Goal: Task Accomplishment & Management: Use online tool/utility

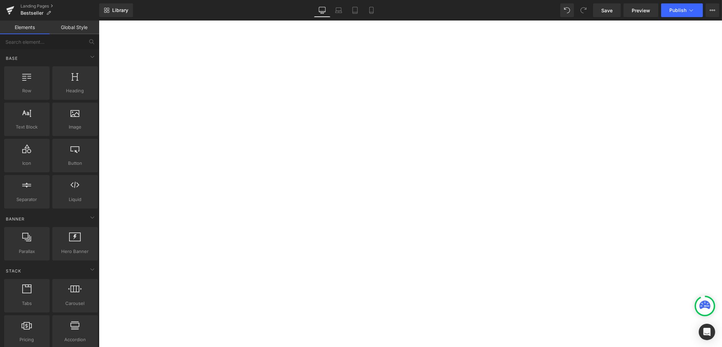
select select "Weiß"
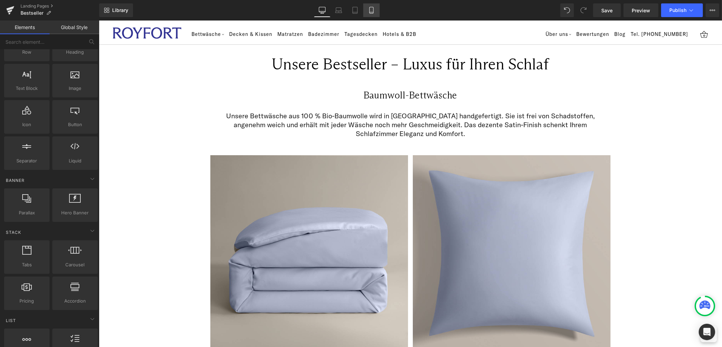
click at [369, 9] on icon at bounding box center [371, 10] width 4 height 6
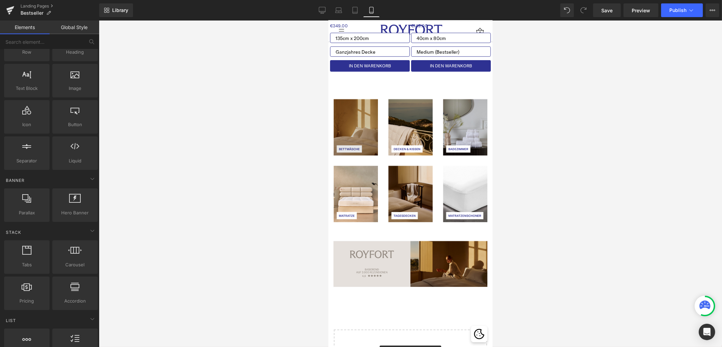
scroll to position [1357, 0]
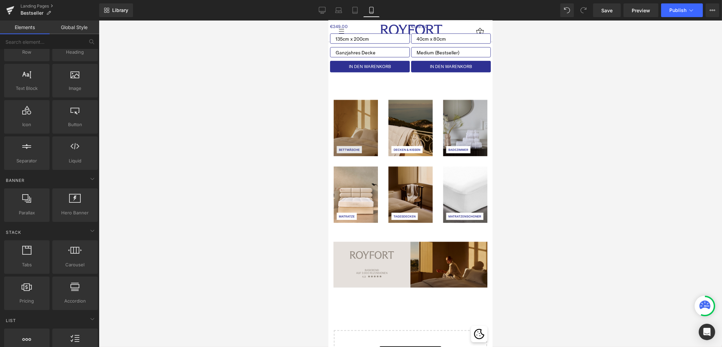
click at [357, 118] on img at bounding box center [355, 128] width 44 height 56
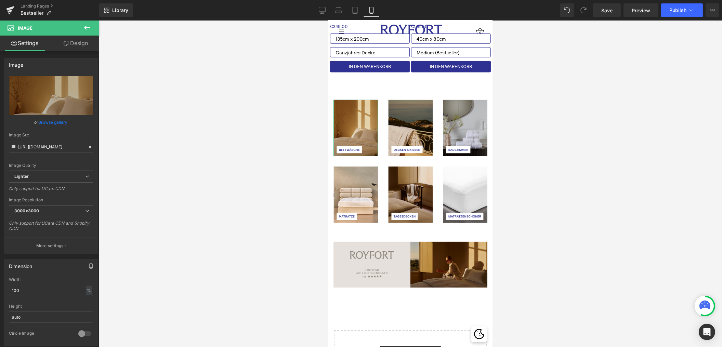
click at [86, 43] on link "Design" at bounding box center [76, 43] width 50 height 15
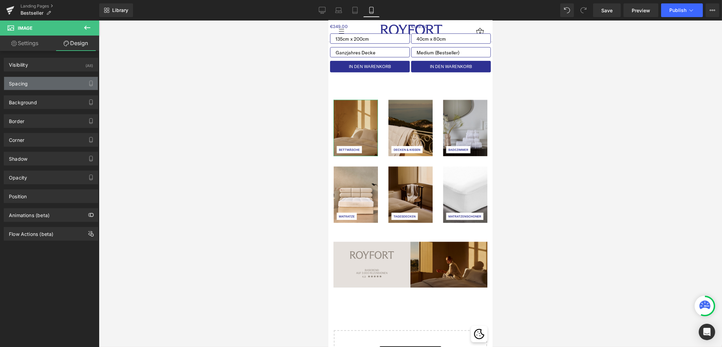
click at [29, 82] on div "Spacing" at bounding box center [51, 83] width 94 height 13
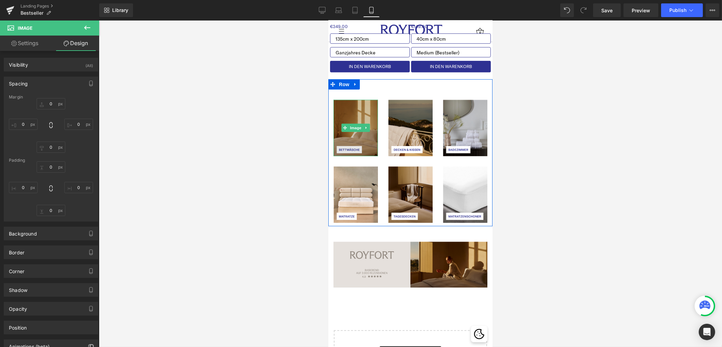
click at [347, 115] on img at bounding box center [355, 128] width 44 height 56
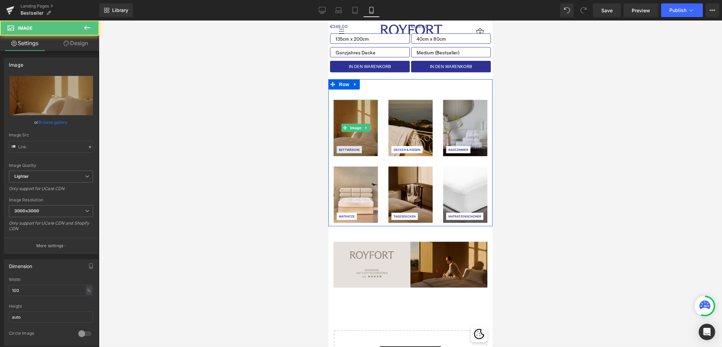
type input "[URL][DOMAIN_NAME]"
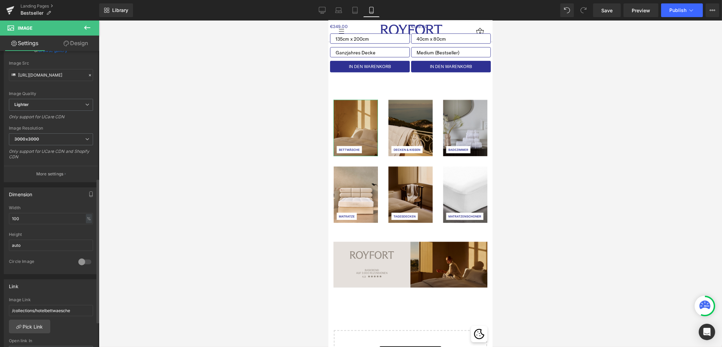
scroll to position [0, 0]
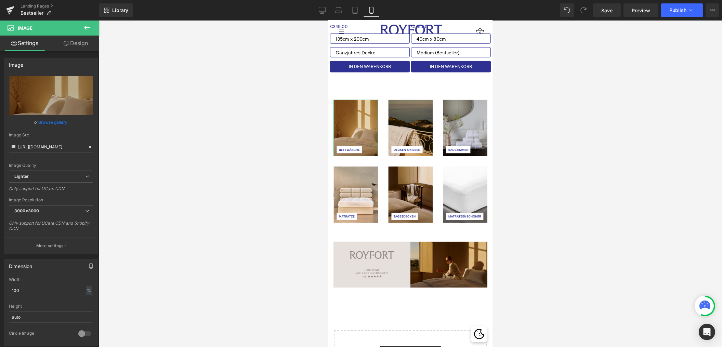
click at [75, 43] on link "Design" at bounding box center [76, 43] width 50 height 15
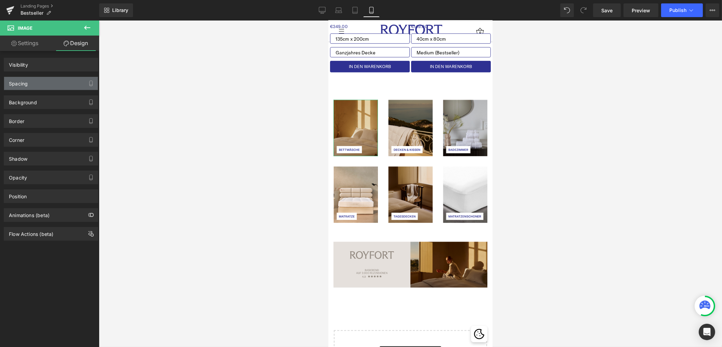
click at [37, 84] on div "Spacing" at bounding box center [51, 83] width 94 height 13
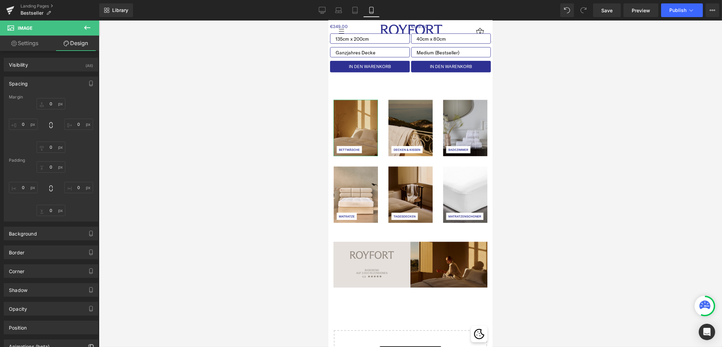
type input "0"
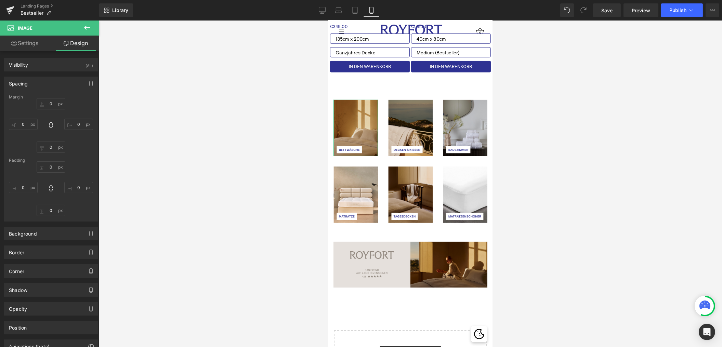
type input "0"
click at [357, 125] on span "Image" at bounding box center [355, 128] width 14 height 8
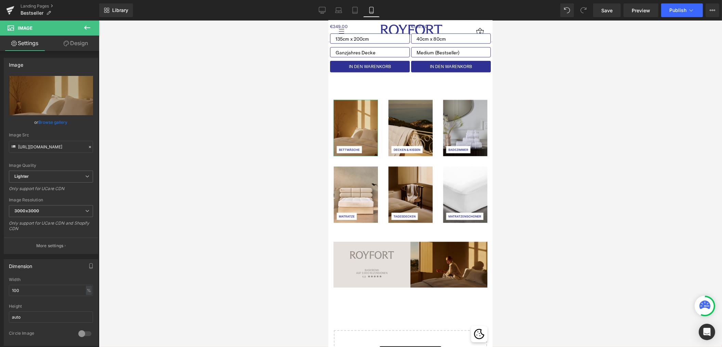
click at [77, 44] on link "Design" at bounding box center [76, 43] width 50 height 15
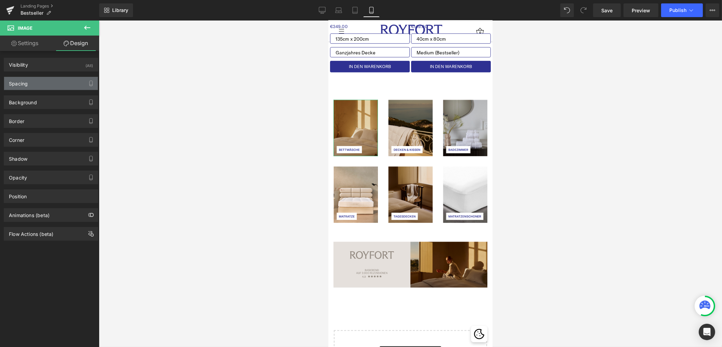
click at [48, 84] on div "Spacing" at bounding box center [51, 83] width 94 height 13
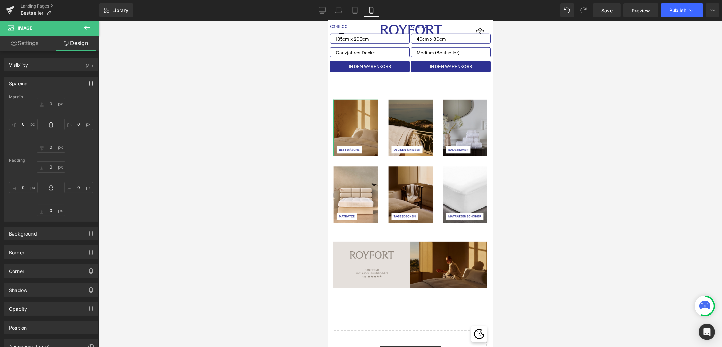
click at [89, 84] on icon "button" at bounding box center [90, 83] width 5 height 5
click at [14, 99] on button "Desktop" at bounding box center [16, 98] width 24 height 12
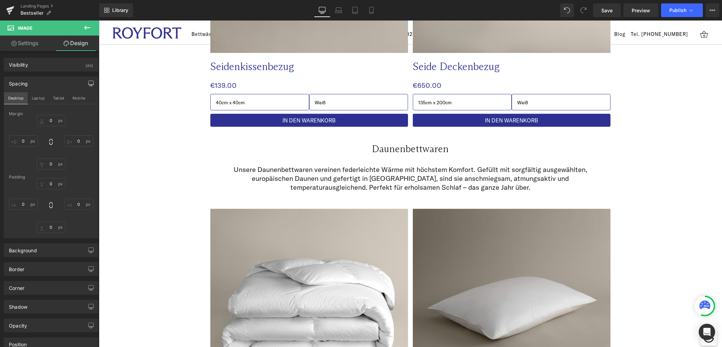
type input "0"
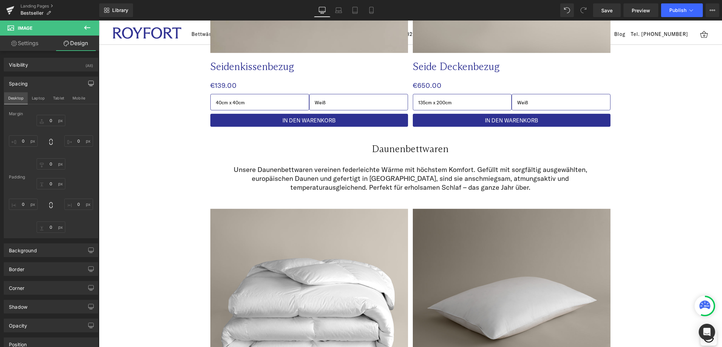
type input "0"
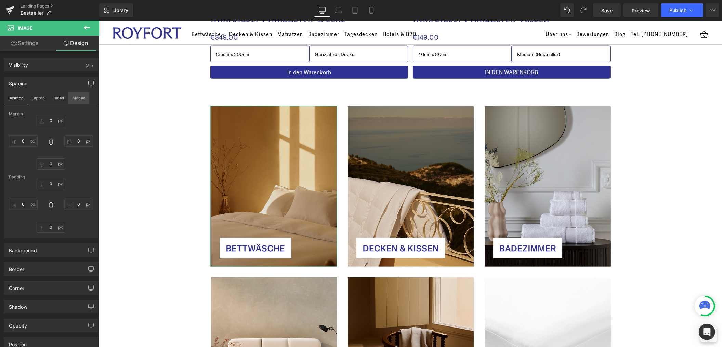
click at [79, 99] on button "Mobile" at bounding box center [78, 98] width 21 height 12
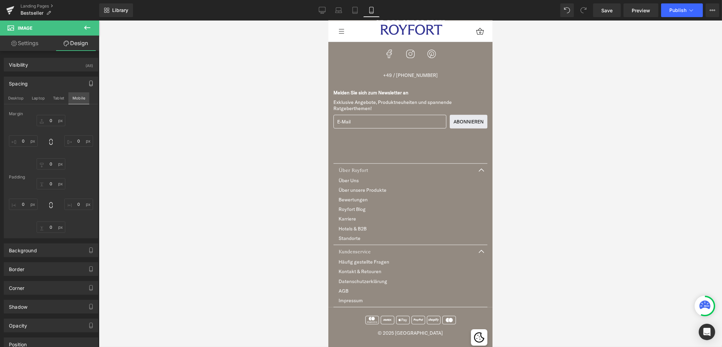
type input "0"
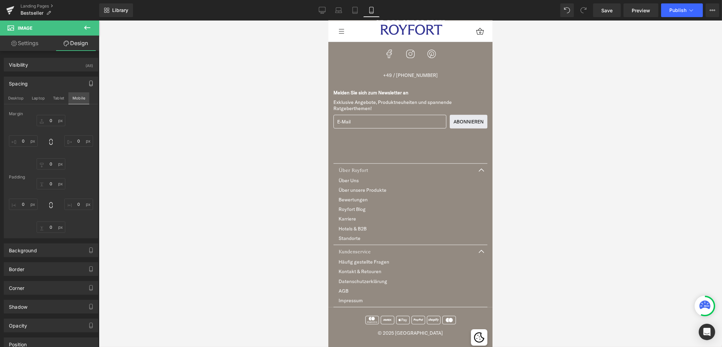
type input "0"
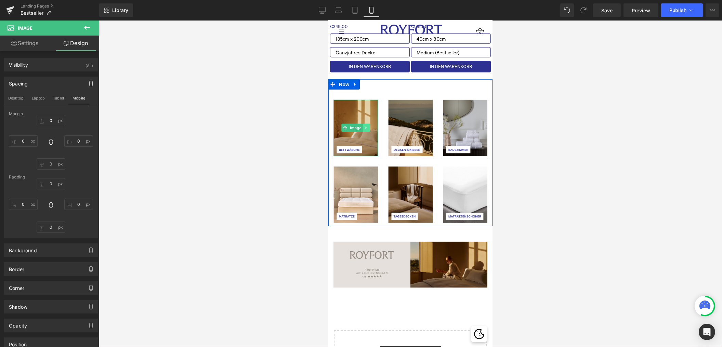
click at [367, 126] on icon at bounding box center [366, 128] width 4 height 4
click at [345, 84] on span "Row" at bounding box center [344, 84] width 14 height 10
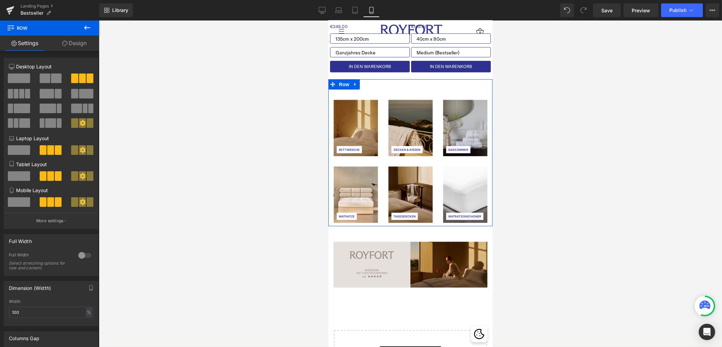
click at [75, 44] on link "Design" at bounding box center [75, 43] width 50 height 15
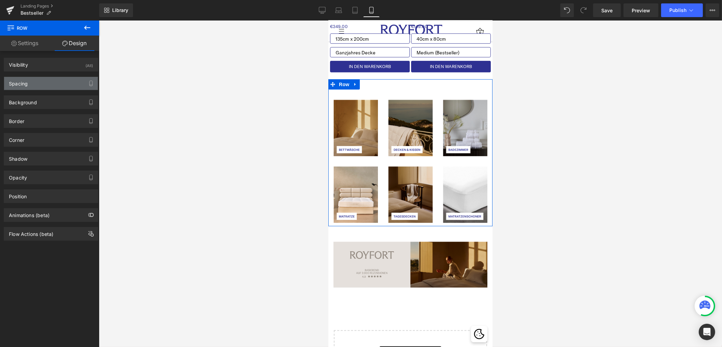
click at [40, 86] on div "Spacing" at bounding box center [51, 83] width 94 height 13
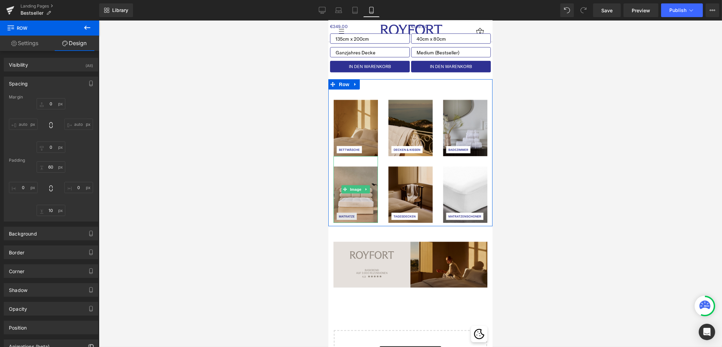
click at [365, 159] on img at bounding box center [355, 189] width 44 height 67
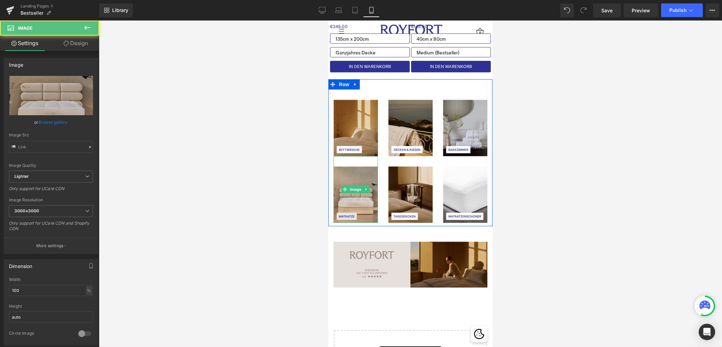
type input "[URL][DOMAIN_NAME]"
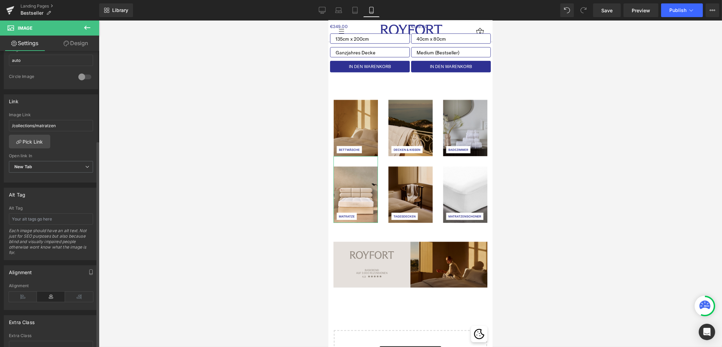
scroll to position [0, 0]
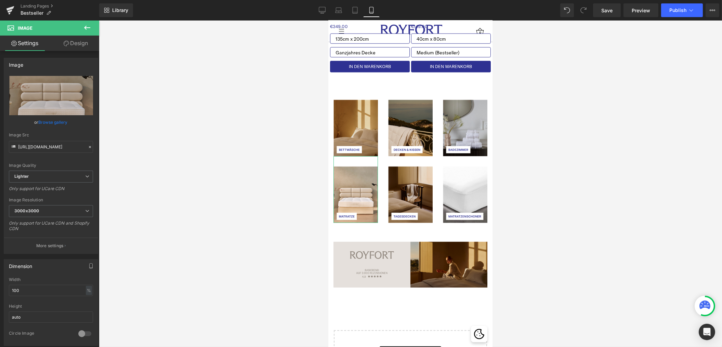
click at [73, 44] on link "Design" at bounding box center [76, 43] width 50 height 15
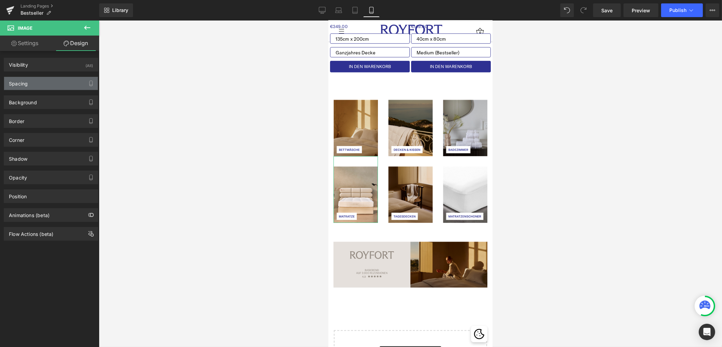
click at [42, 85] on div "Spacing" at bounding box center [51, 83] width 94 height 13
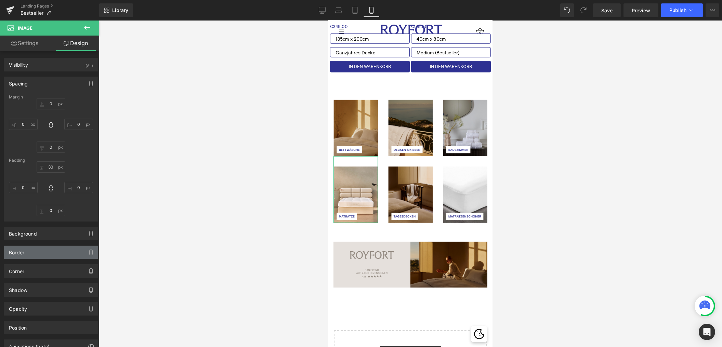
click at [43, 255] on div "Border" at bounding box center [51, 252] width 94 height 13
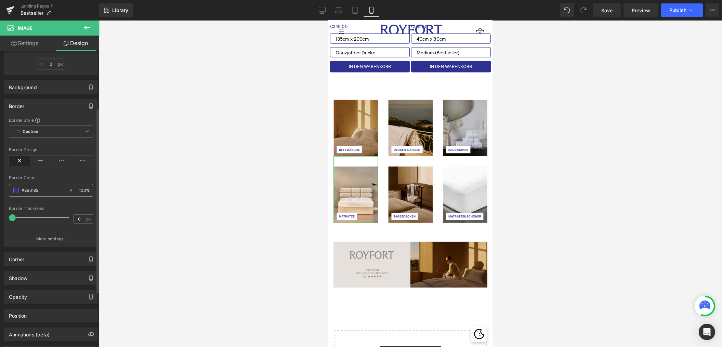
scroll to position [180, 0]
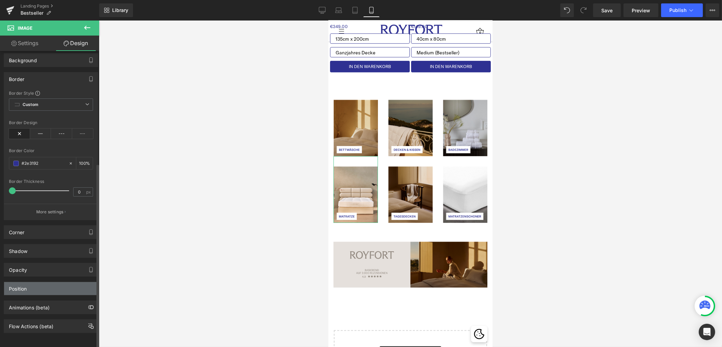
click at [41, 282] on div "Position" at bounding box center [51, 288] width 94 height 13
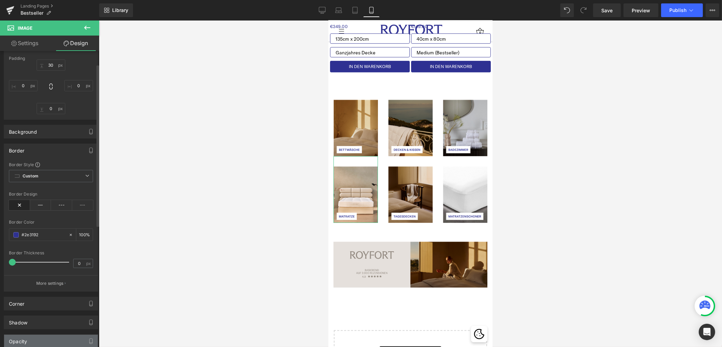
scroll to position [0, 0]
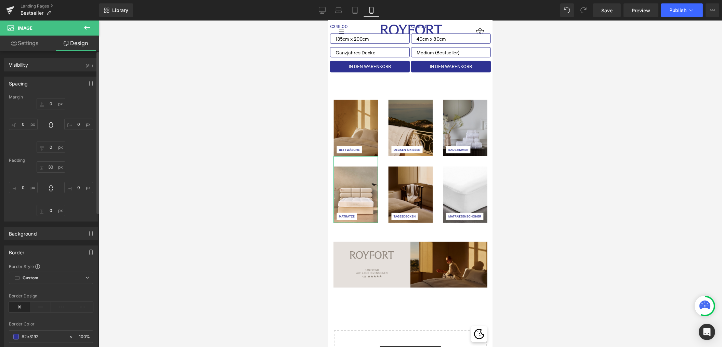
click at [22, 241] on div "Border Border Style Custom Border Solid Border Dashed Border Dotted Custom Cust…" at bounding box center [51, 316] width 102 height 153
click at [22, 240] on div "Background" at bounding box center [51, 233] width 94 height 13
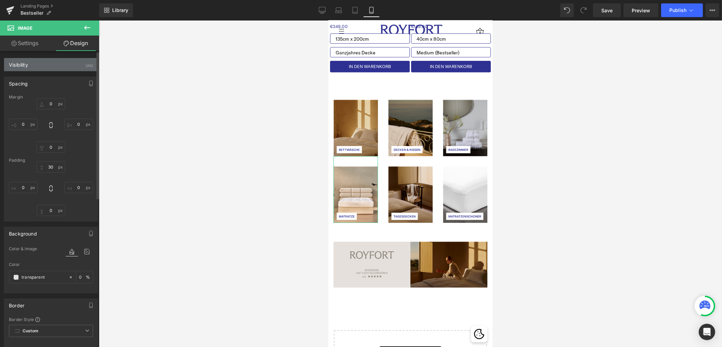
click at [54, 63] on div "Visibility (All)" at bounding box center [51, 64] width 94 height 13
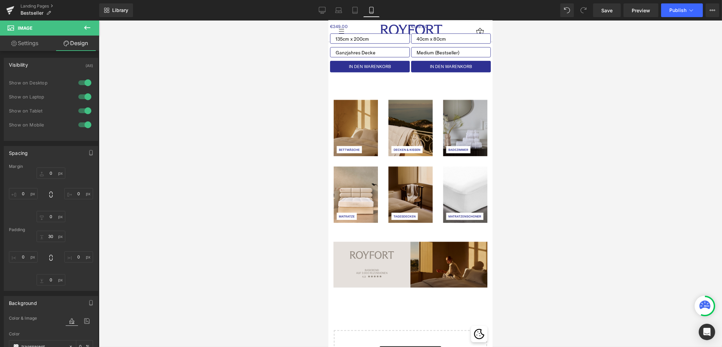
click at [291, 198] on div at bounding box center [410, 184] width 623 height 327
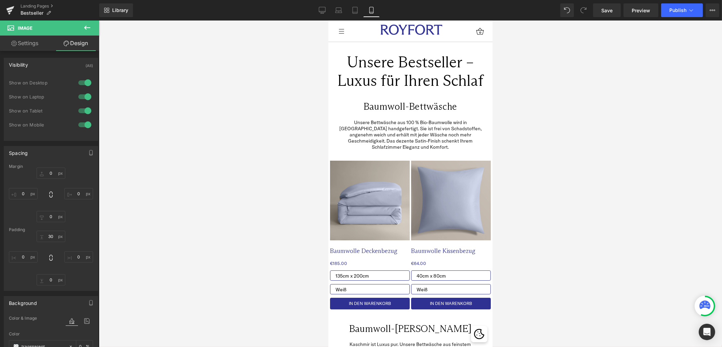
click at [83, 30] on icon at bounding box center [87, 28] width 8 height 8
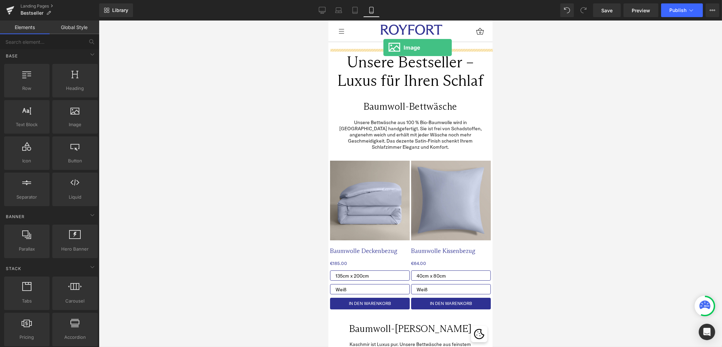
drag, startPoint x: 401, startPoint y: 137, endPoint x: 383, endPoint y: 48, distance: 91.3
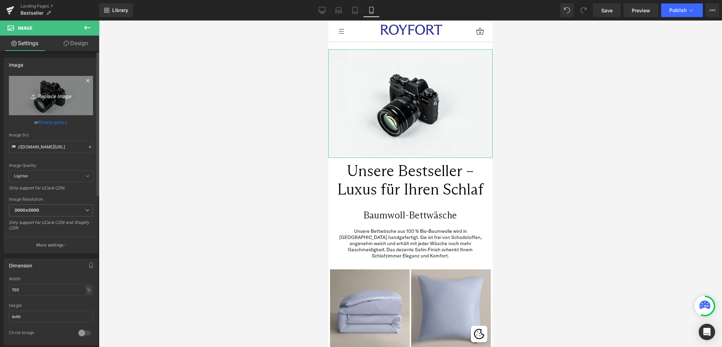
click at [54, 97] on icon "Replace Image" at bounding box center [51, 95] width 55 height 9
type input "C:\fakepath\25-03-Royfort-08-Cotton-Soft-Gruen-1061.jpg"
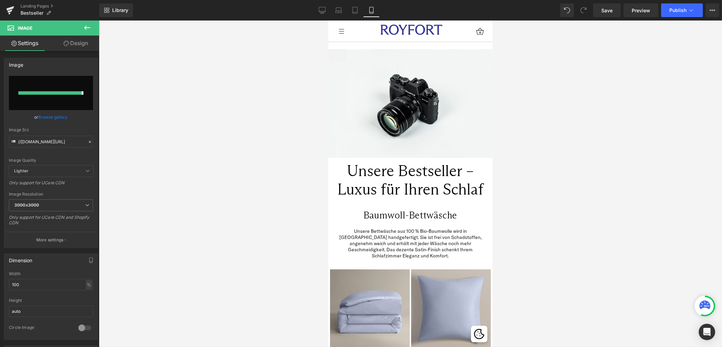
type input "[URL][DOMAIN_NAME]"
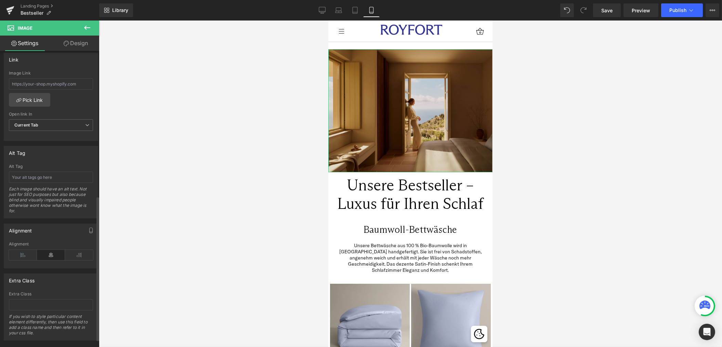
scroll to position [299, 0]
click at [35, 95] on link "Pick Link" at bounding box center [29, 99] width 41 height 14
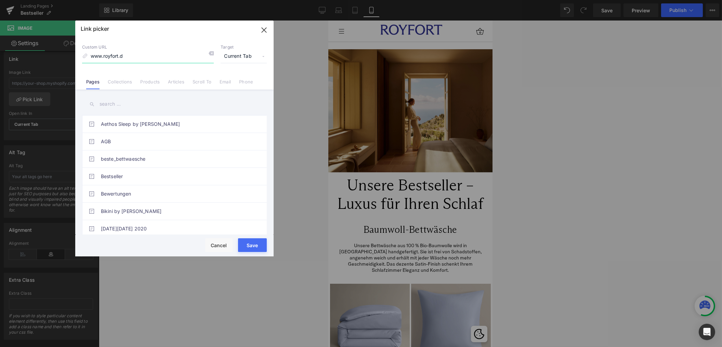
type input "[DOMAIN_NAME]"
click at [254, 243] on button "Save" at bounding box center [252, 245] width 29 height 14
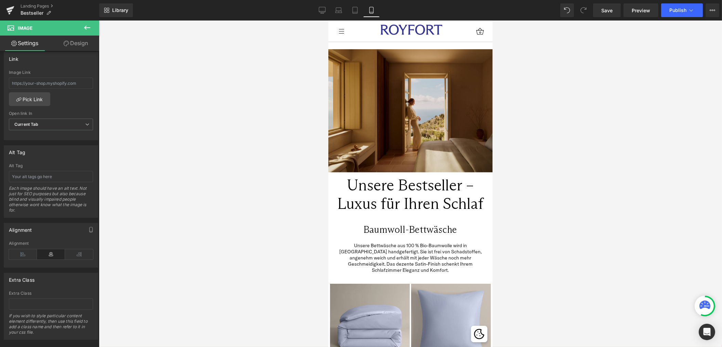
type input "[DOMAIN_NAME]"
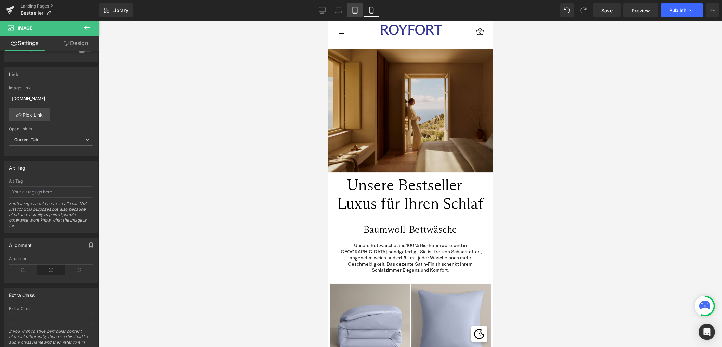
click at [356, 9] on icon at bounding box center [355, 10] width 7 height 7
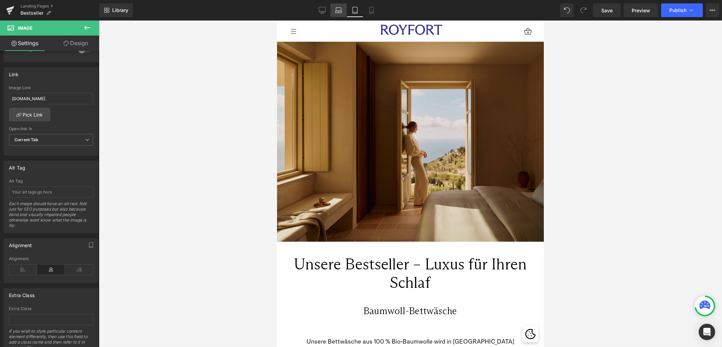
click at [341, 11] on icon at bounding box center [338, 12] width 6 height 2
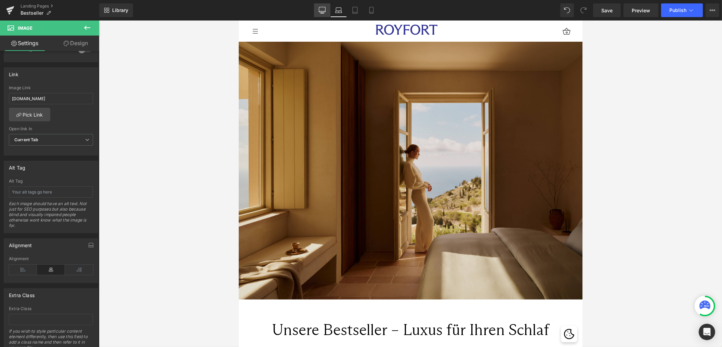
click at [326, 11] on icon at bounding box center [322, 10] width 7 height 7
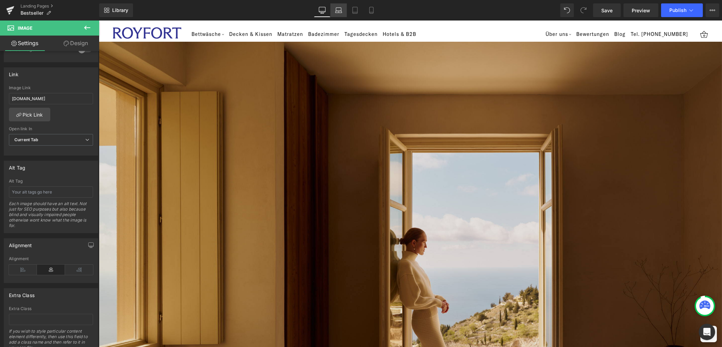
click at [340, 12] on icon at bounding box center [338, 10] width 7 height 7
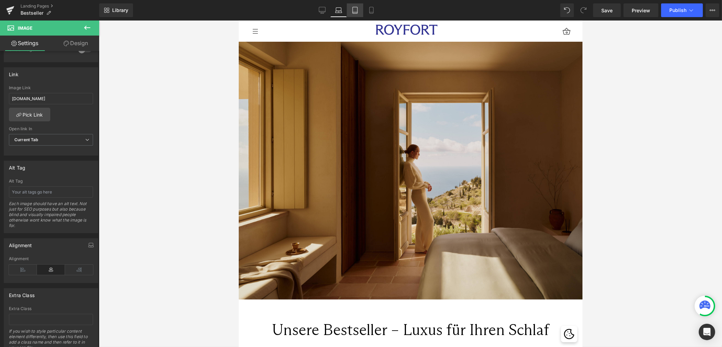
click at [352, 12] on icon at bounding box center [355, 10] width 7 height 7
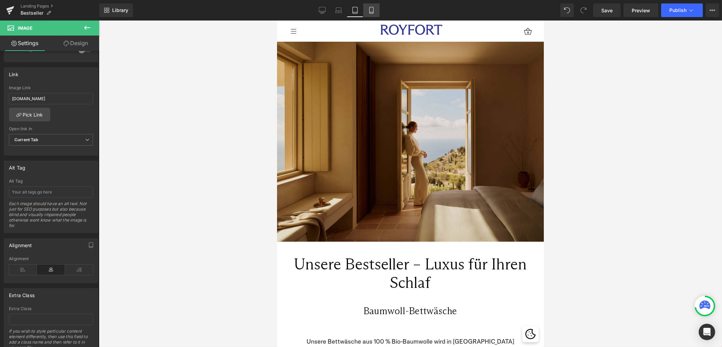
click at [373, 17] on link "Mobile" at bounding box center [371, 10] width 16 height 14
type input "100"
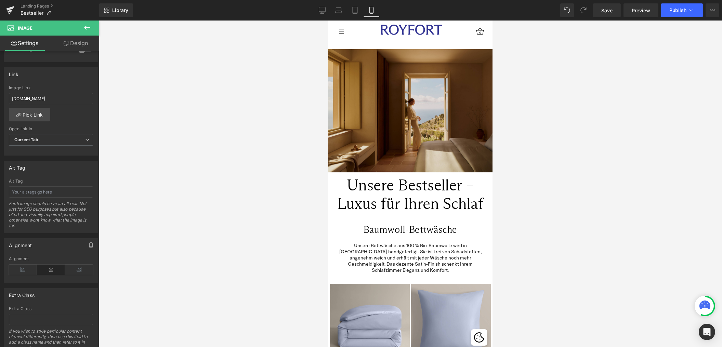
scroll to position [8, 0]
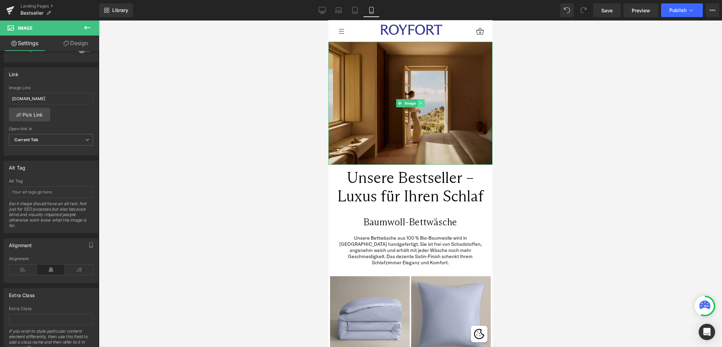
click at [422, 103] on icon at bounding box center [421, 103] width 4 height 4
click at [425, 104] on icon at bounding box center [424, 103] width 4 height 4
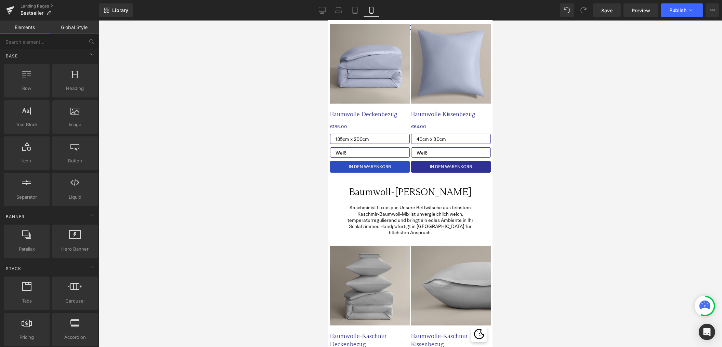
scroll to position [0, 0]
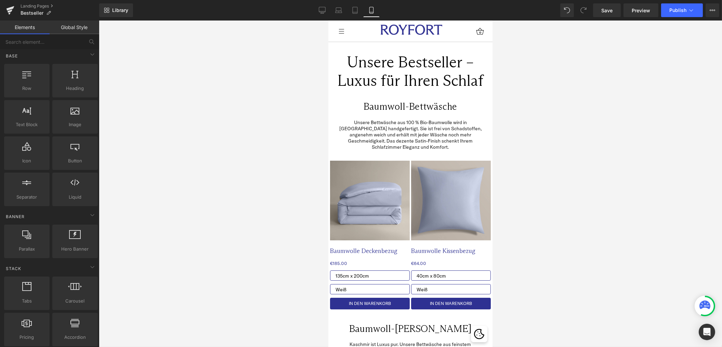
click at [355, 97] on div "Unsere Bestseller – Luxus für Ihren Schlaf Heading Row Row" at bounding box center [410, 73] width 164 height 48
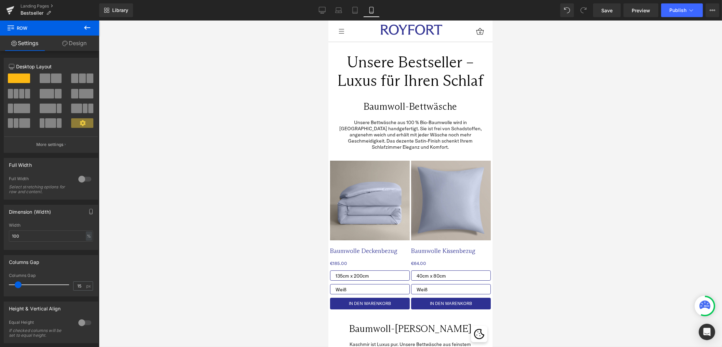
click at [86, 27] on icon at bounding box center [87, 28] width 6 height 4
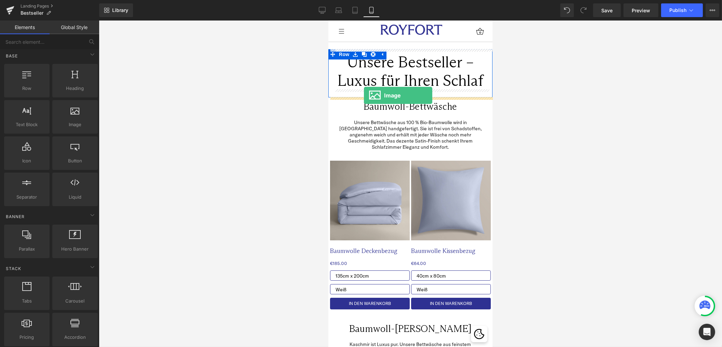
drag, startPoint x: 407, startPoint y: 148, endPoint x: 364, endPoint y: 95, distance: 68.1
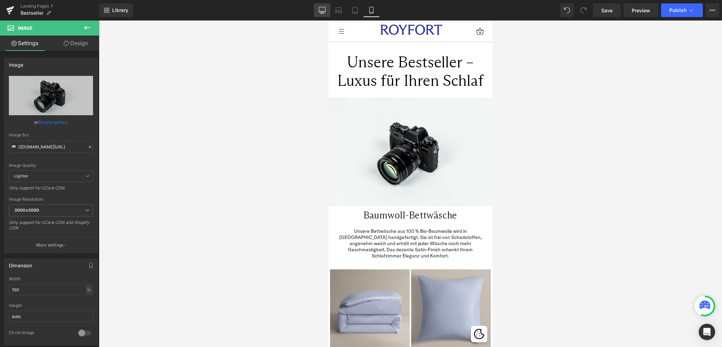
click at [323, 11] on icon at bounding box center [322, 11] width 6 height 0
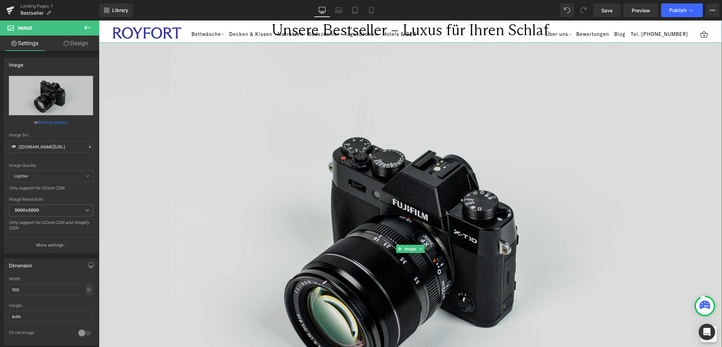
scroll to position [35, 0]
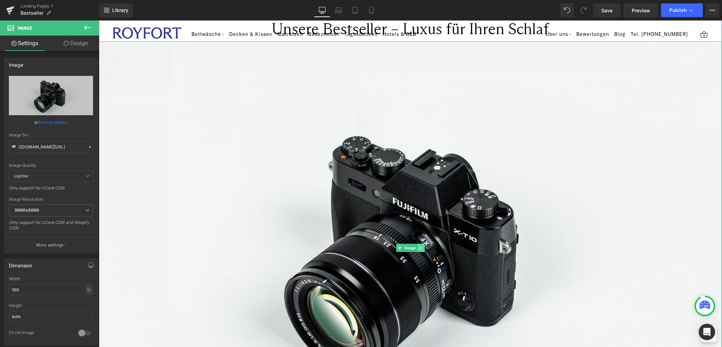
click at [422, 245] on link at bounding box center [420, 248] width 7 height 8
click at [421, 247] on link at bounding box center [424, 248] width 7 height 8
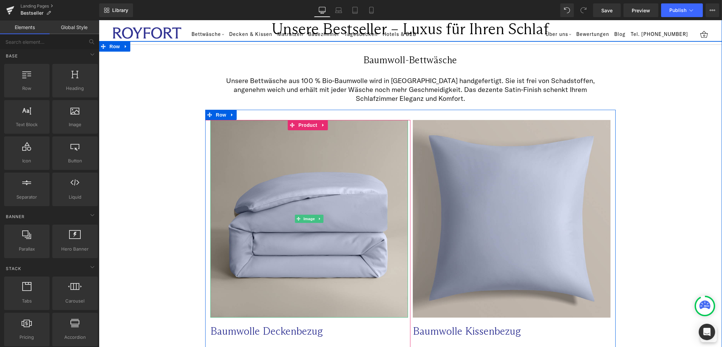
scroll to position [0, 0]
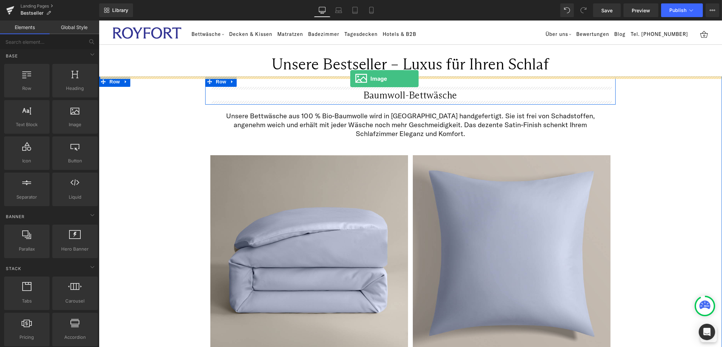
drag, startPoint x: 172, startPoint y: 146, endPoint x: 350, endPoint y: 79, distance: 190.6
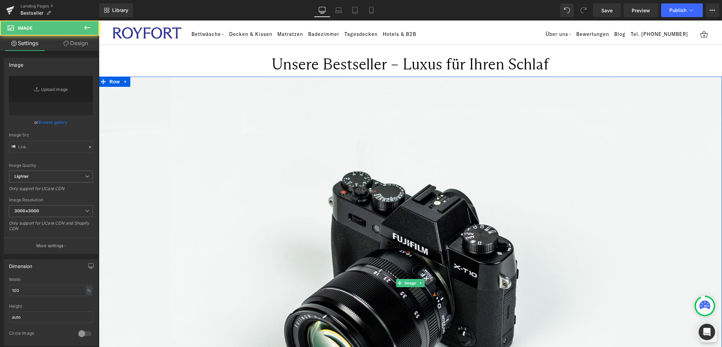
type input "//[DOMAIN_NAME][URL]"
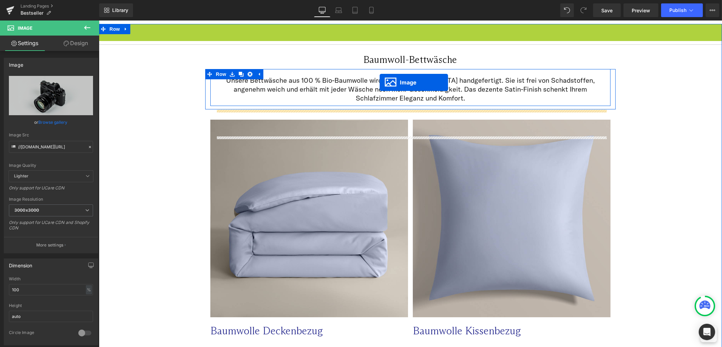
scroll to position [18, 0]
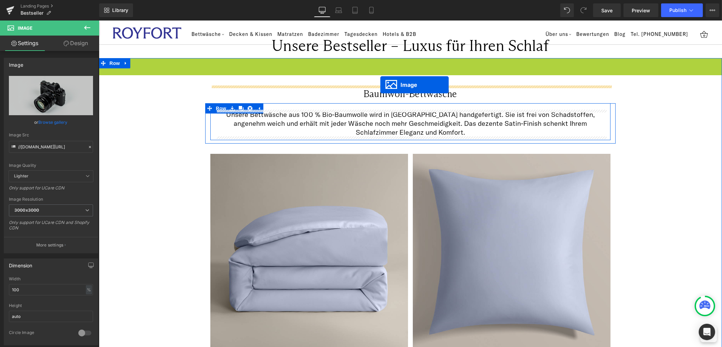
drag, startPoint x: 399, startPoint y: 94, endPoint x: 380, endPoint y: 85, distance: 21.1
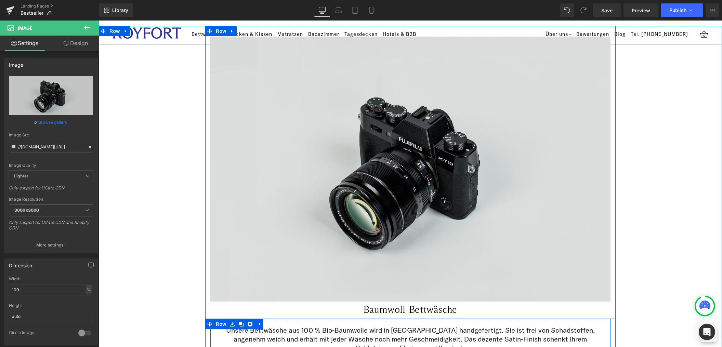
scroll to position [0, 0]
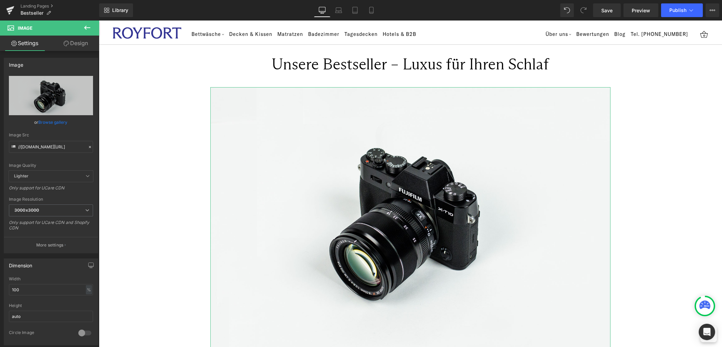
click at [78, 44] on link "Design" at bounding box center [76, 43] width 50 height 15
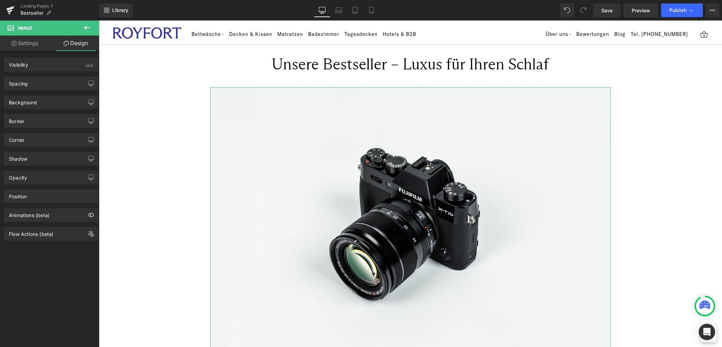
click at [26, 43] on link "Settings" at bounding box center [25, 43] width 50 height 15
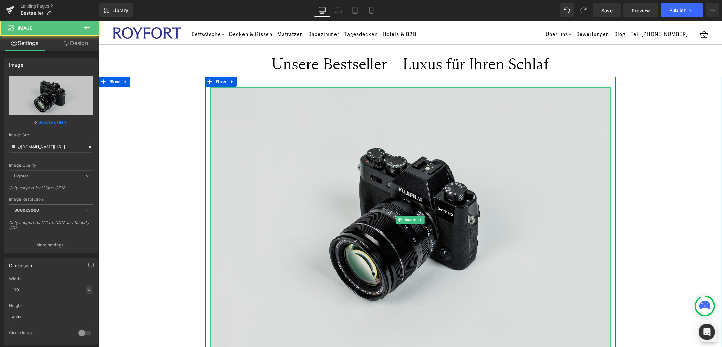
click at [244, 126] on img at bounding box center [410, 219] width 400 height 265
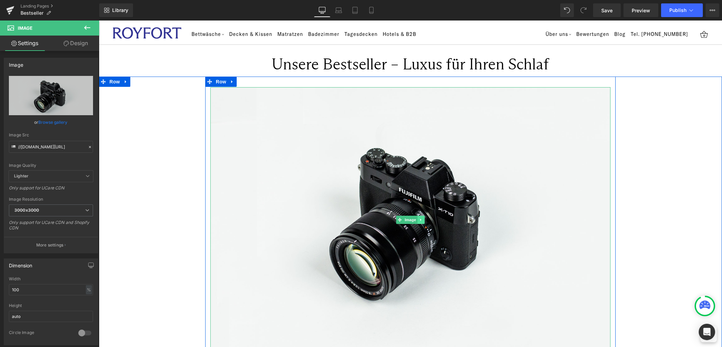
click at [423, 219] on icon at bounding box center [421, 220] width 4 height 4
click at [422, 220] on icon at bounding box center [424, 220] width 4 height 4
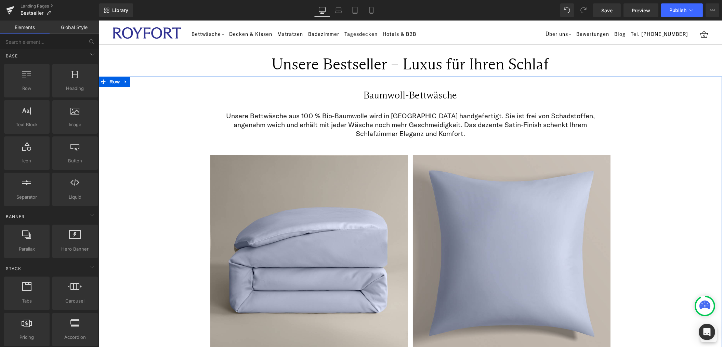
click at [359, 141] on div "Unsere Bettwäsche aus 100 % Bio-Baumwolle wird in [GEOGRAPHIC_DATA] handgeferti…" at bounding box center [410, 125] width 411 height 40
click at [363, 110] on div "Unsere Bettwäsche aus 100 % Bio-Baumwolle wird in [GEOGRAPHIC_DATA] handgeferti…" at bounding box center [410, 123] width 400 height 37
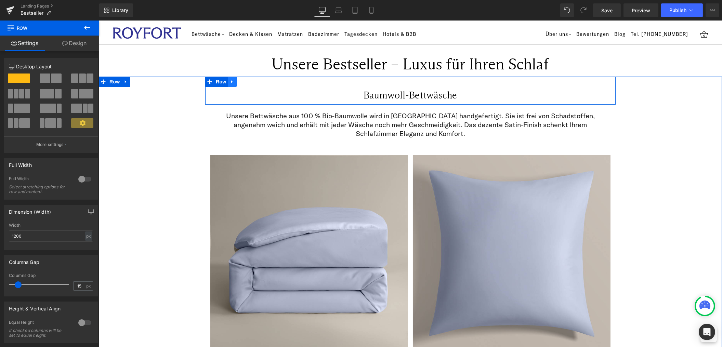
click at [232, 81] on icon at bounding box center [231, 81] width 1 height 3
click at [241, 82] on icon at bounding box center [240, 81] width 5 height 5
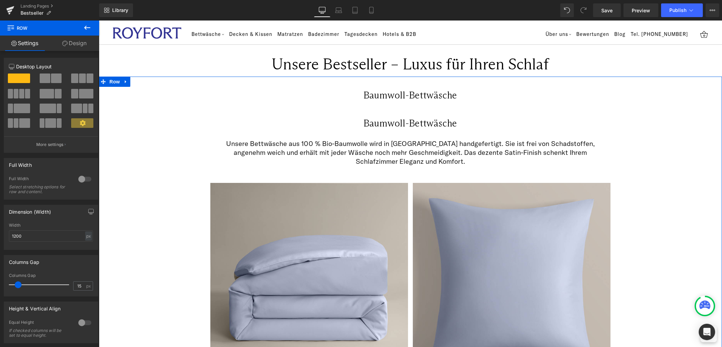
click at [295, 94] on h2 "Baumwoll-Bettwäsche" at bounding box center [410, 96] width 400 height 12
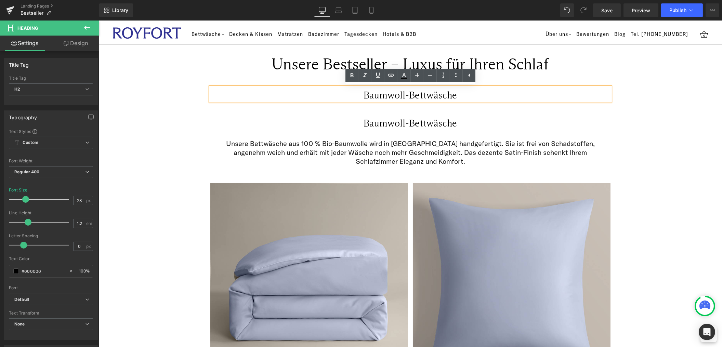
drag, startPoint x: 286, startPoint y: 99, endPoint x: 555, endPoint y: 116, distance: 269.4
click at [275, 99] on h2 "Baumwoll-Bettwäsche" at bounding box center [410, 96] width 400 height 12
click at [171, 95] on div "Baumwoll-Bettwäsche Heading NaNpx Row Baumwoll-Bettwäsche Heading Row 31px Unse…" at bounding box center [410, 268] width 623 height 382
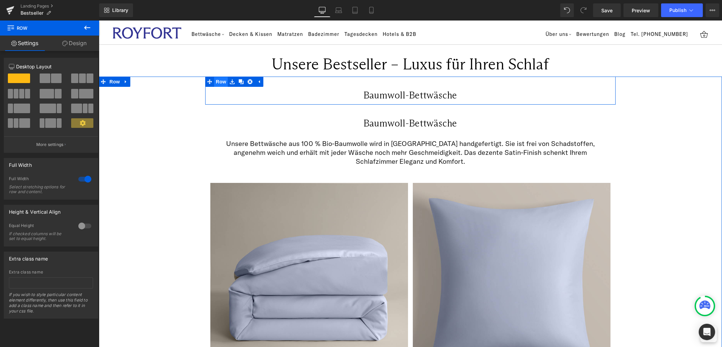
click at [221, 80] on span "Row" at bounding box center [221, 82] width 14 height 10
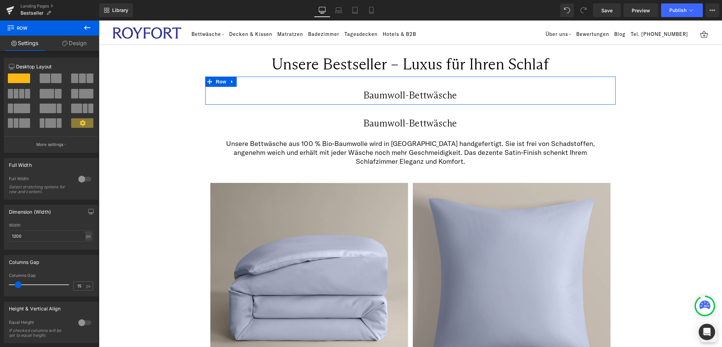
click at [51, 78] on span at bounding box center [56, 79] width 11 height 10
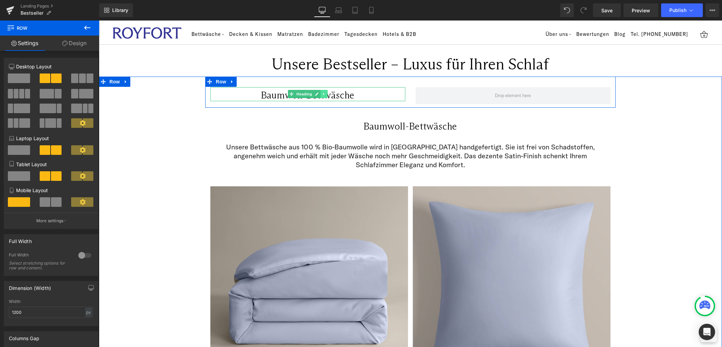
click at [322, 96] on icon at bounding box center [324, 94] width 4 height 4
click at [326, 96] on icon at bounding box center [328, 94] width 4 height 4
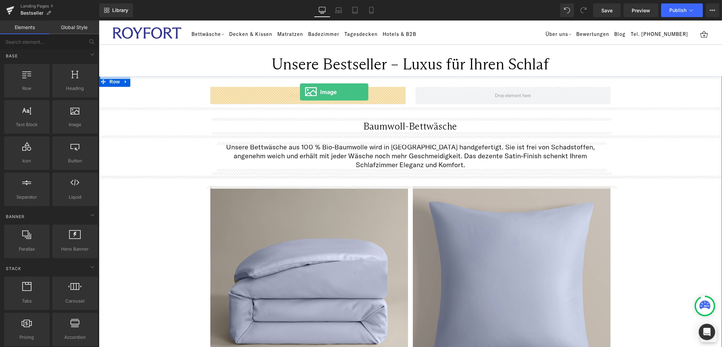
drag, startPoint x: 169, startPoint y: 145, endPoint x: 300, endPoint y: 92, distance: 141.0
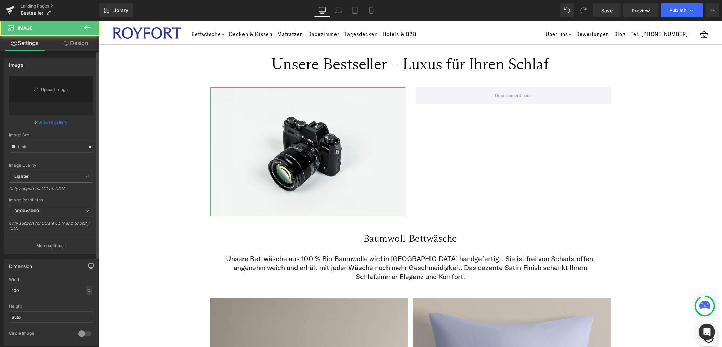
type input "//[DOMAIN_NAME][URL]"
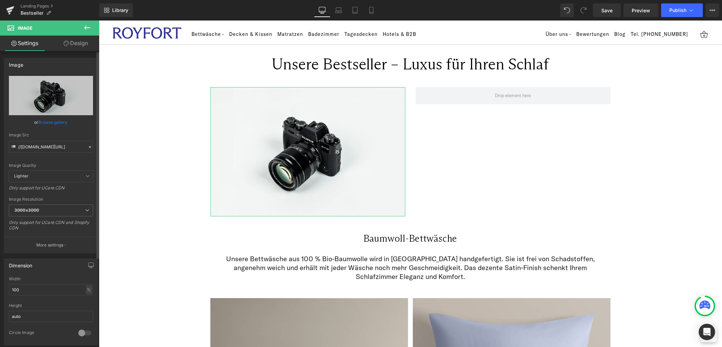
click at [77, 117] on div "Image Quality Lighter Lightest Lighter Lighter Lightest Only support for UCare …" at bounding box center [51, 123] width 84 height 95
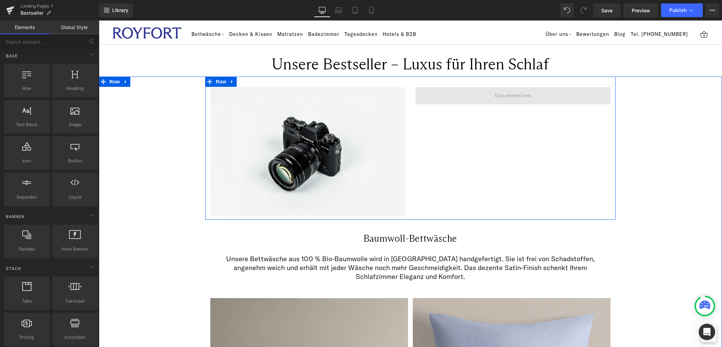
click at [532, 97] on span at bounding box center [513, 96] width 41 height 10
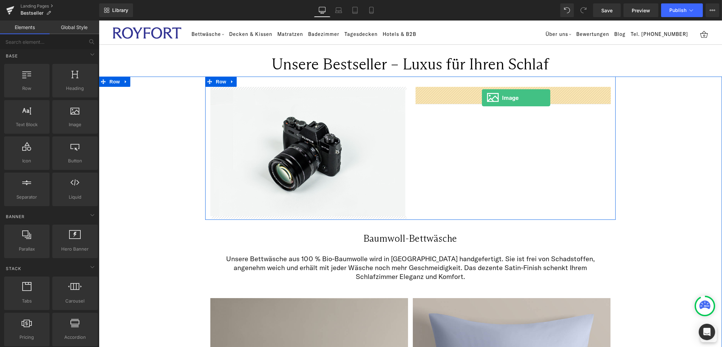
drag, startPoint x: 171, startPoint y: 139, endPoint x: 482, endPoint y: 98, distance: 313.4
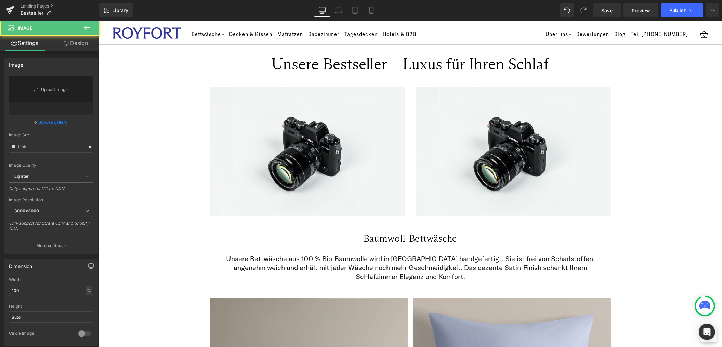
type input "//[DOMAIN_NAME][URL]"
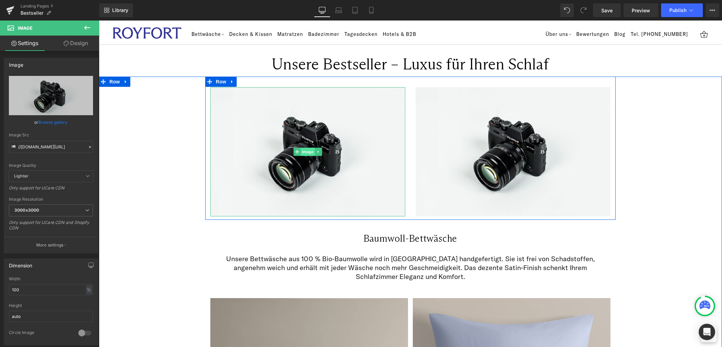
click at [308, 153] on span "Image" at bounding box center [307, 152] width 14 height 8
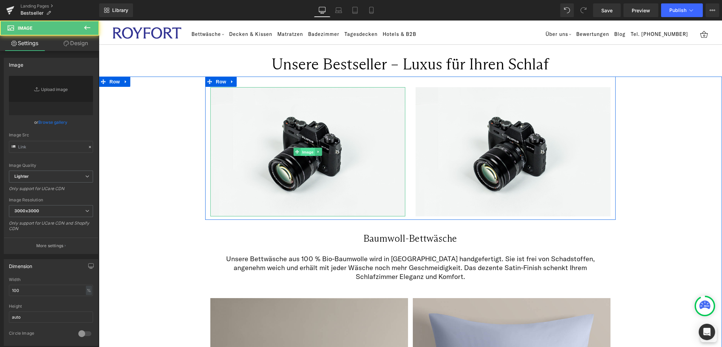
type input "//[DOMAIN_NAME][URL]"
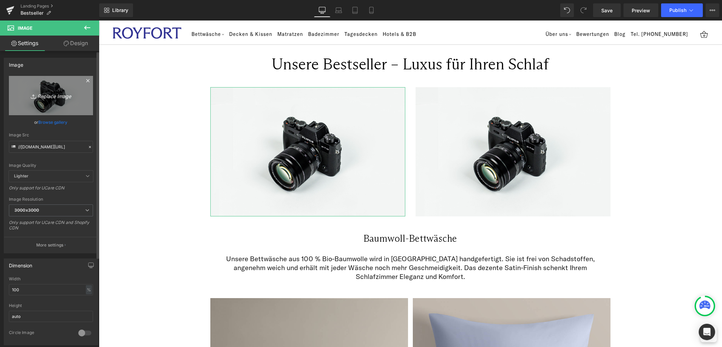
click at [54, 96] on icon "Replace Image" at bounding box center [51, 95] width 55 height 9
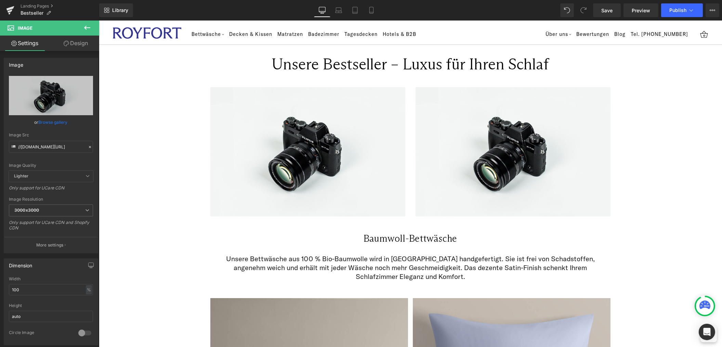
type input "C:\fakepath\1.1.png"
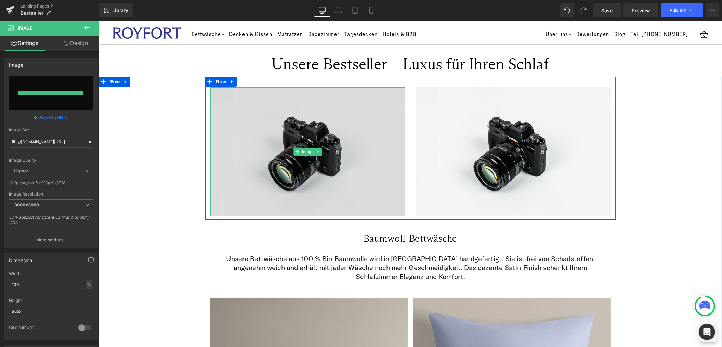
type input "[URL][DOMAIN_NAME]"
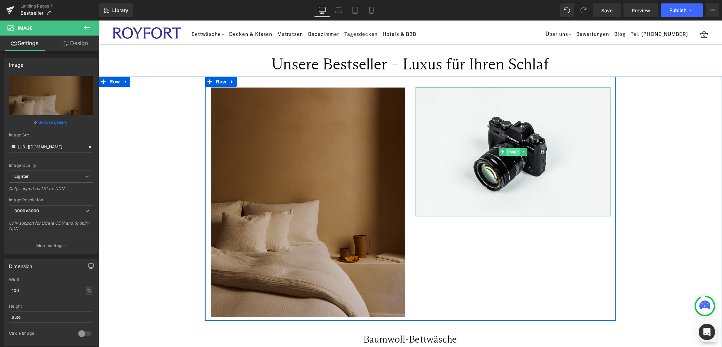
click at [510, 153] on span "Image" at bounding box center [513, 152] width 14 height 8
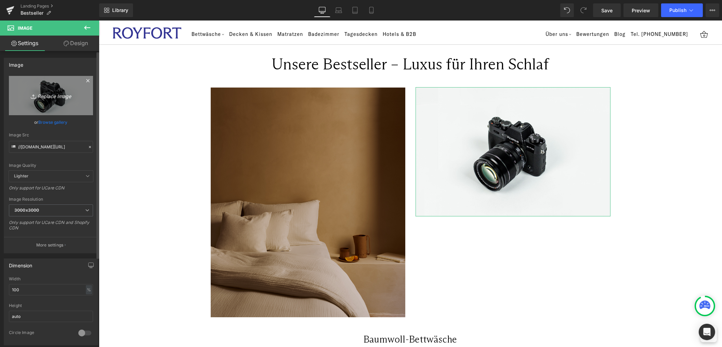
click at [48, 96] on icon "Replace Image" at bounding box center [51, 95] width 55 height 9
type input "C:\fakepath\1.2.png"
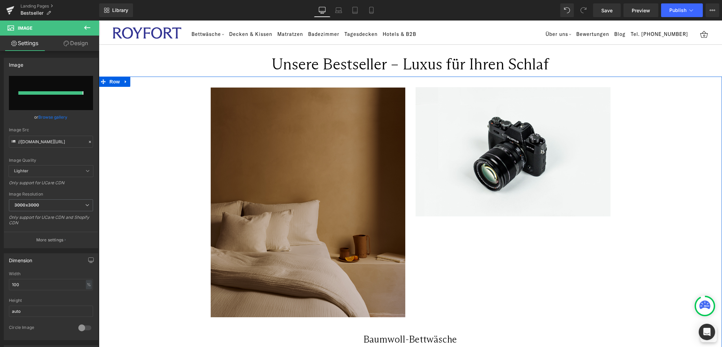
type input "[URL][DOMAIN_NAME]"
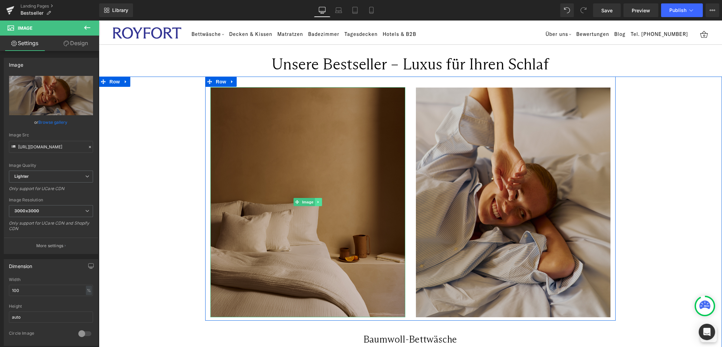
click at [319, 202] on icon at bounding box center [318, 202] width 4 height 4
click at [314, 202] on icon at bounding box center [315, 202] width 4 height 4
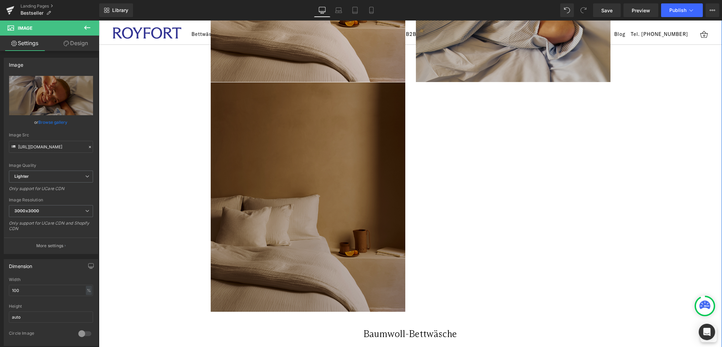
scroll to position [225, 0]
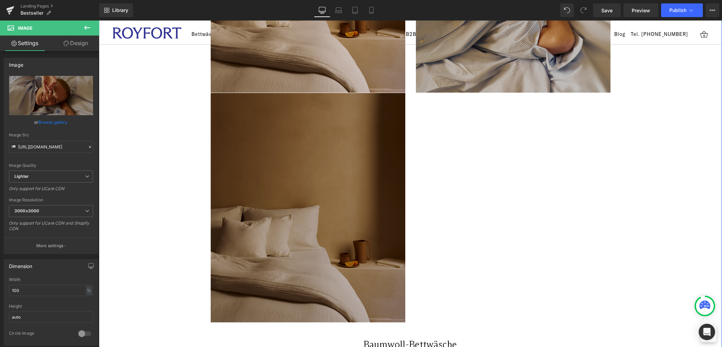
click at [294, 208] on div "Image" at bounding box center [307, 208] width 195 height 230
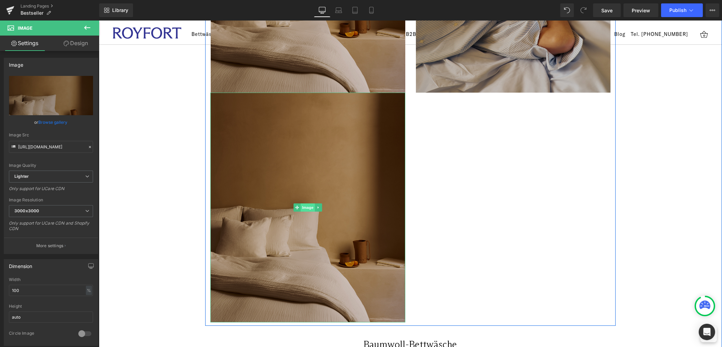
click at [310, 207] on span "Image" at bounding box center [307, 208] width 14 height 8
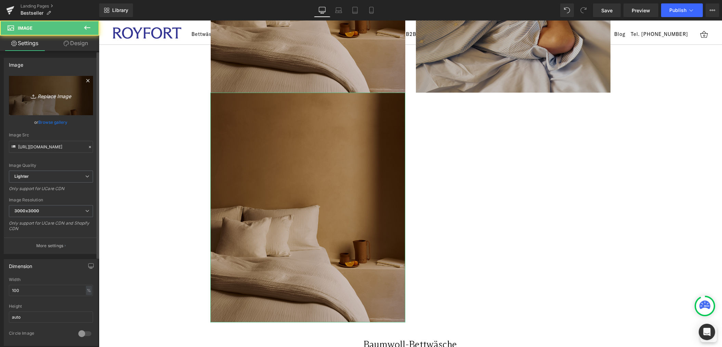
click at [54, 95] on icon "Replace Image" at bounding box center [51, 95] width 55 height 9
type input "C:\fakepath\1.3.png"
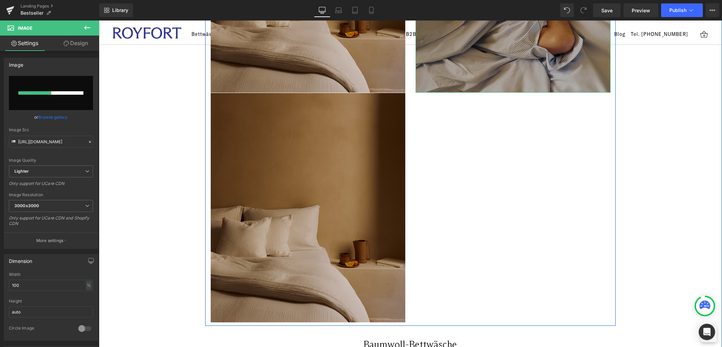
scroll to position [111, 0]
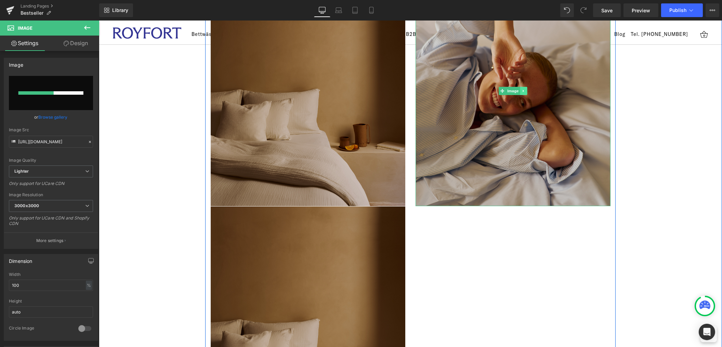
click at [525, 91] on icon at bounding box center [524, 91] width 4 height 4
click at [518, 91] on icon at bounding box center [520, 91] width 4 height 4
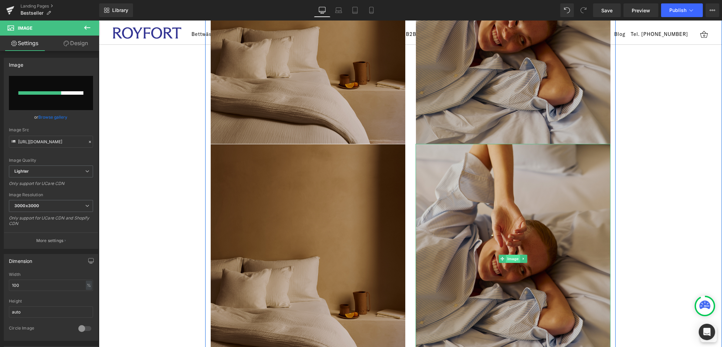
scroll to position [226, 0]
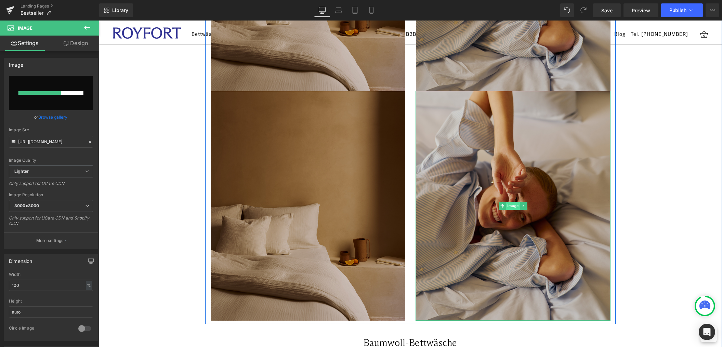
click at [513, 209] on span "Image" at bounding box center [513, 206] width 14 height 8
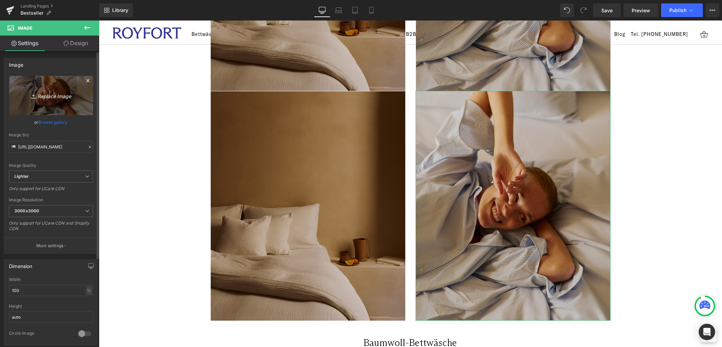
click at [42, 98] on icon "Replace Image" at bounding box center [51, 95] width 55 height 9
type input "C:\fakepath\1.4.png"
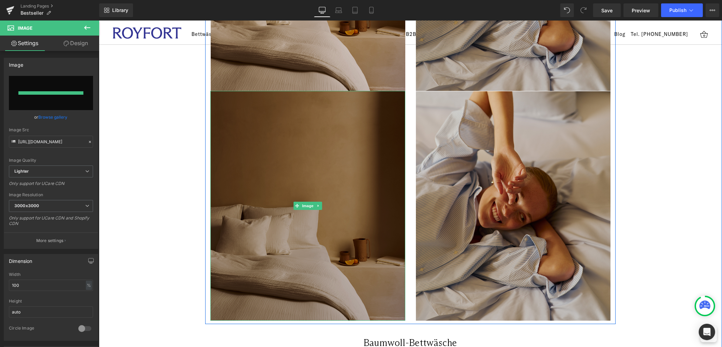
type input "[URL][DOMAIN_NAME]"
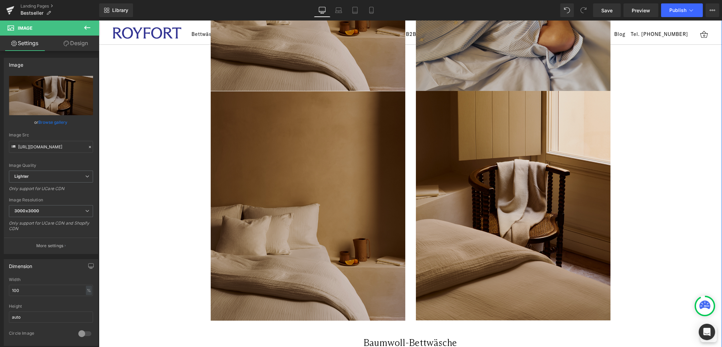
click at [696, 159] on div "Image Image Image Image Row Baumwoll-Bettwäsche Heading Row 31px Unsere Bettwäs…" at bounding box center [410, 264] width 623 height 828
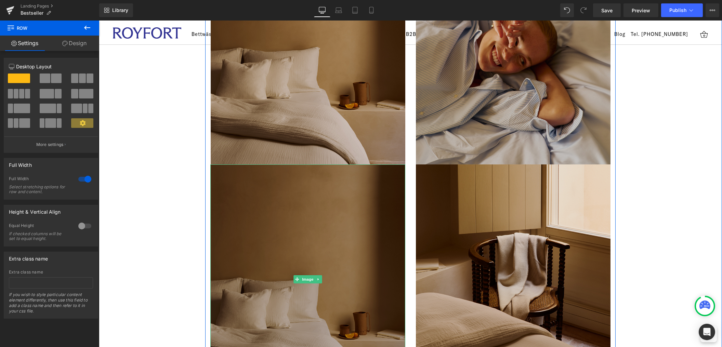
scroll to position [179, 0]
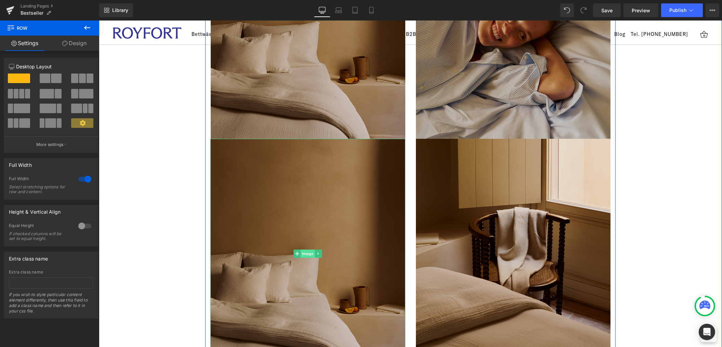
click at [311, 255] on span "Image" at bounding box center [307, 254] width 14 height 8
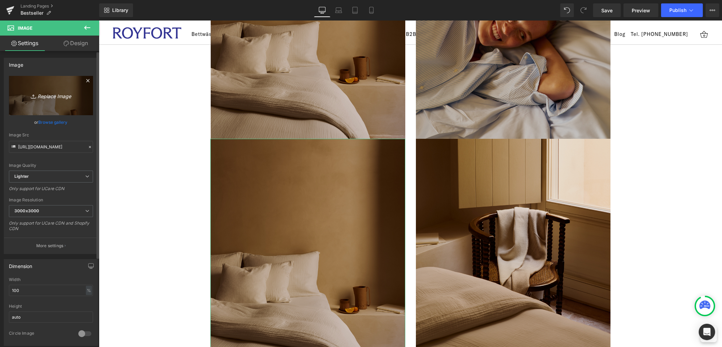
click at [52, 101] on link "Replace Image" at bounding box center [51, 95] width 84 height 39
type input "C:\fakepath\1.3.png"
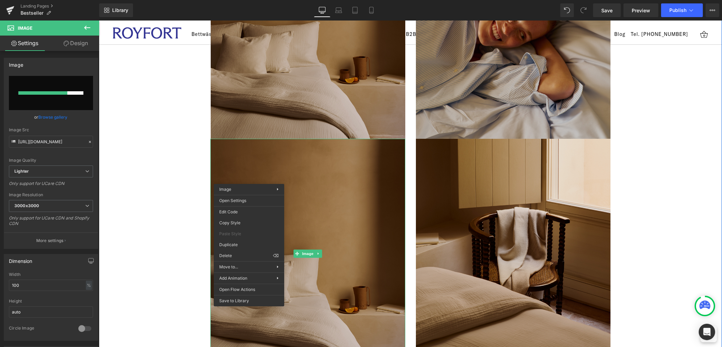
click at [165, 220] on div "Image Image Image Image Row Baumwoll-Bettwäsche Heading Row 31px Unsere Bettwäs…" at bounding box center [410, 312] width 623 height 828
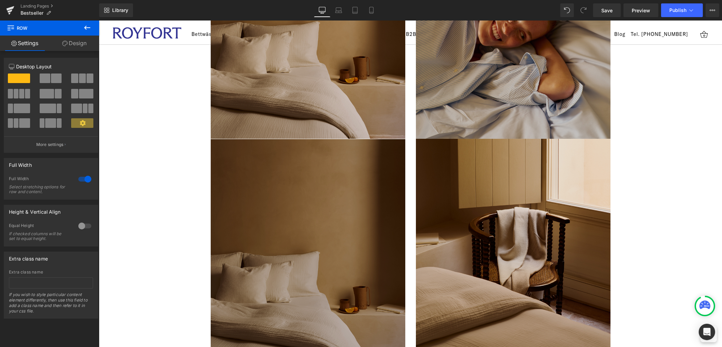
click at [328, 214] on img at bounding box center [307, 254] width 195 height 230
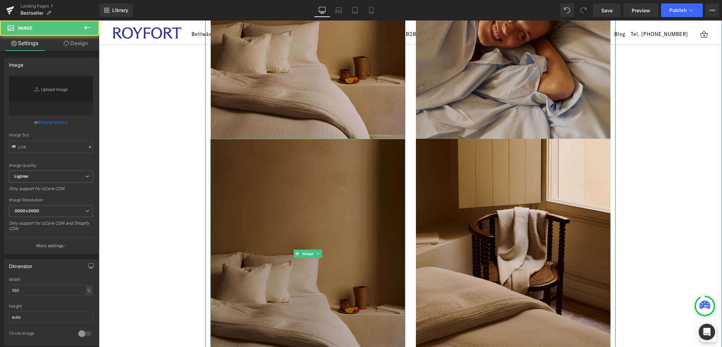
type input "[URL][DOMAIN_NAME]"
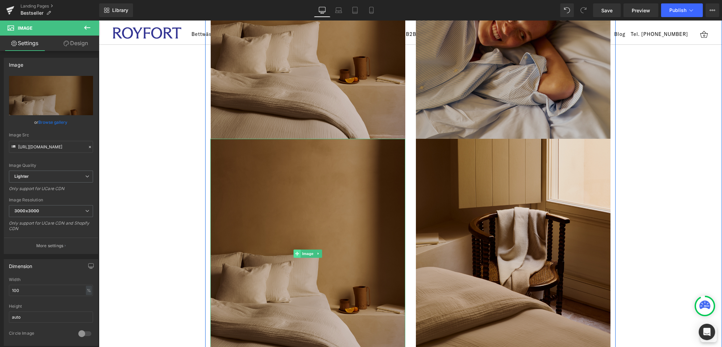
scroll to position [181, 0]
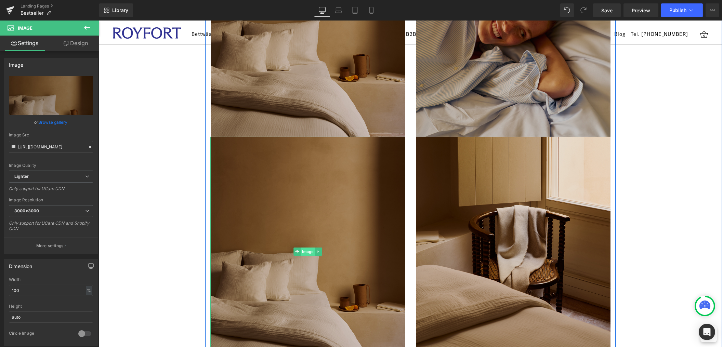
click at [309, 252] on span "Image" at bounding box center [307, 252] width 14 height 8
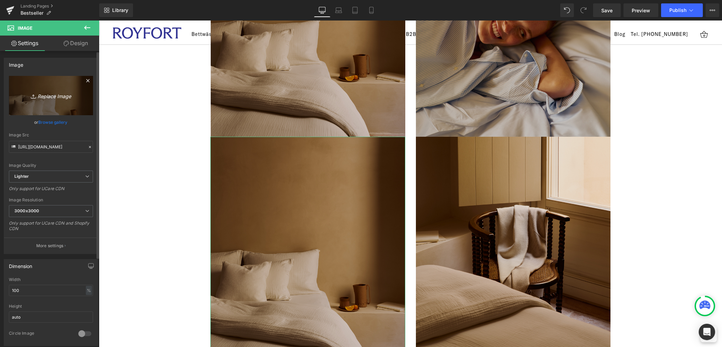
click at [49, 97] on icon "Replace Image" at bounding box center [51, 95] width 55 height 9
type input "C:\fakepath\1.3.png"
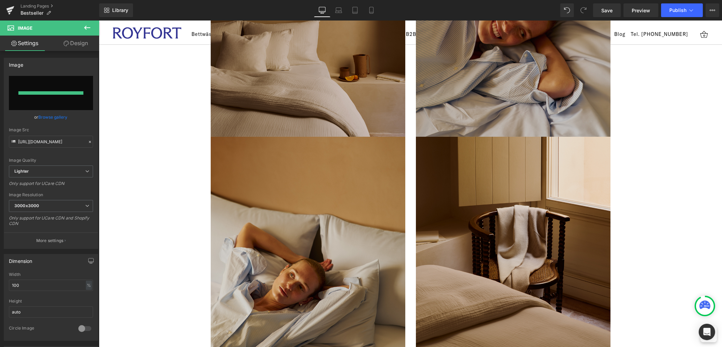
type input "[URL][DOMAIN_NAME]"
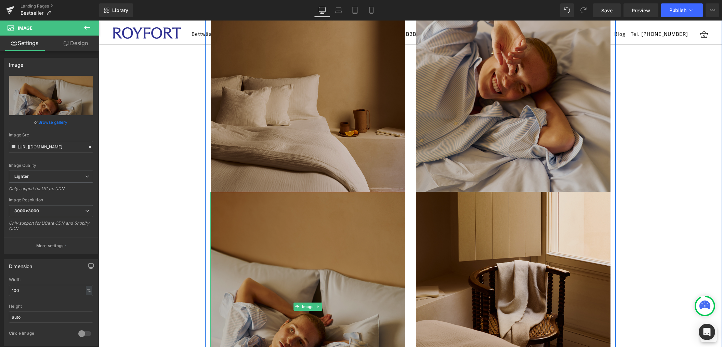
scroll to position [0, 0]
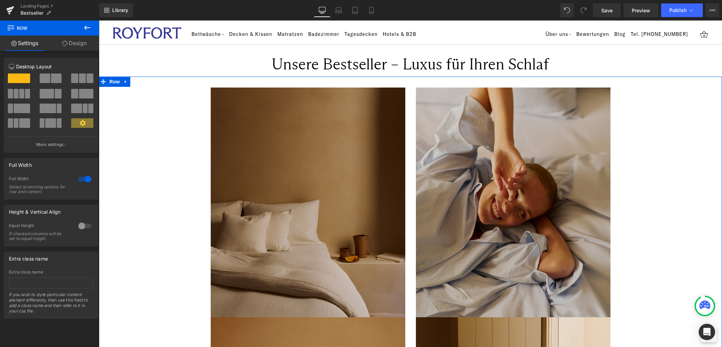
click at [46, 80] on span at bounding box center [45, 79] width 11 height 10
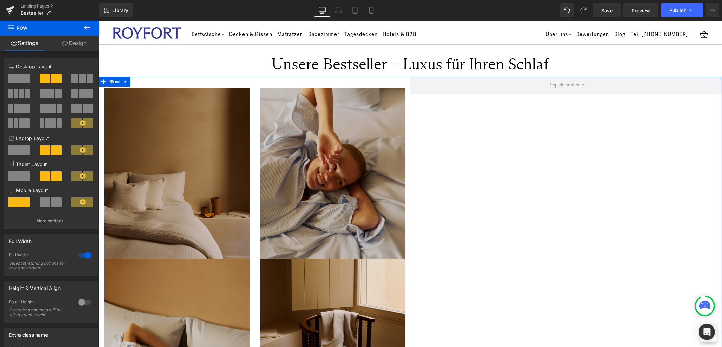
click at [26, 80] on span at bounding box center [19, 79] width 22 height 10
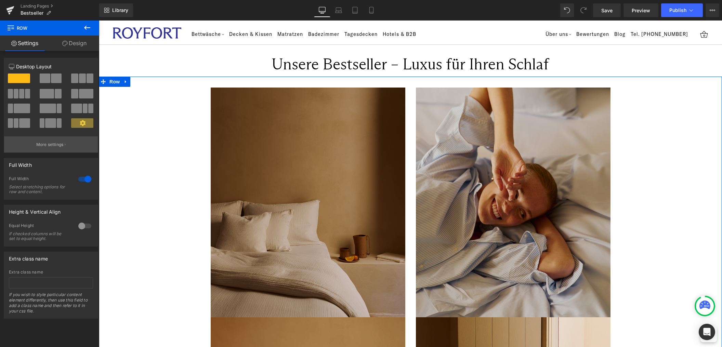
click at [61, 146] on p "More settings" at bounding box center [49, 145] width 27 height 6
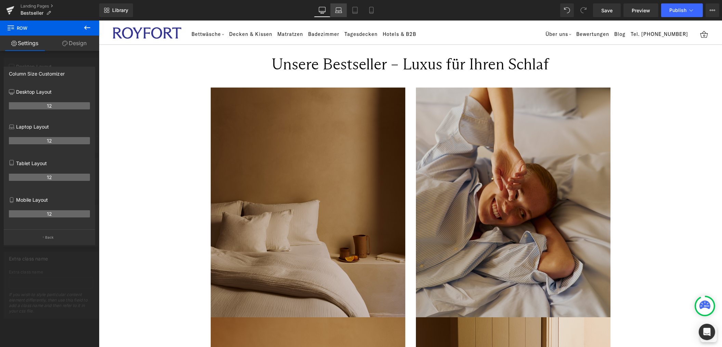
click at [339, 9] on icon at bounding box center [338, 10] width 7 height 7
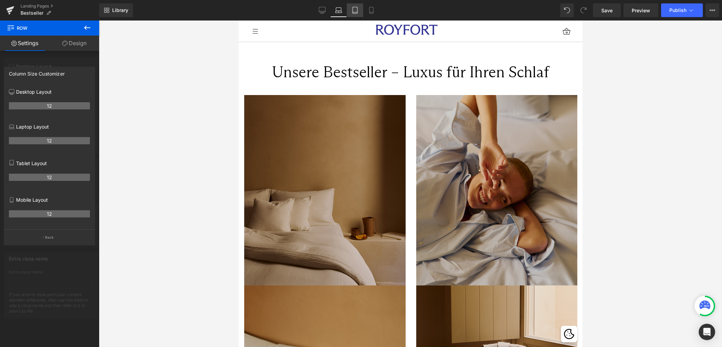
click at [355, 8] on icon at bounding box center [355, 10] width 7 height 7
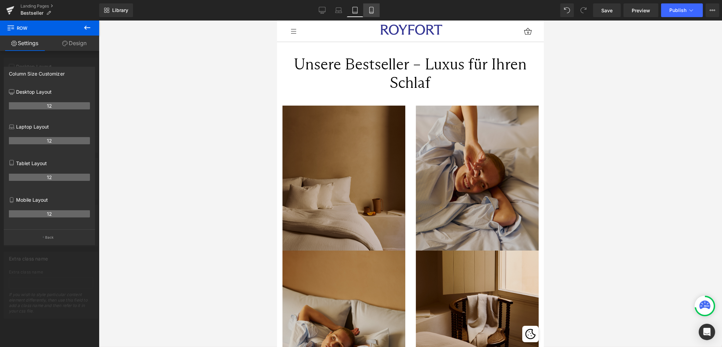
click at [370, 9] on icon at bounding box center [371, 10] width 7 height 7
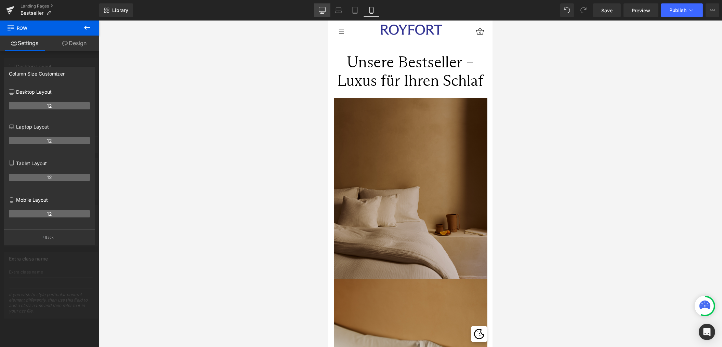
click at [323, 10] on icon at bounding box center [322, 10] width 7 height 7
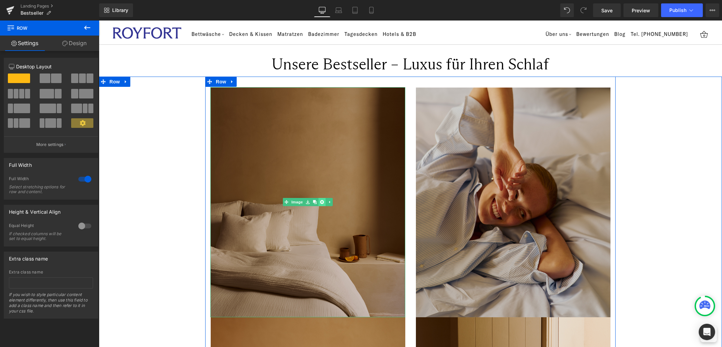
click at [324, 201] on link at bounding box center [321, 202] width 7 height 8
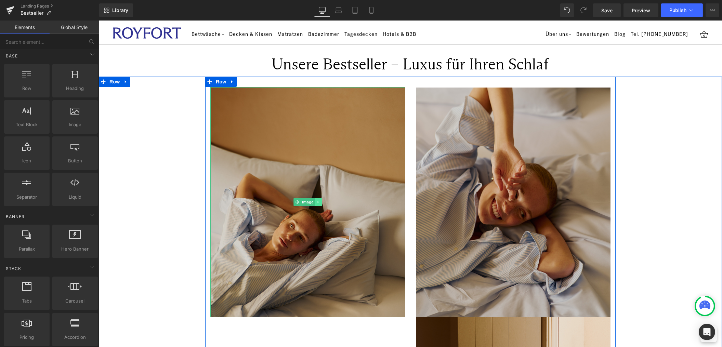
click at [319, 201] on icon at bounding box center [318, 202] width 4 height 4
click at [321, 201] on icon at bounding box center [322, 202] width 4 height 4
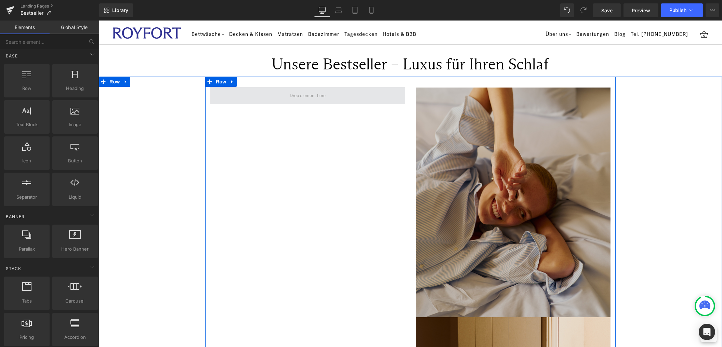
click at [336, 93] on span at bounding box center [307, 95] width 195 height 17
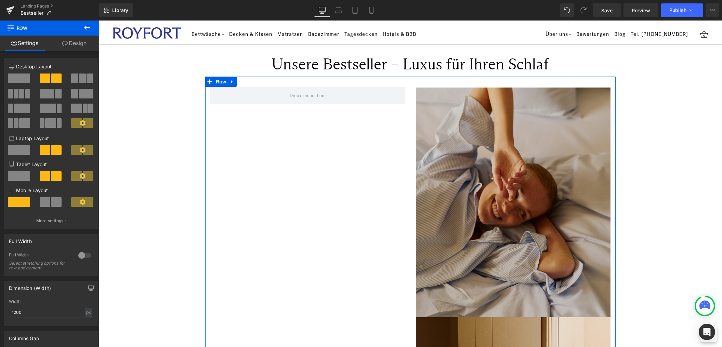
click at [16, 79] on span at bounding box center [19, 79] width 22 height 10
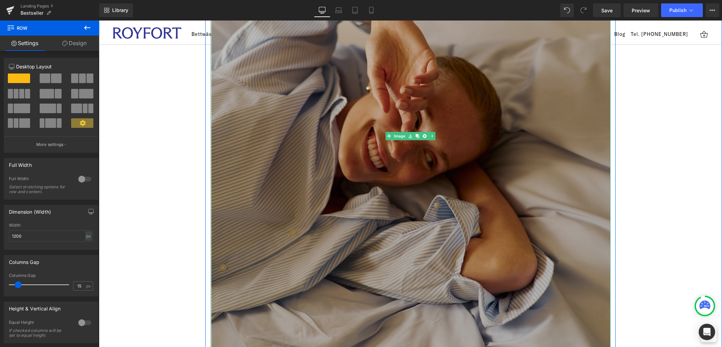
scroll to position [151, 0]
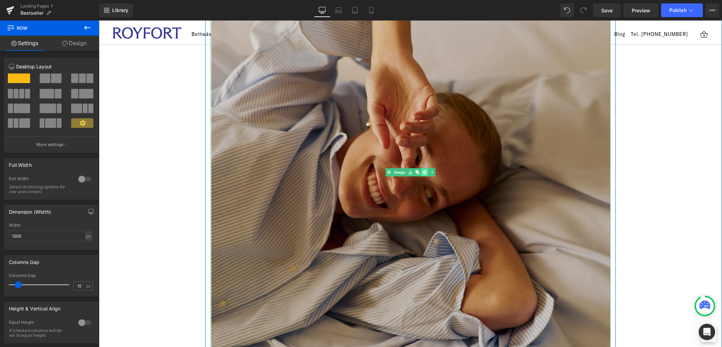
click at [426, 172] on icon at bounding box center [424, 173] width 4 height 4
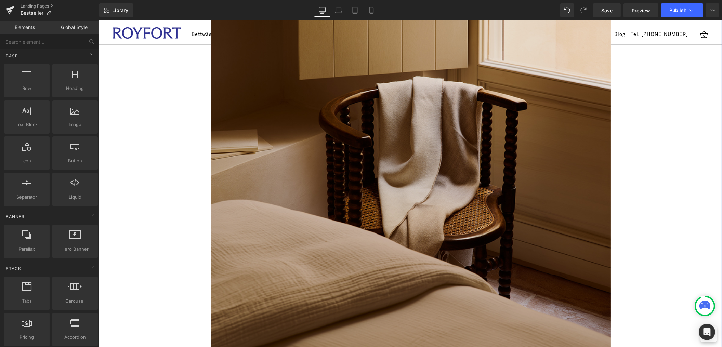
scroll to position [0, 0]
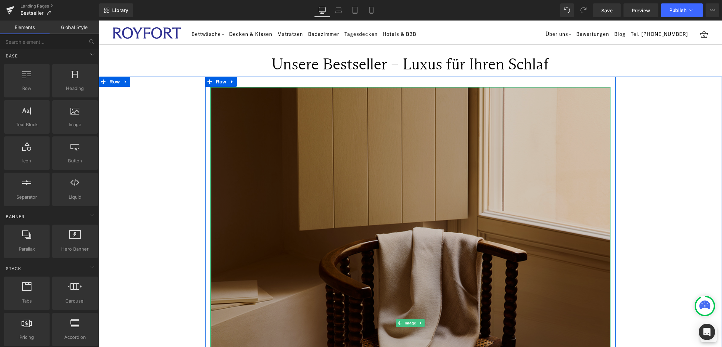
click at [356, 214] on img at bounding box center [410, 323] width 400 height 472
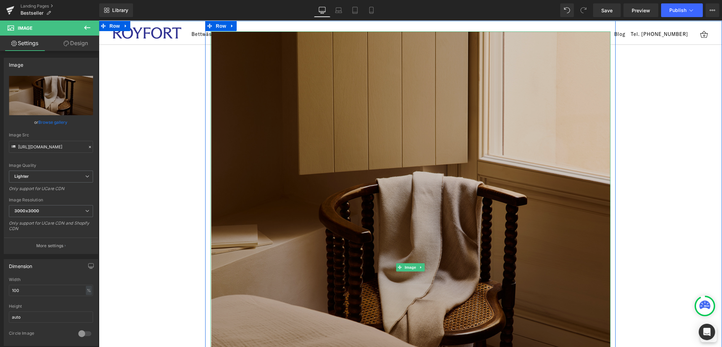
scroll to position [56, 0]
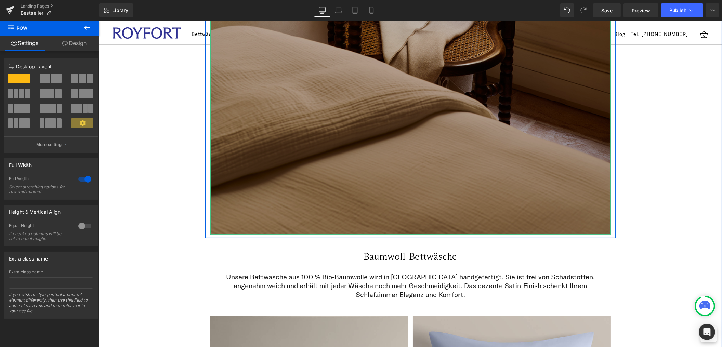
scroll to position [0, 0]
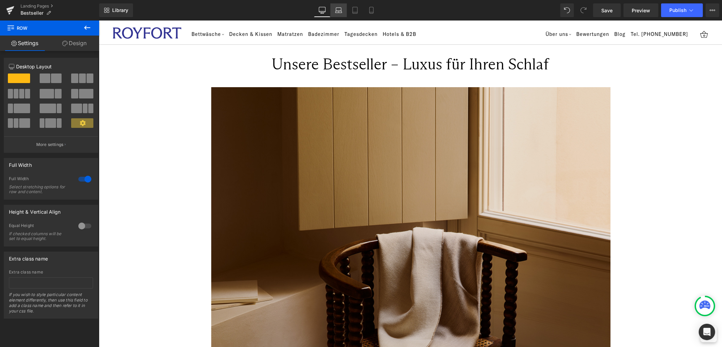
click at [335, 10] on link "Laptop" at bounding box center [338, 10] width 16 height 14
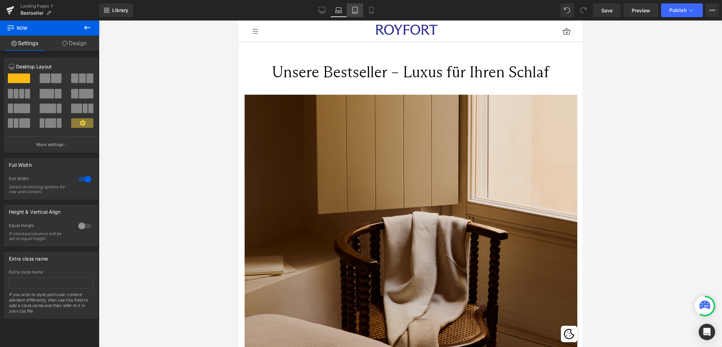
click at [356, 9] on icon at bounding box center [355, 10] width 7 height 7
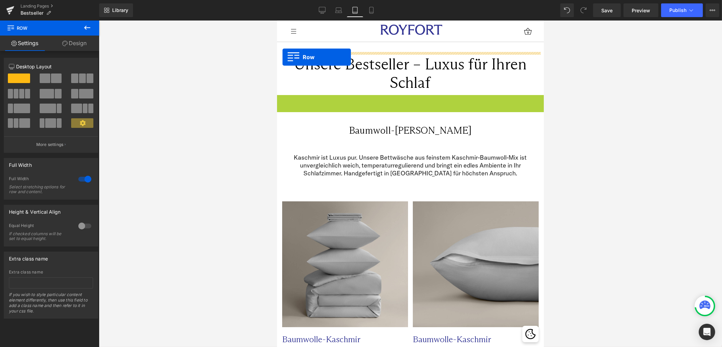
drag, startPoint x: 281, startPoint y: 102, endPoint x: 282, endPoint y: 57, distance: 44.5
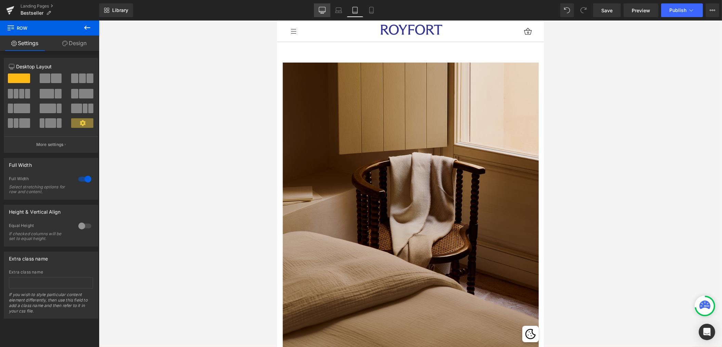
click at [324, 9] on icon at bounding box center [322, 10] width 7 height 7
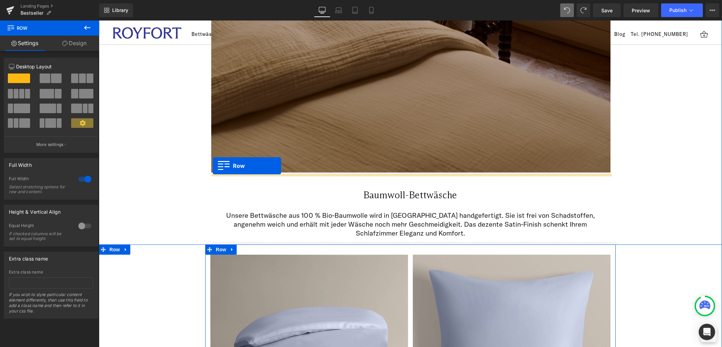
scroll to position [381, 0]
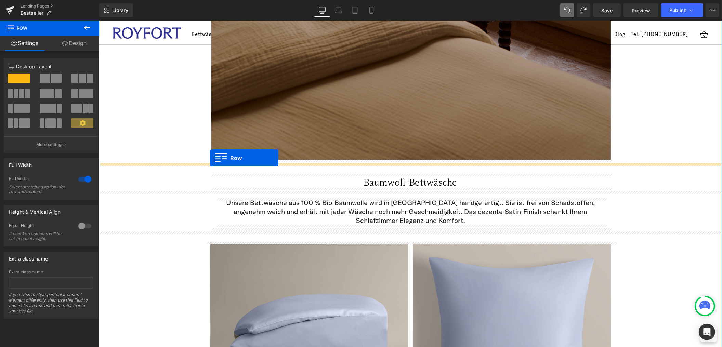
drag, startPoint x: 208, startPoint y: 47, endPoint x: 210, endPoint y: 158, distance: 111.5
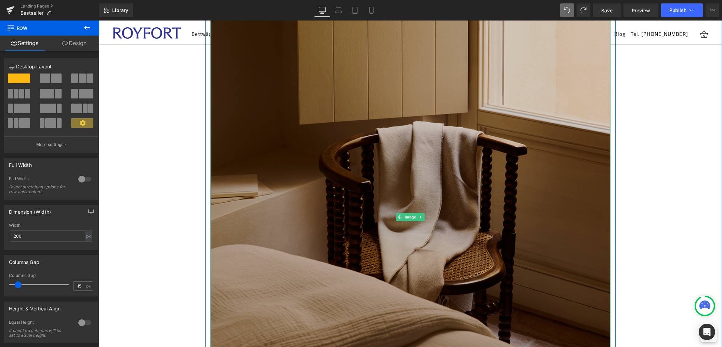
scroll to position [0, 0]
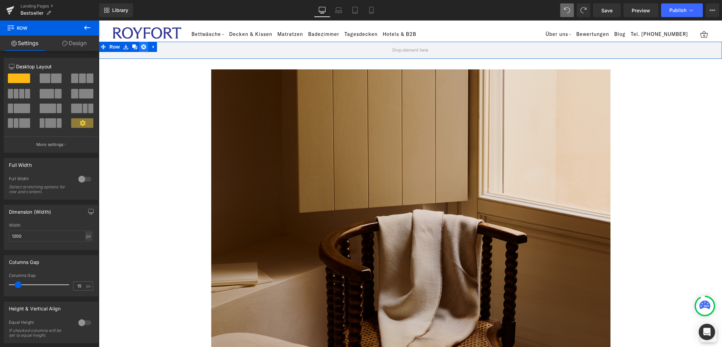
click at [144, 48] on icon at bounding box center [143, 46] width 5 height 5
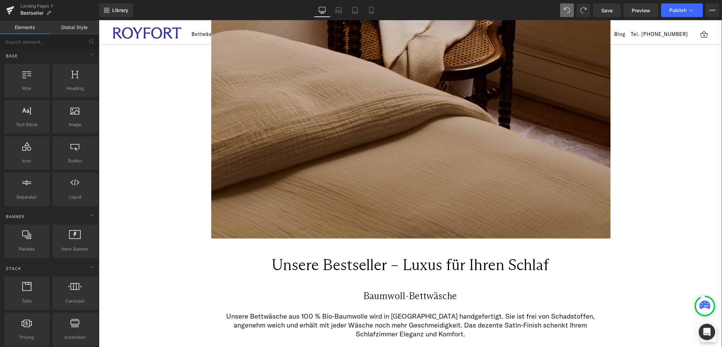
scroll to position [467, 0]
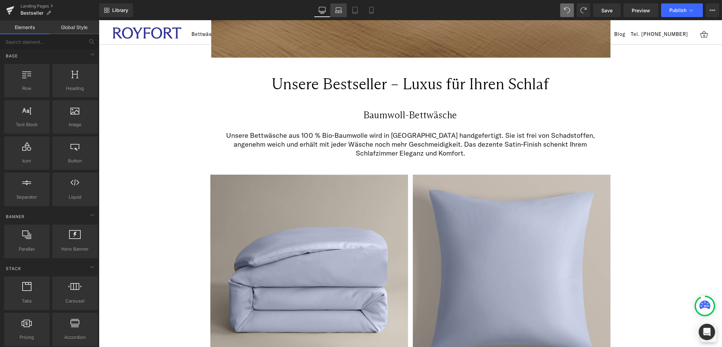
click at [341, 13] on icon at bounding box center [338, 12] width 6 height 2
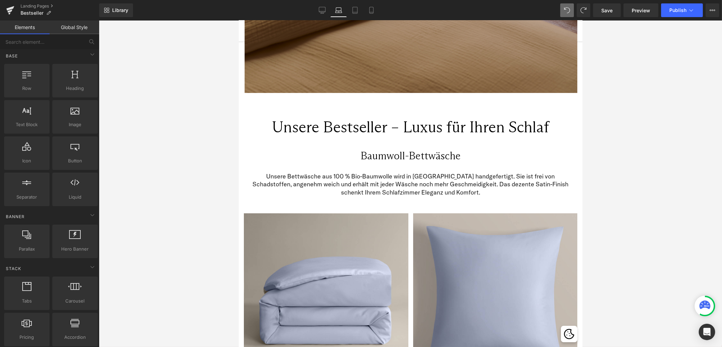
scroll to position [354, 0]
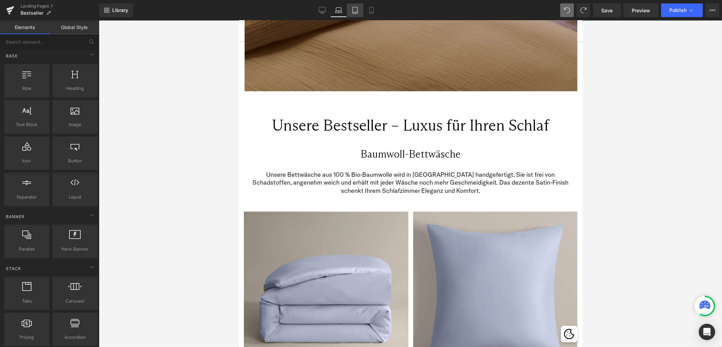
click at [358, 9] on icon at bounding box center [355, 10] width 7 height 7
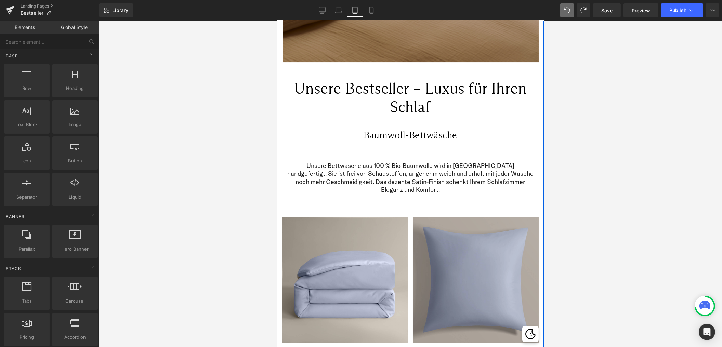
scroll to position [511, 0]
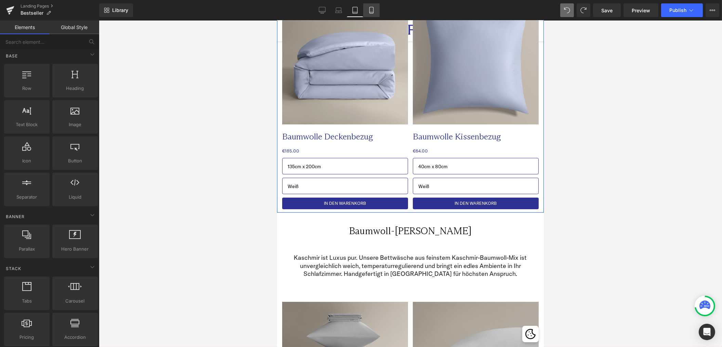
click at [366, 9] on link "Mobile" at bounding box center [371, 10] width 16 height 14
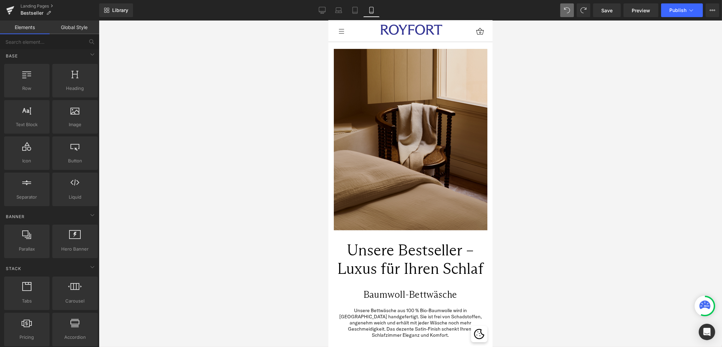
scroll to position [0, 0]
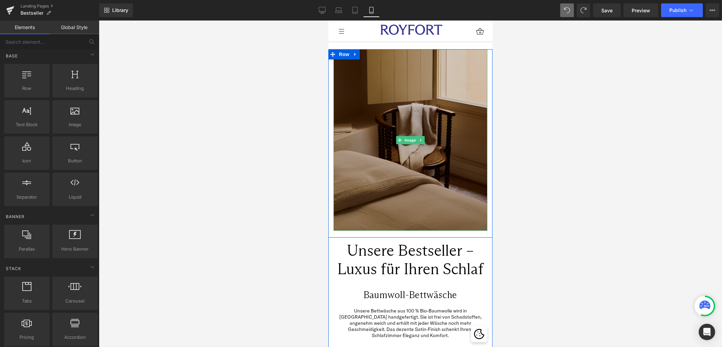
click at [399, 123] on img at bounding box center [410, 140] width 154 height 182
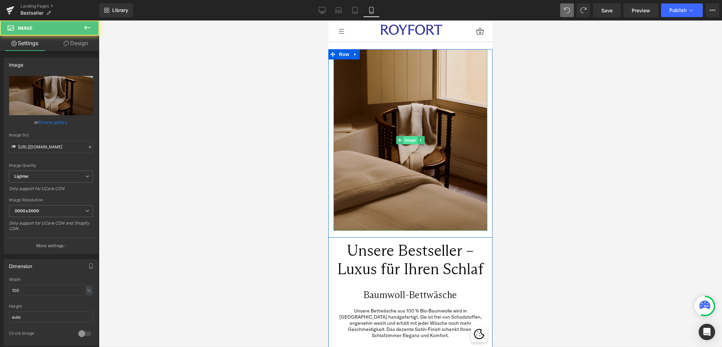
click at [407, 138] on span "Image" at bounding box center [410, 140] width 14 height 8
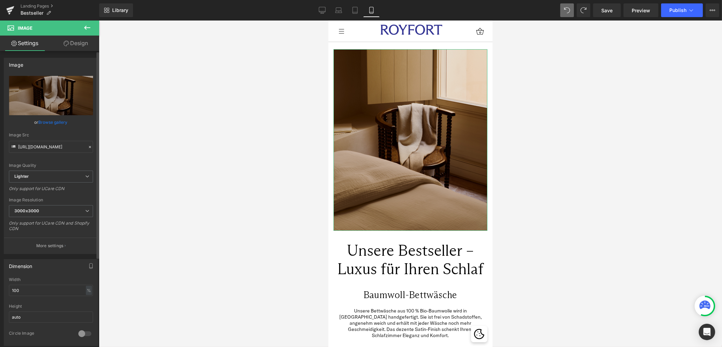
click at [47, 123] on link "Browse gallery" at bounding box center [53, 122] width 29 height 12
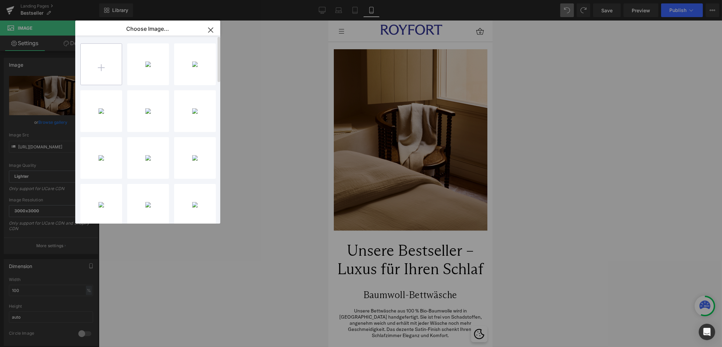
click at [104, 69] on input "file" at bounding box center [101, 64] width 41 height 41
type input "C:\fakepath\25-03-Royfort-08-Cotton-Soft-Gruen-1061.jpg"
click at [147, 66] on div "25-03-R...1061.jpg 570.45 KB" at bounding box center [148, 64] width 42 height 42
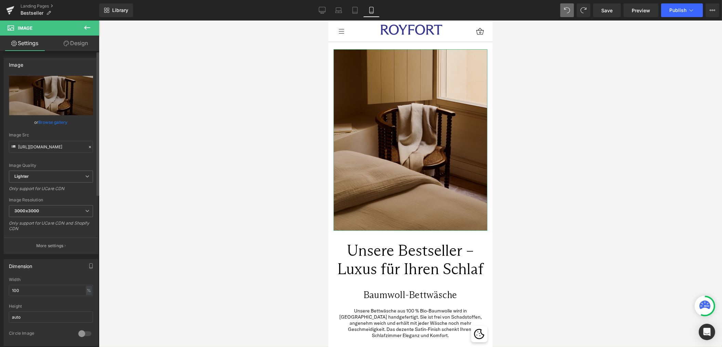
click at [50, 120] on link "Browse gallery" at bounding box center [53, 122] width 29 height 12
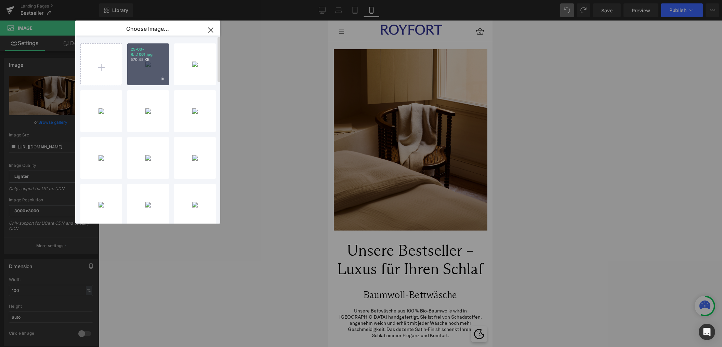
click at [152, 68] on div "25-03-R...1061.jpg 570.45 KB" at bounding box center [148, 64] width 42 height 42
type input "[URL][DOMAIN_NAME]"
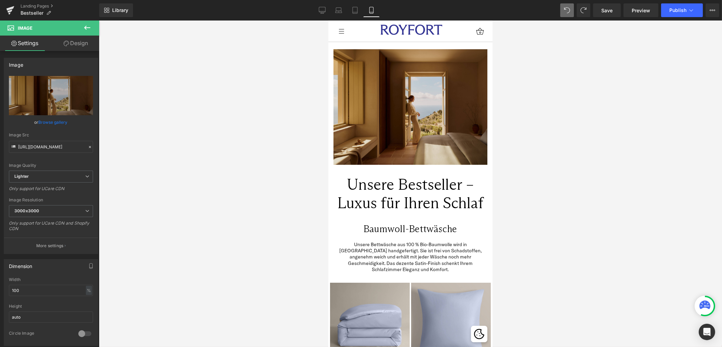
click at [623, 187] on div at bounding box center [410, 184] width 623 height 327
click at [325, 9] on icon at bounding box center [322, 10] width 7 height 7
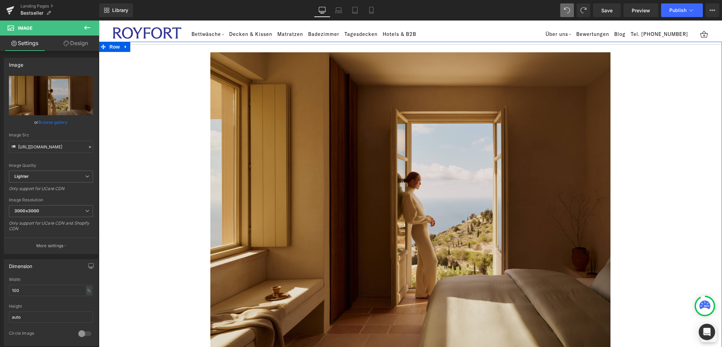
scroll to position [5, 0]
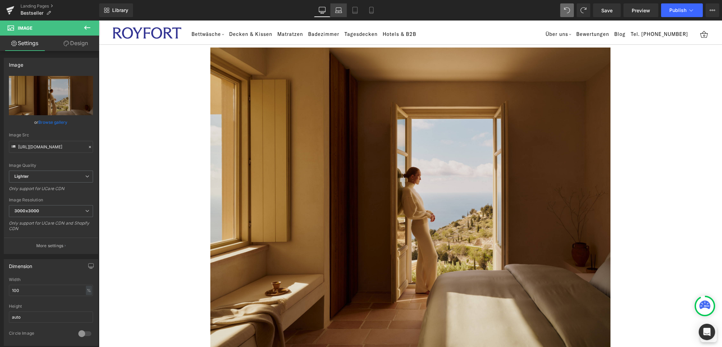
click at [339, 10] on icon at bounding box center [338, 10] width 7 height 7
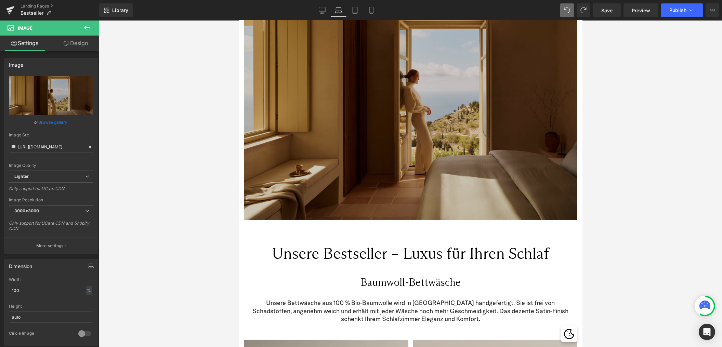
scroll to position [0, 0]
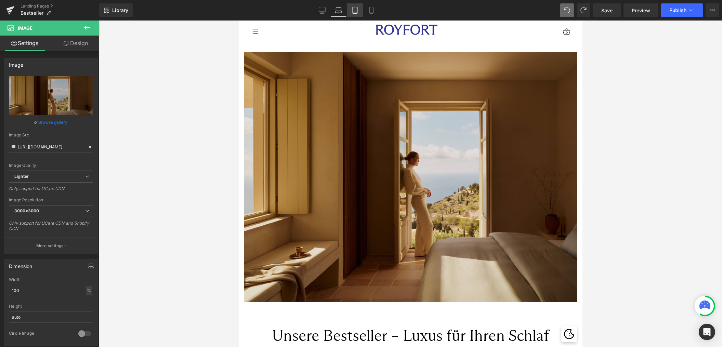
click at [356, 12] on icon at bounding box center [355, 12] width 5 height 0
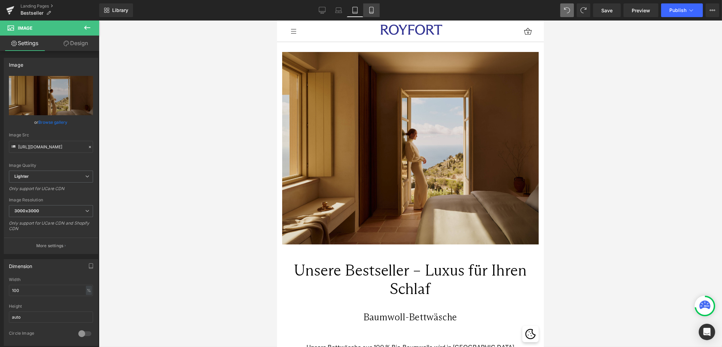
click at [371, 9] on icon at bounding box center [371, 10] width 7 height 7
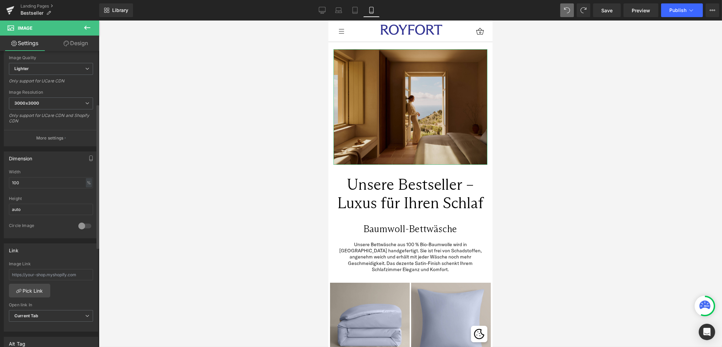
scroll to position [108, 0]
click at [59, 276] on input "text" at bounding box center [51, 274] width 84 height 11
click at [34, 293] on link "Pick Link" at bounding box center [29, 291] width 41 height 14
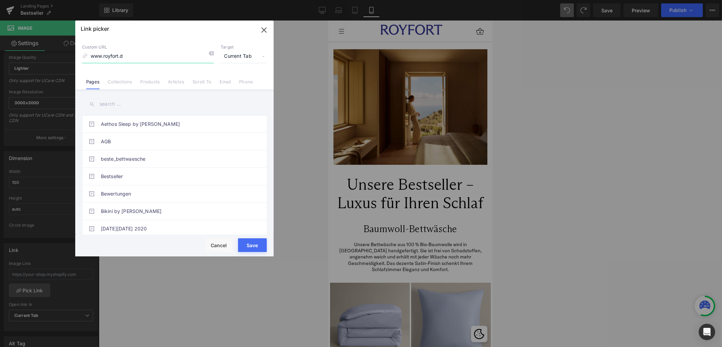
type input "[DOMAIN_NAME]"
click at [249, 246] on button "Save" at bounding box center [252, 245] width 29 height 14
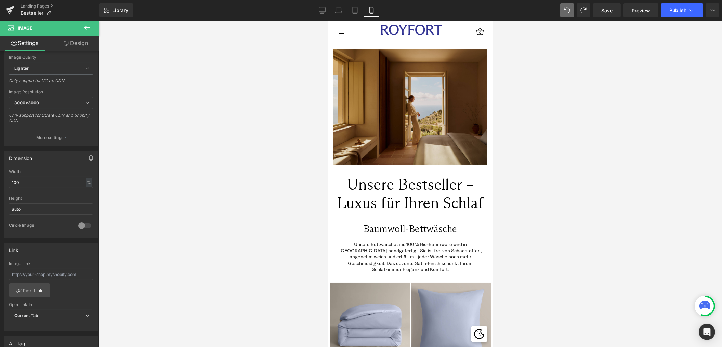
type input "[DOMAIN_NAME]"
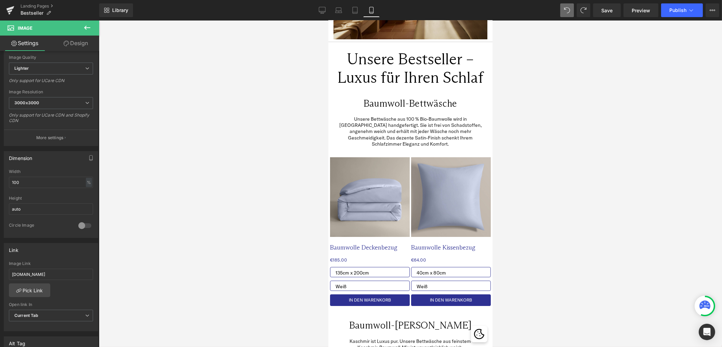
scroll to position [0, 0]
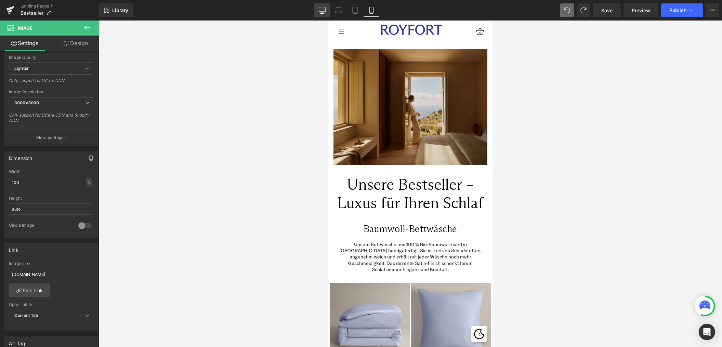
click at [325, 11] on icon at bounding box center [322, 10] width 7 height 7
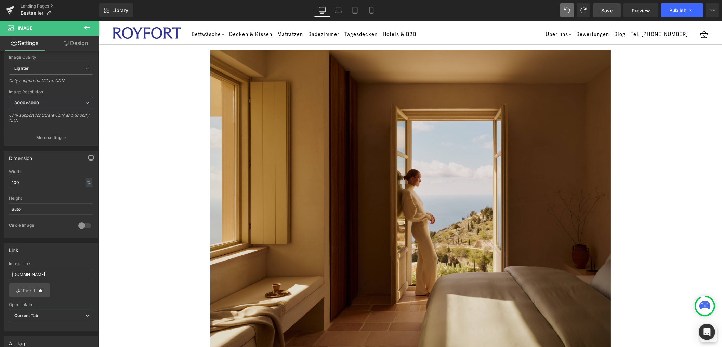
click at [604, 12] on span "Save" at bounding box center [606, 10] width 11 height 7
click at [685, 11] on span "Publish" at bounding box center [677, 10] width 17 height 5
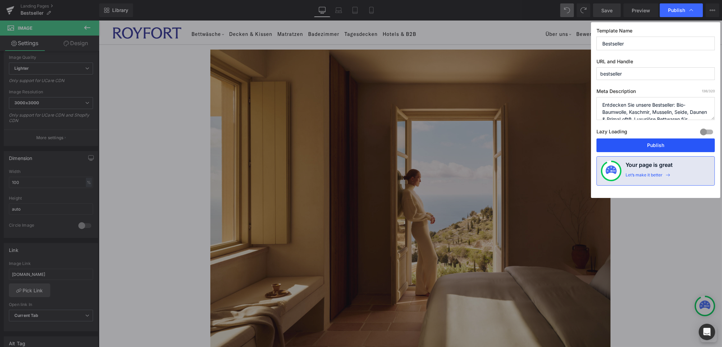
click at [641, 144] on button "Publish" at bounding box center [656, 146] width 118 height 14
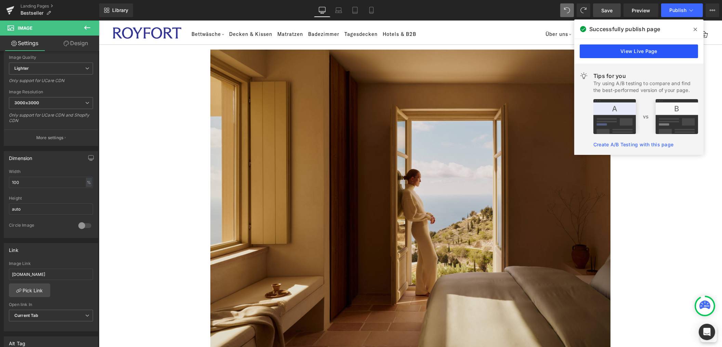
scroll to position [161, 0]
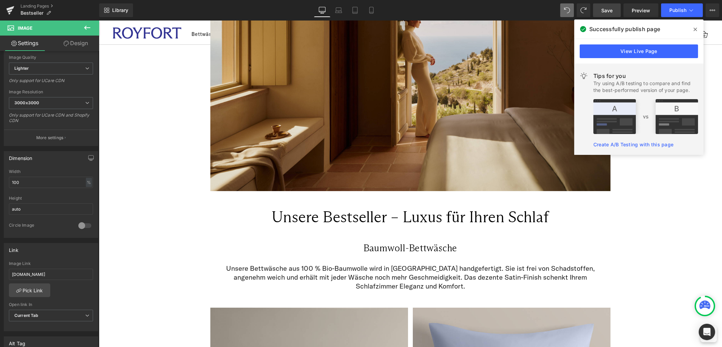
click at [692, 32] on span at bounding box center [695, 29] width 11 height 11
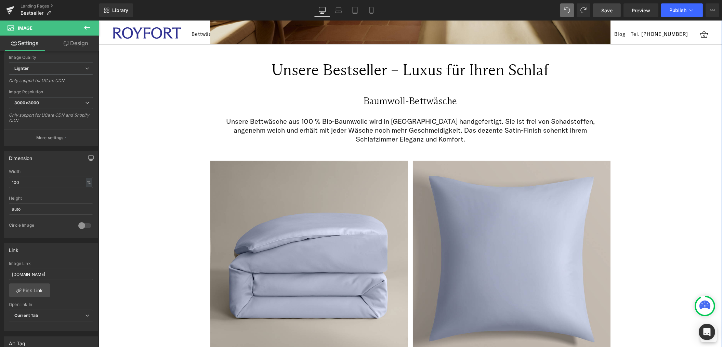
scroll to position [372, 0]
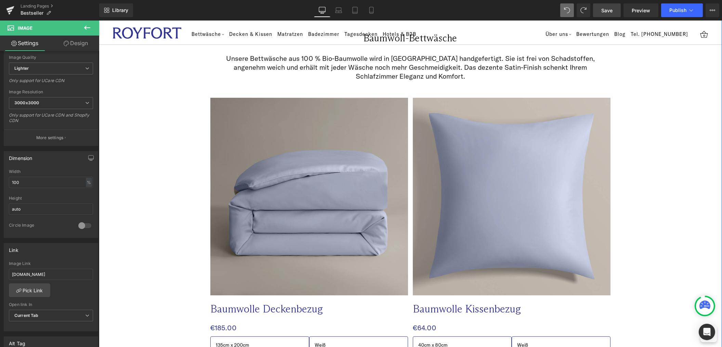
click at [317, 221] on img at bounding box center [309, 197] width 198 height 198
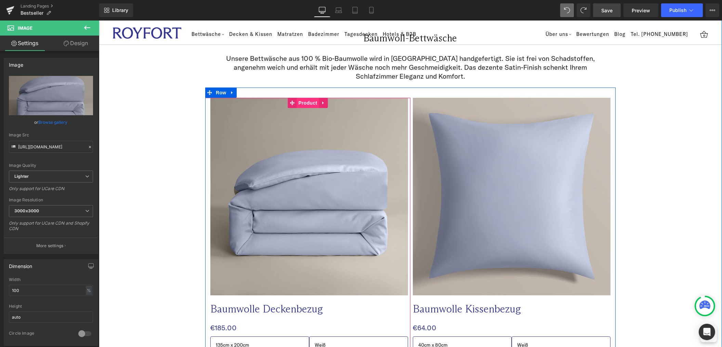
click at [307, 104] on span "Product" at bounding box center [308, 103] width 22 height 10
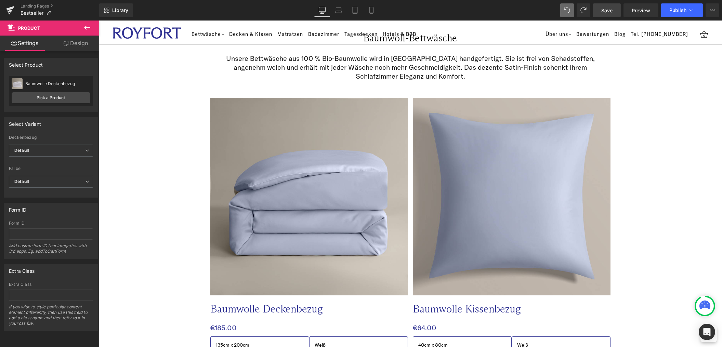
click at [86, 28] on icon at bounding box center [87, 28] width 8 height 8
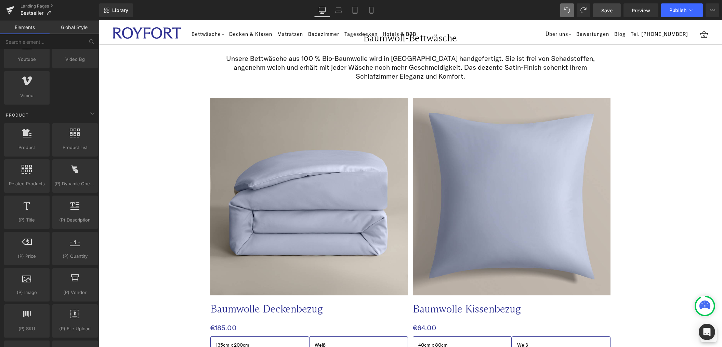
scroll to position [538, 0]
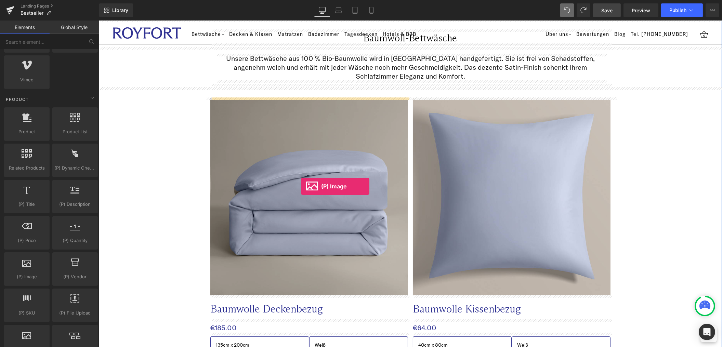
drag, startPoint x: 186, startPoint y: 230, endPoint x: 301, endPoint y: 186, distance: 122.2
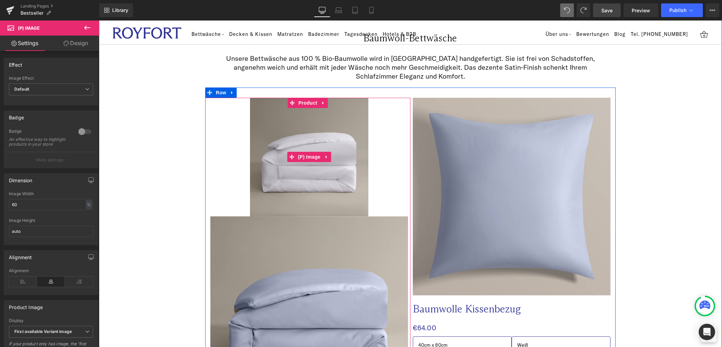
click at [327, 181] on img at bounding box center [309, 157] width 119 height 119
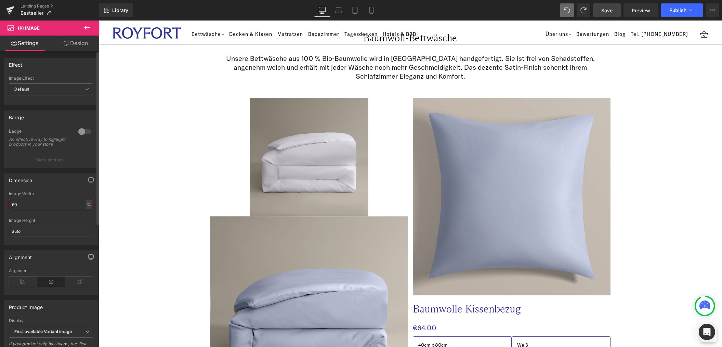
click at [59, 210] on input "60" at bounding box center [51, 204] width 84 height 11
type input "100"
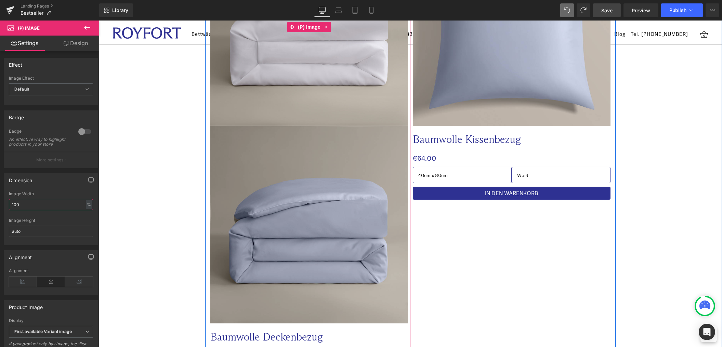
scroll to position [564, 0]
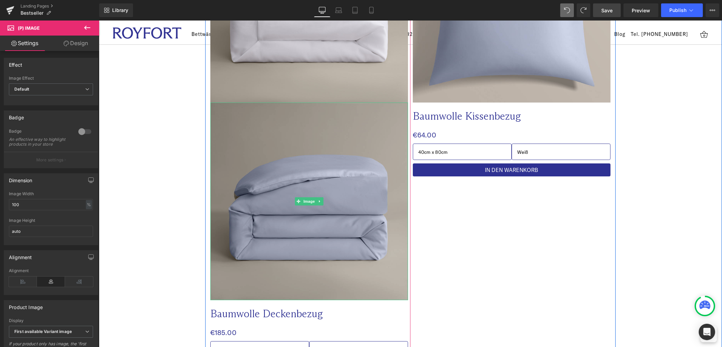
click at [329, 231] on img at bounding box center [309, 202] width 198 height 198
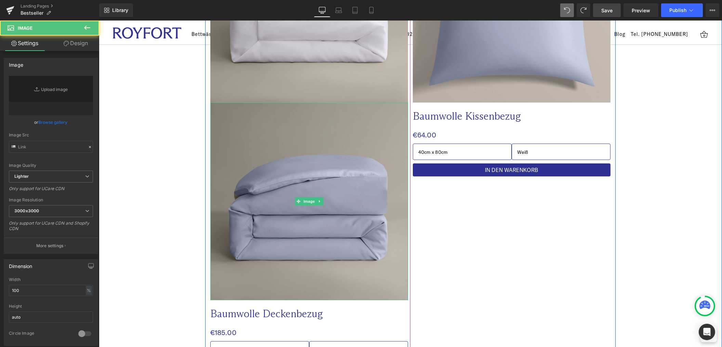
type input "[URL][DOMAIN_NAME]"
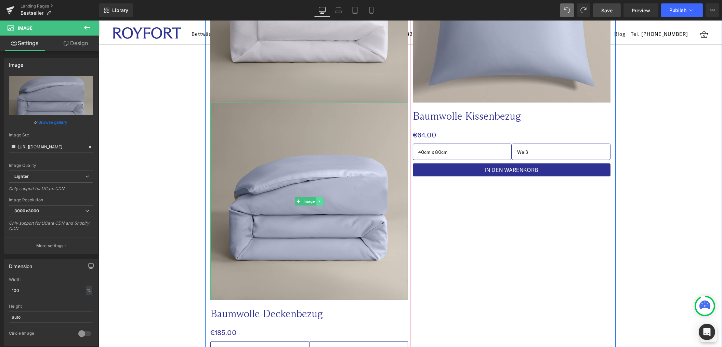
click at [322, 201] on icon at bounding box center [320, 201] width 4 height 4
click at [322, 201] on icon at bounding box center [323, 201] width 4 height 4
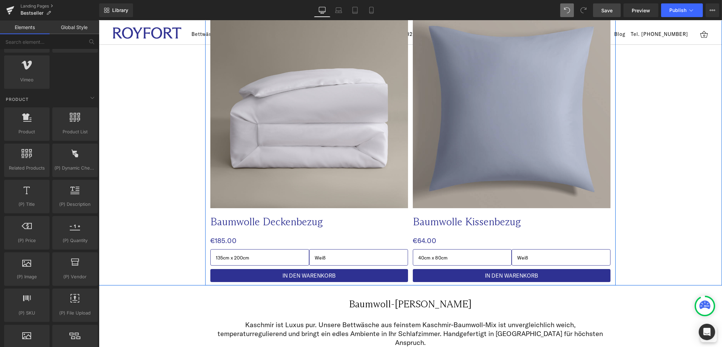
scroll to position [368, 0]
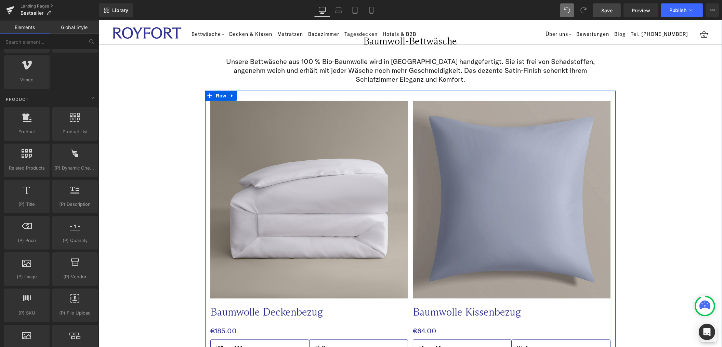
click at [525, 169] on img at bounding box center [512, 200] width 198 height 198
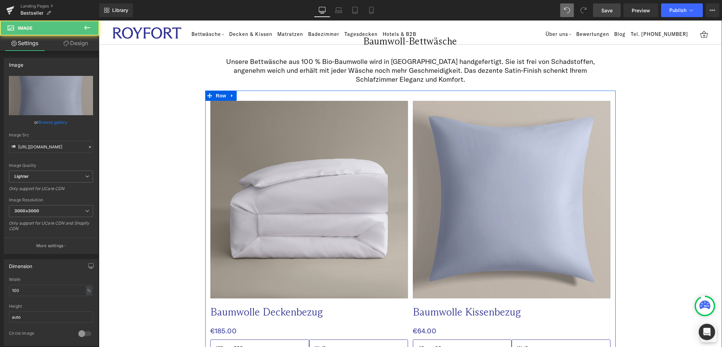
click at [90, 28] on icon at bounding box center [87, 28] width 6 height 4
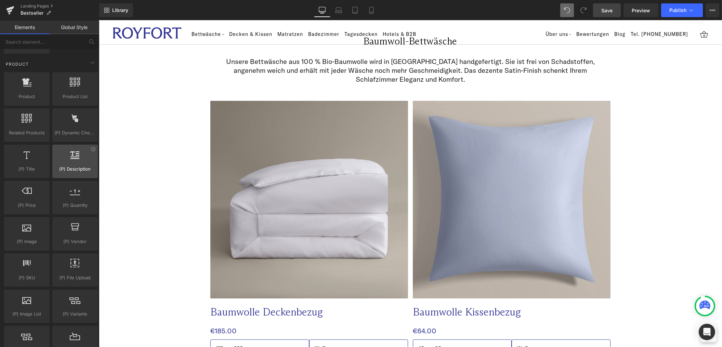
scroll to position [590, 0]
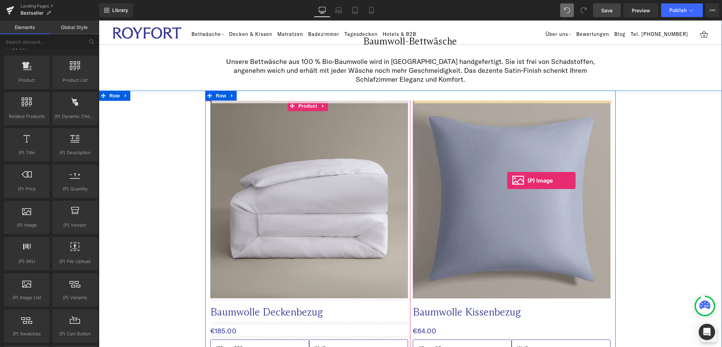
drag, startPoint x: 131, startPoint y: 245, endPoint x: 507, endPoint y: 181, distance: 381.1
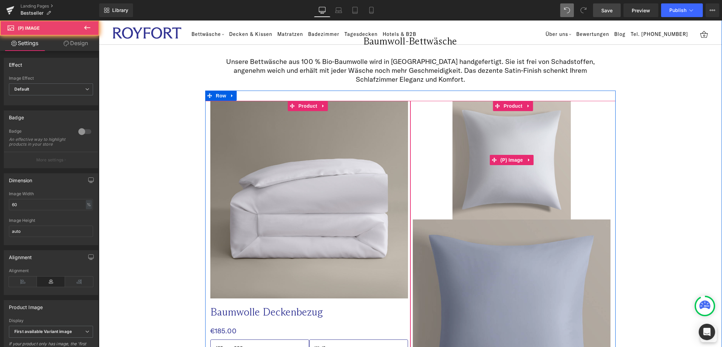
click at [502, 160] on span "(P) Image" at bounding box center [511, 160] width 26 height 10
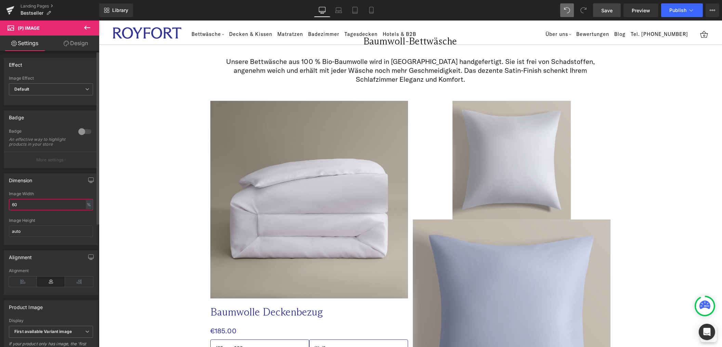
click at [43, 210] on input "60" at bounding box center [51, 204] width 84 height 11
type input "100"
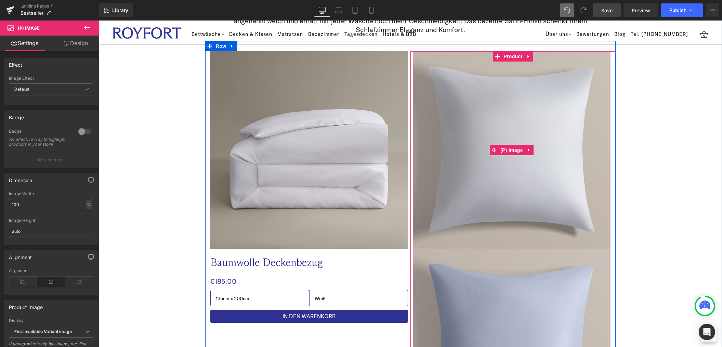
scroll to position [425, 0]
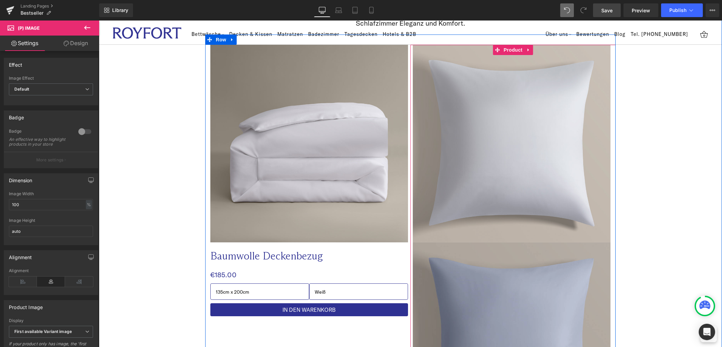
click at [566, 270] on img at bounding box center [512, 342] width 198 height 198
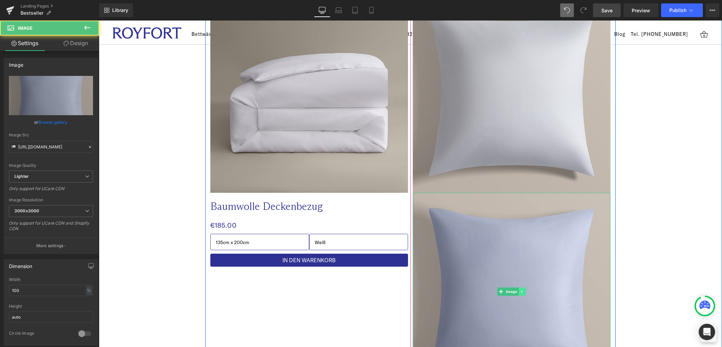
click at [520, 290] on icon at bounding box center [522, 292] width 4 height 4
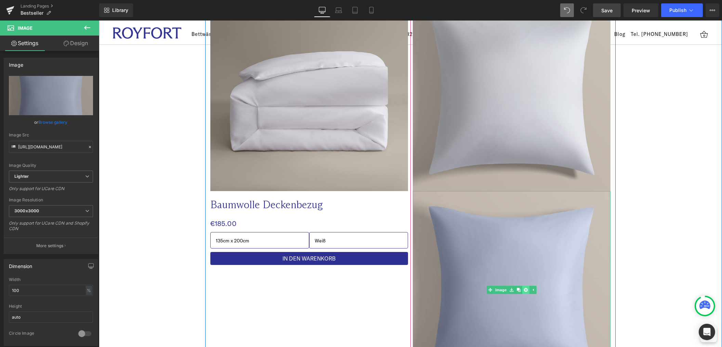
click at [526, 288] on icon at bounding box center [526, 290] width 4 height 4
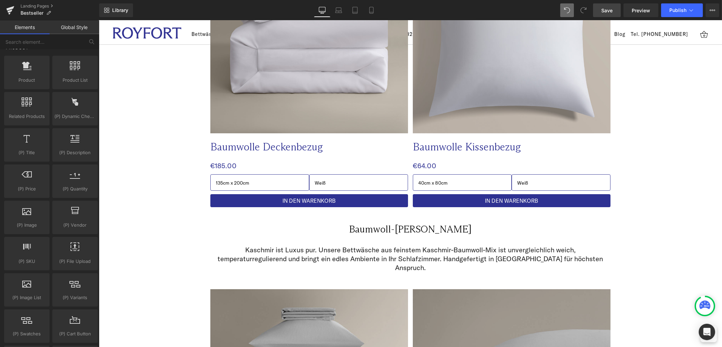
scroll to position [671, 0]
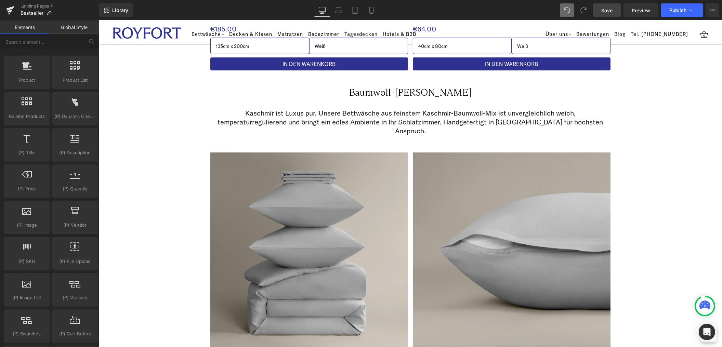
drag, startPoint x: 607, startPoint y: 13, endPoint x: 250, endPoint y: 146, distance: 380.6
click at [607, 13] on span "Save" at bounding box center [606, 10] width 11 height 7
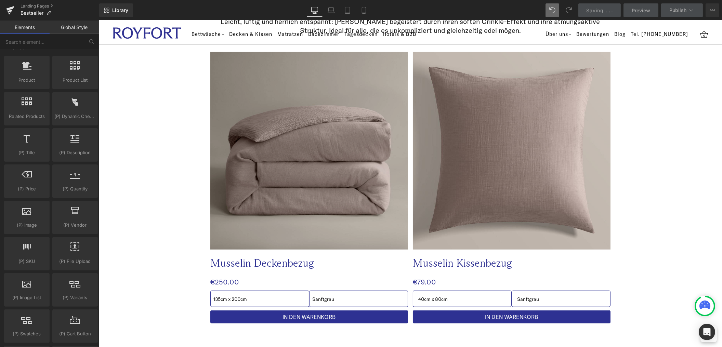
click at [313, 144] on div "Image" at bounding box center [309, 151] width 198 height 198
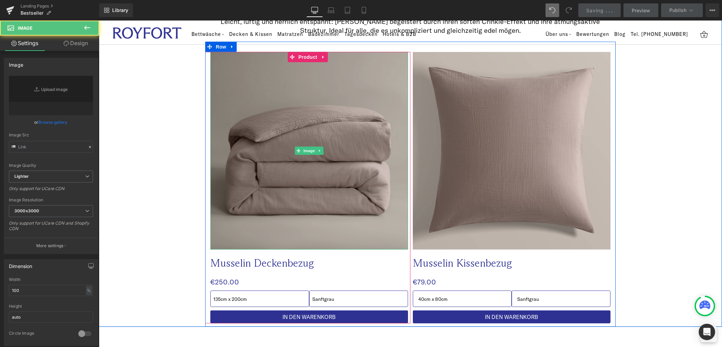
type input "[URL][DOMAIN_NAME]"
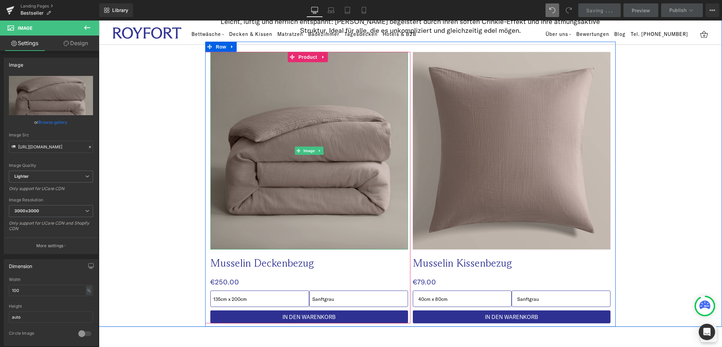
scroll to position [1077, 0]
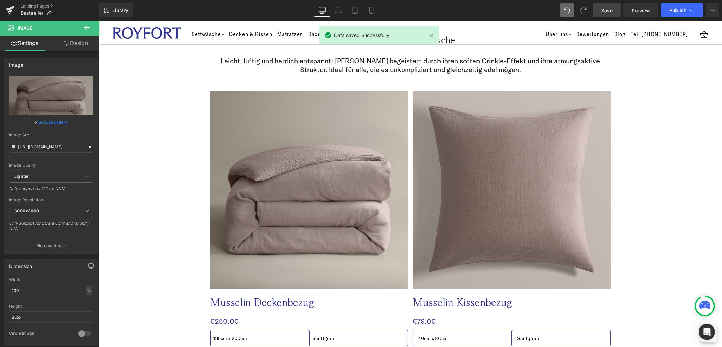
click at [88, 28] on icon at bounding box center [87, 28] width 8 height 8
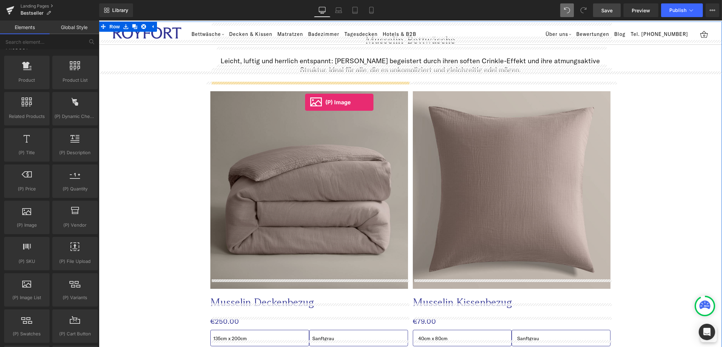
drag, startPoint x: 122, startPoint y: 245, endPoint x: 305, endPoint y: 102, distance: 232.1
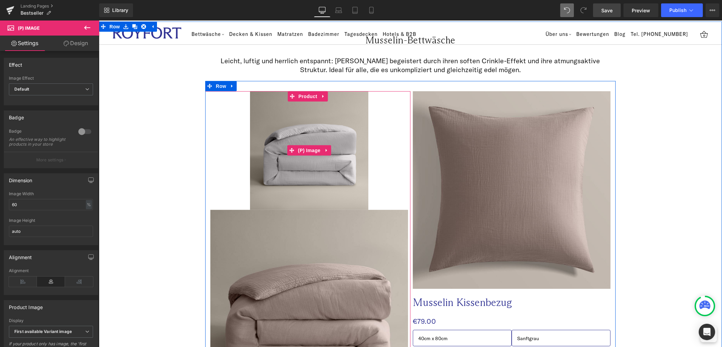
click at [310, 167] on img at bounding box center [309, 150] width 119 height 119
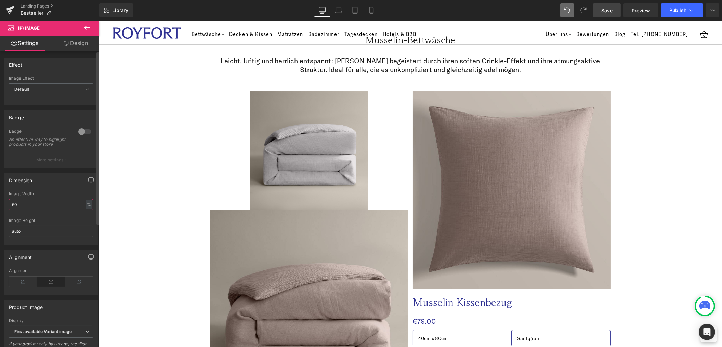
click at [31, 206] on input "60" at bounding box center [51, 204] width 84 height 11
type input "100"
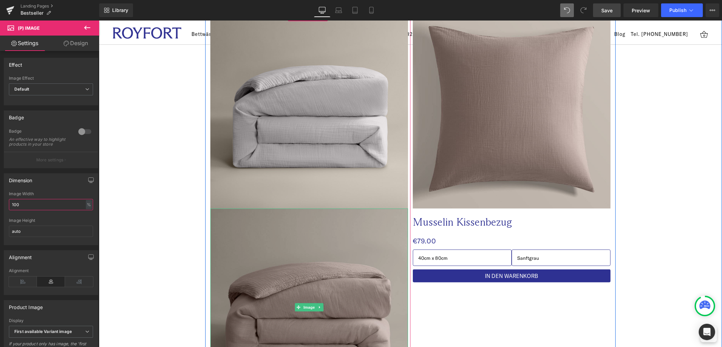
scroll to position [1158, 0]
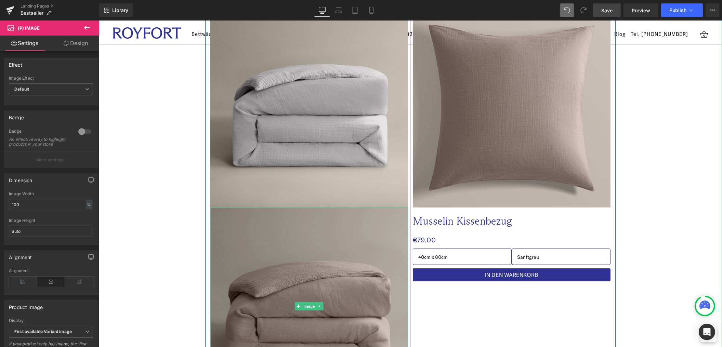
click at [371, 274] on img at bounding box center [309, 307] width 198 height 198
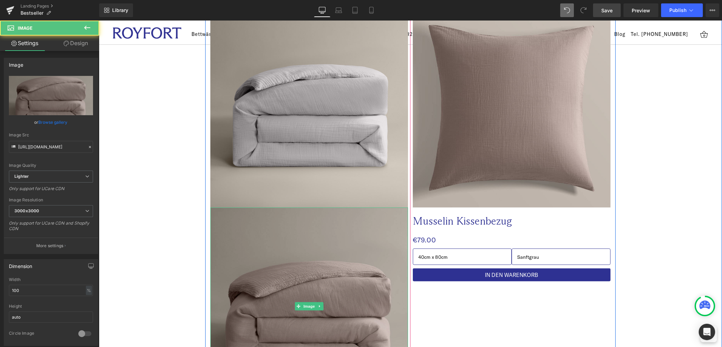
click at [379, 249] on img at bounding box center [309, 307] width 198 height 198
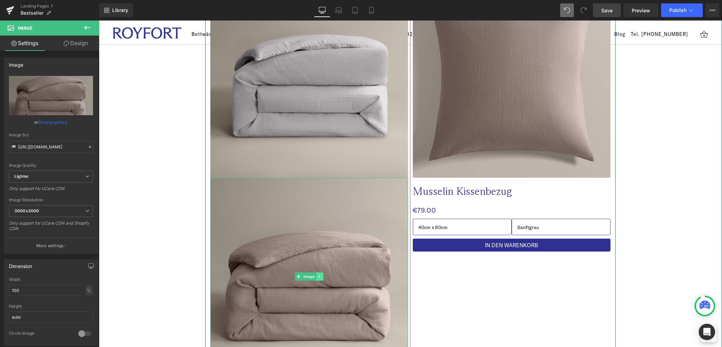
click at [321, 275] on icon at bounding box center [320, 277] width 4 height 4
click at [322, 275] on icon at bounding box center [323, 277] width 4 height 4
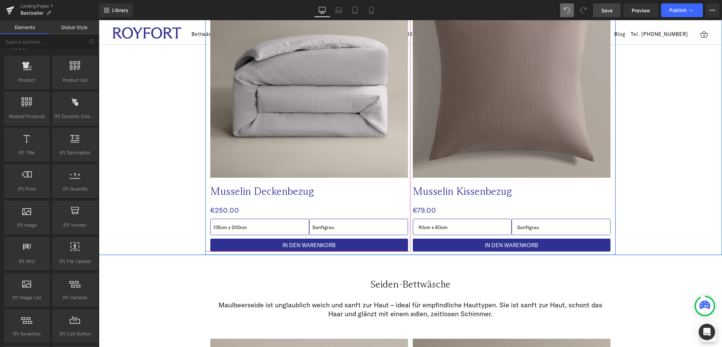
scroll to position [1035, 0]
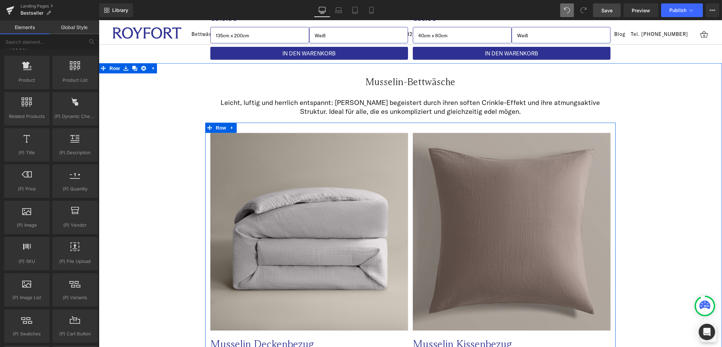
click at [530, 214] on img at bounding box center [512, 232] width 198 height 198
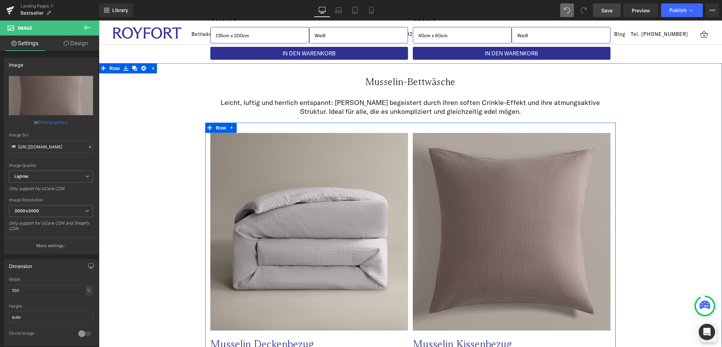
click at [518, 247] on img at bounding box center [512, 232] width 198 height 198
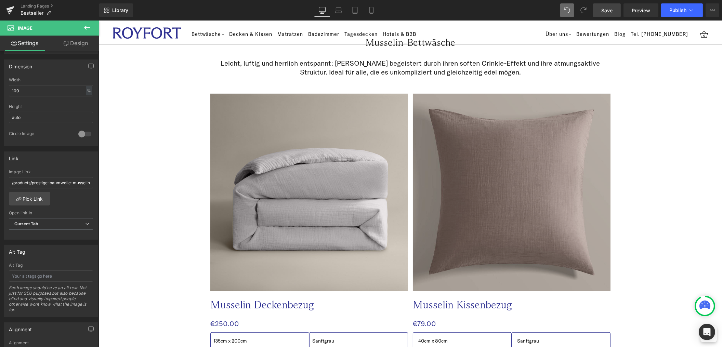
scroll to position [1076, 0]
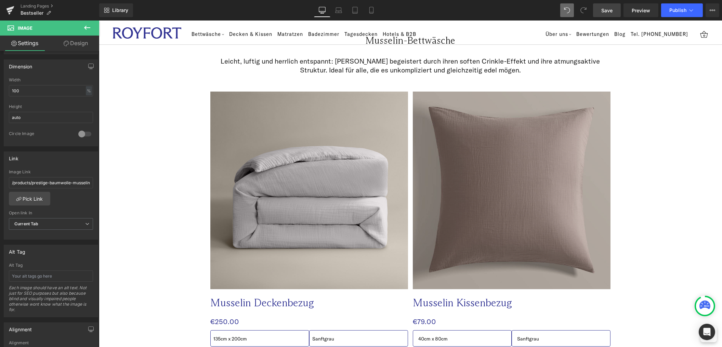
click at [498, 193] on img at bounding box center [512, 191] width 198 height 198
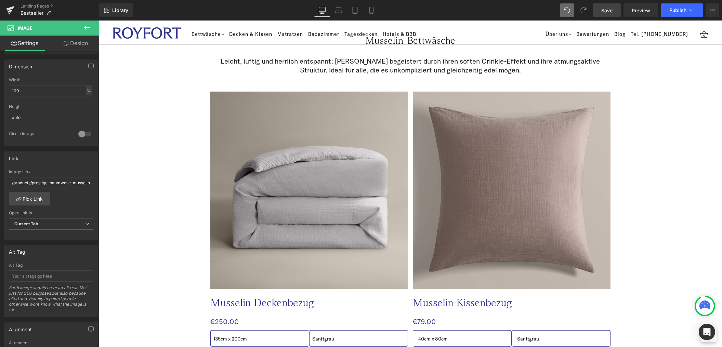
click at [90, 28] on icon at bounding box center [87, 28] width 8 height 8
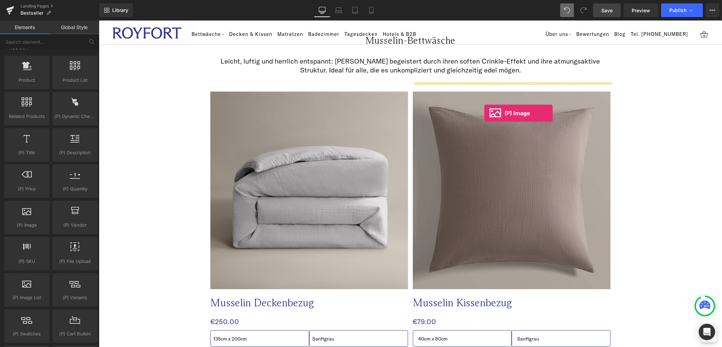
drag, startPoint x: 127, startPoint y: 247, endPoint x: 484, endPoint y: 114, distance: 381.1
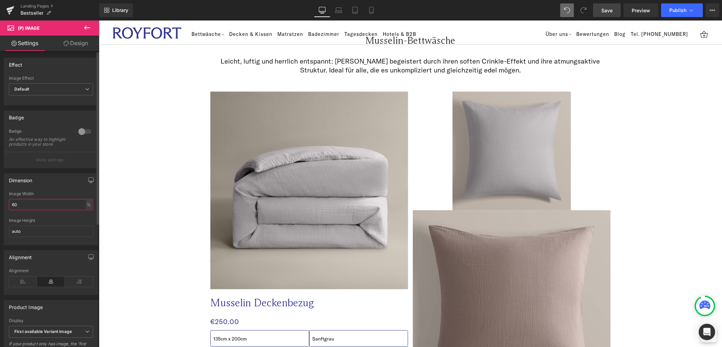
click at [47, 210] on input "60" at bounding box center [51, 204] width 84 height 11
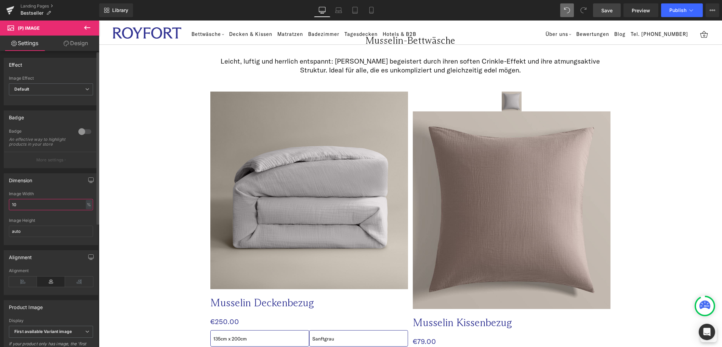
type input "100"
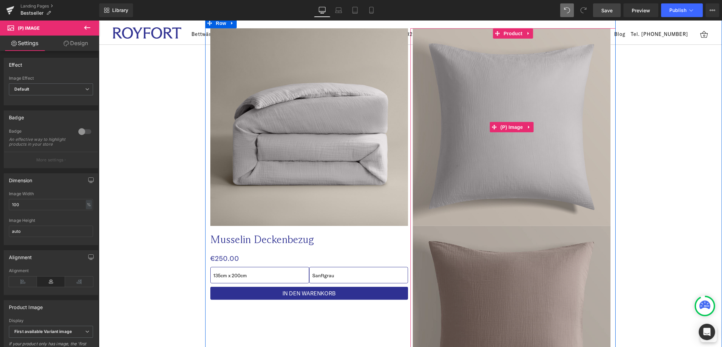
click at [591, 272] on img at bounding box center [512, 325] width 198 height 198
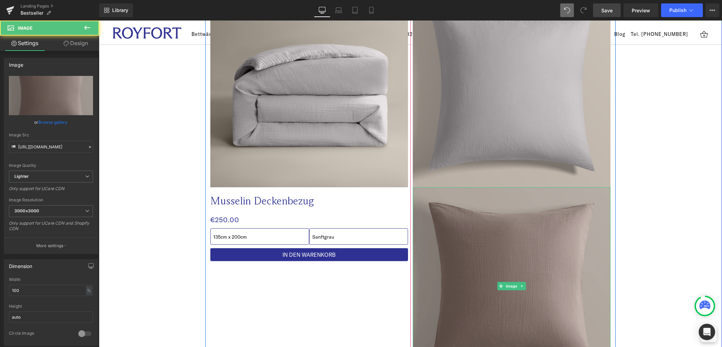
scroll to position [1191, 0]
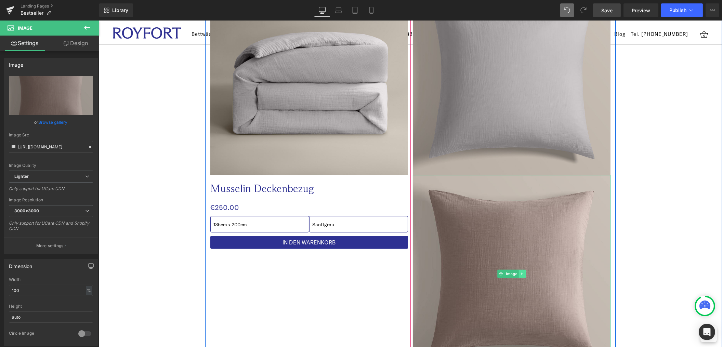
click at [521, 272] on icon at bounding box center [522, 274] width 4 height 4
click at [526, 272] on icon at bounding box center [526, 274] width 4 height 4
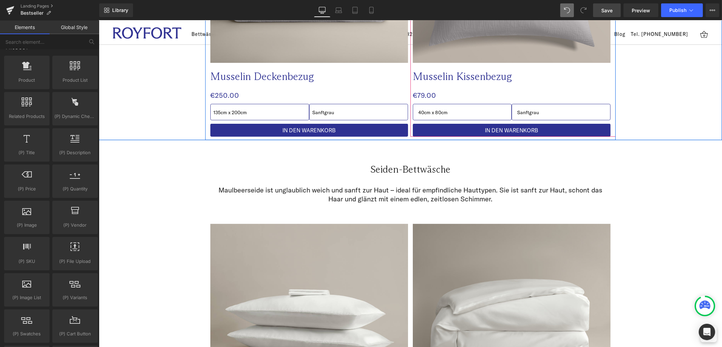
scroll to position [1381, 0]
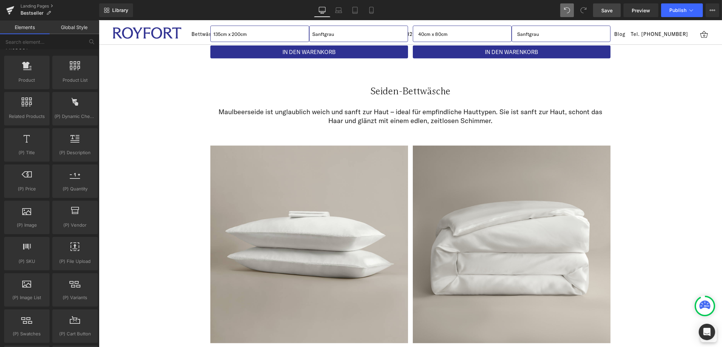
click at [606, 15] on link "Save" at bounding box center [607, 10] width 28 height 14
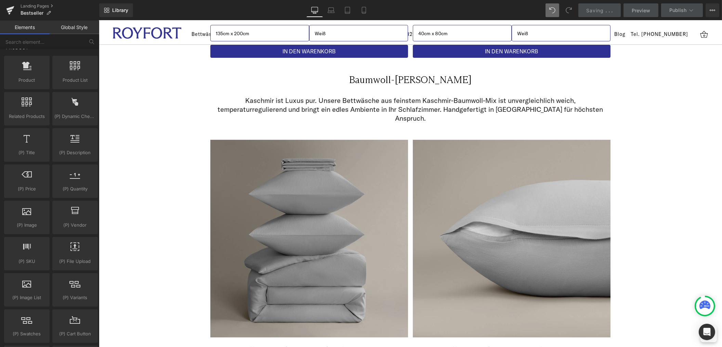
click at [329, 218] on img at bounding box center [309, 239] width 198 height 198
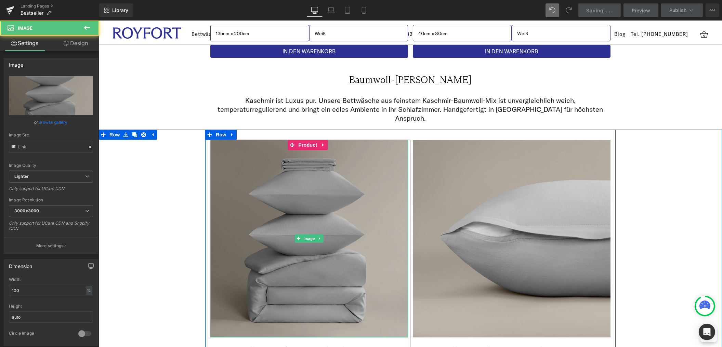
type input "[URL][DOMAIN_NAME]"
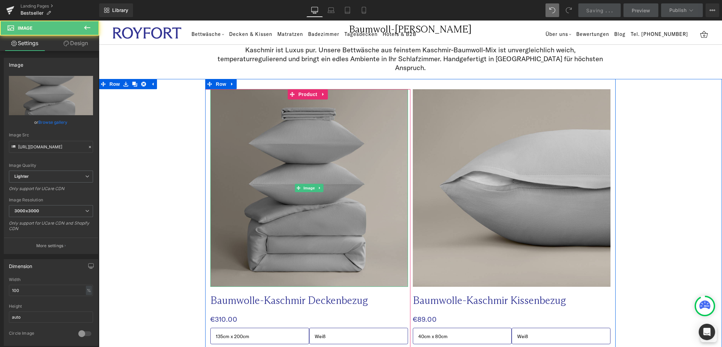
scroll to position [736, 0]
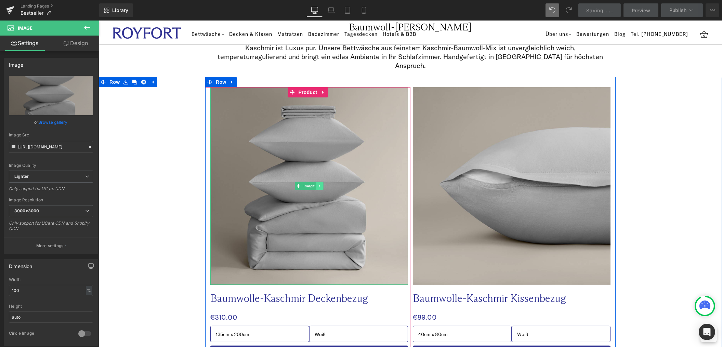
click at [318, 184] on icon at bounding box center [320, 186] width 4 height 4
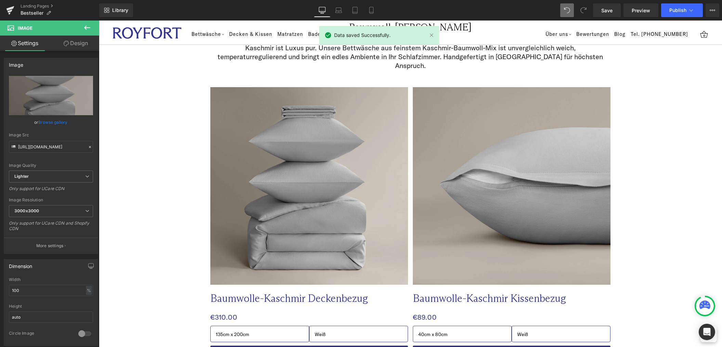
click at [87, 32] on button at bounding box center [87, 28] width 24 height 15
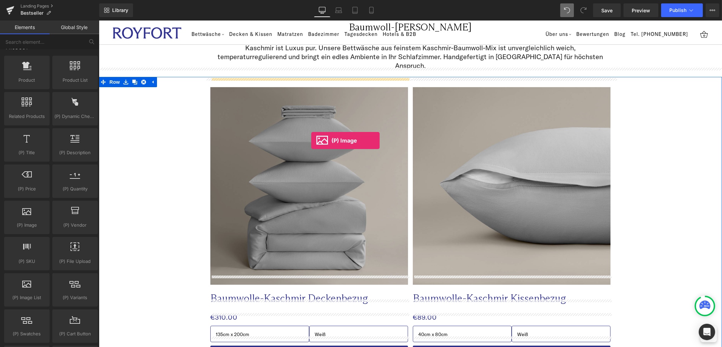
drag, startPoint x: 128, startPoint y: 243, endPoint x: 311, endPoint y: 141, distance: 209.8
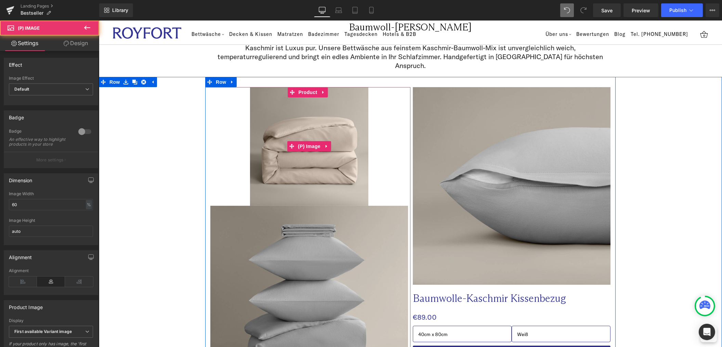
click at [304, 171] on img at bounding box center [309, 146] width 119 height 119
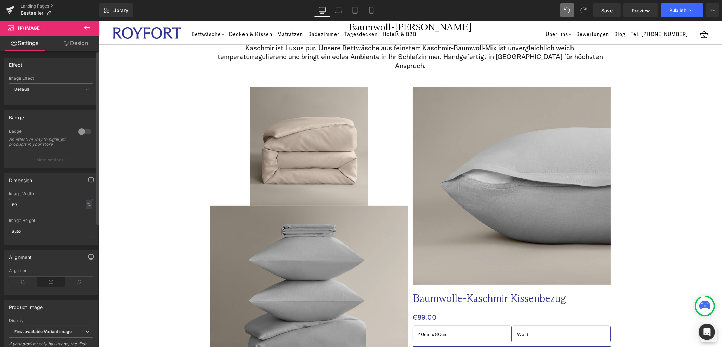
click at [54, 210] on input "60" at bounding box center [51, 204] width 84 height 11
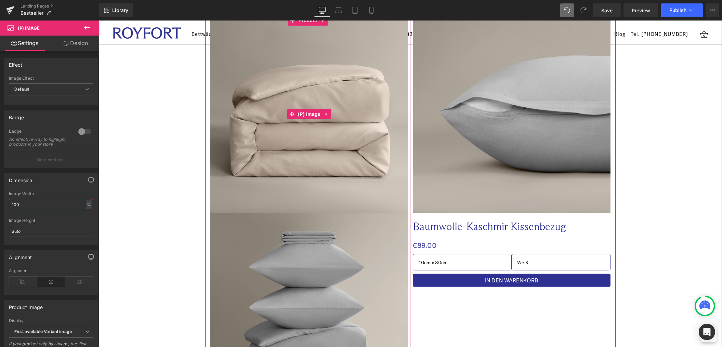
scroll to position [809, 0]
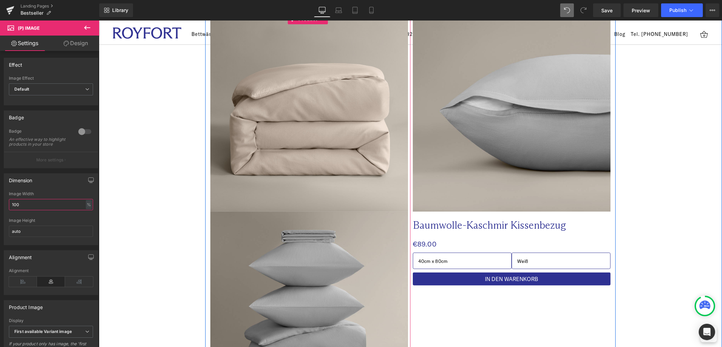
type input "100"
click at [327, 110] on icon at bounding box center [326, 112] width 5 height 5
click at [329, 110] on icon at bounding box center [330, 112] width 5 height 5
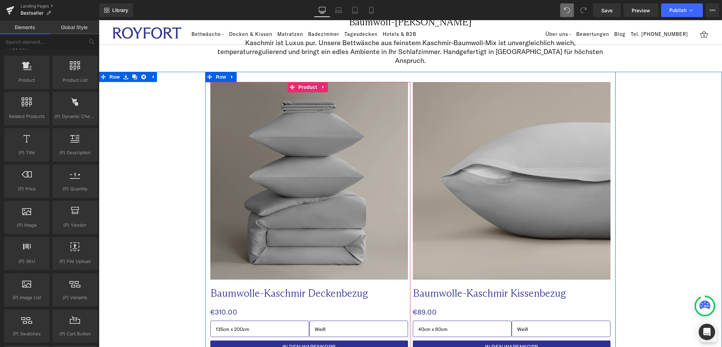
scroll to position [733, 0]
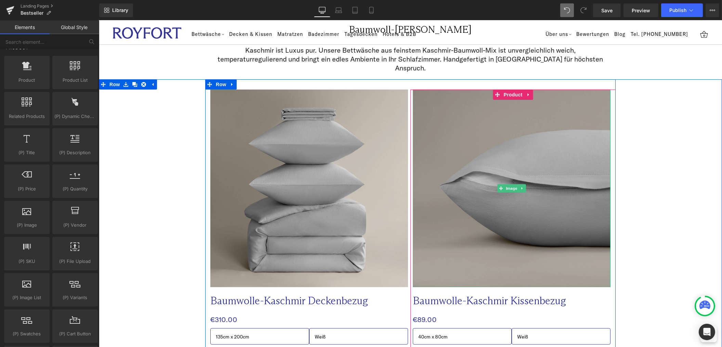
click at [567, 177] on img at bounding box center [512, 189] width 198 height 198
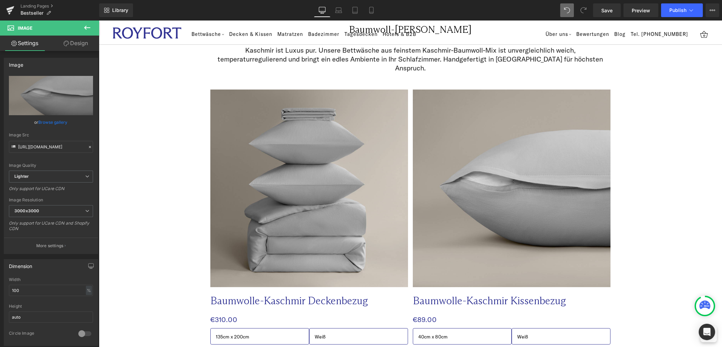
click at [82, 24] on button at bounding box center [87, 28] width 24 height 15
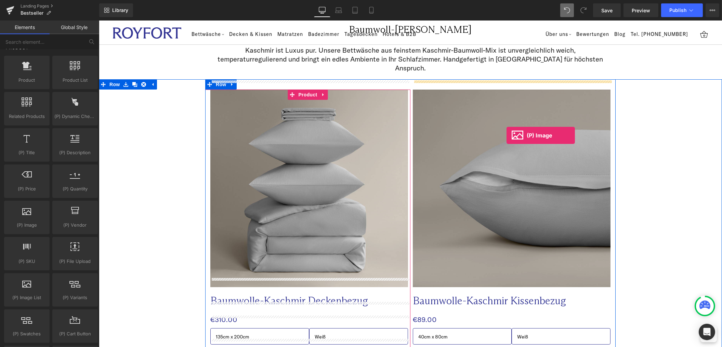
drag, startPoint x: 127, startPoint y: 241, endPoint x: 506, endPoint y: 135, distance: 394.2
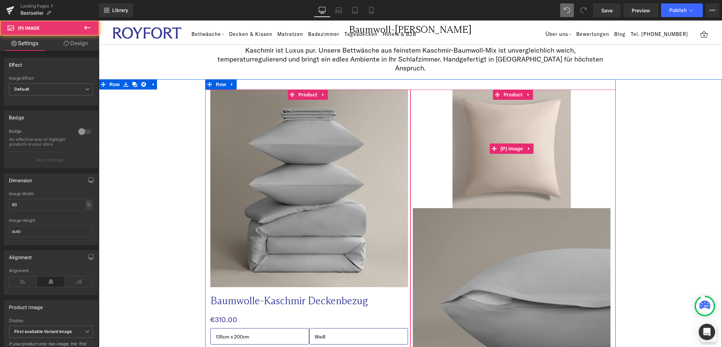
click at [506, 144] on span "(P) Image" at bounding box center [511, 149] width 26 height 10
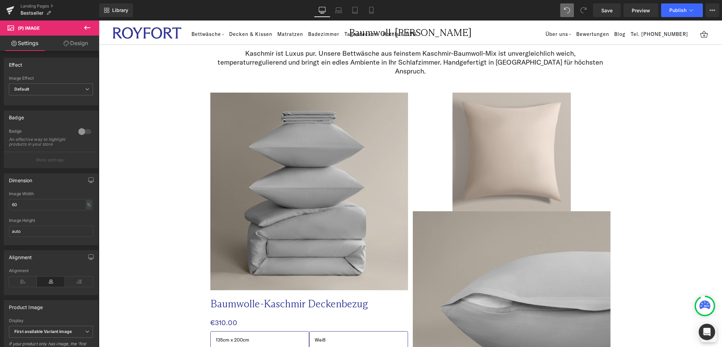
scroll to position [729, 0]
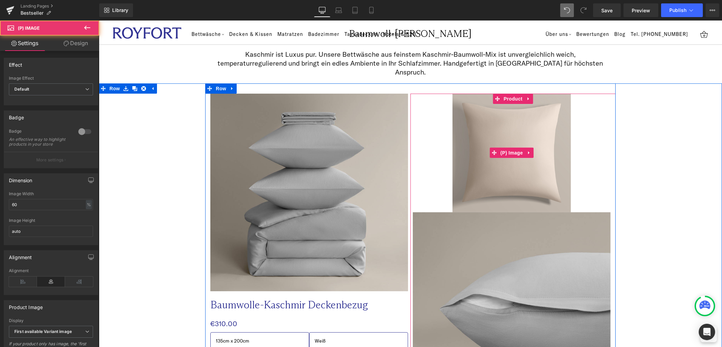
click at [511, 169] on img at bounding box center [511, 153] width 119 height 119
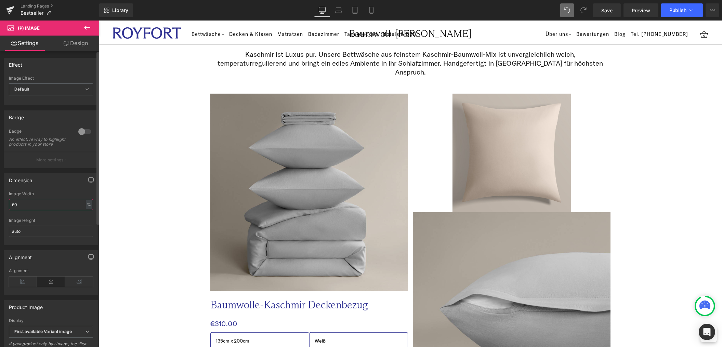
click at [17, 210] on input "60" at bounding box center [51, 204] width 84 height 11
type input "100"
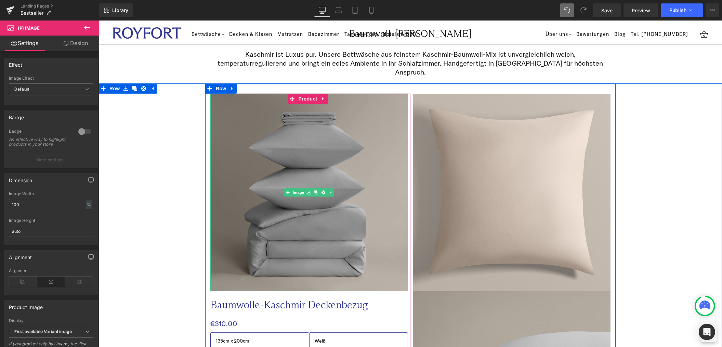
click at [308, 177] on img at bounding box center [309, 193] width 198 height 198
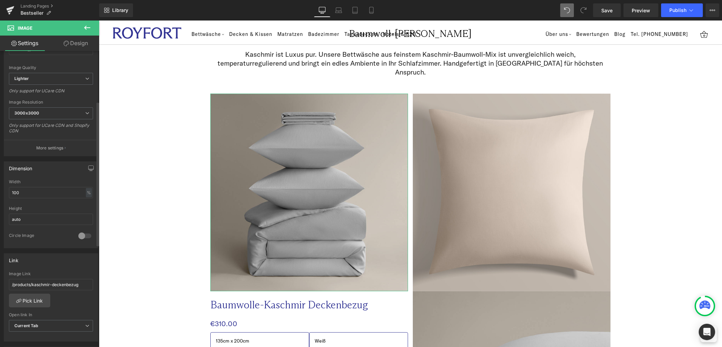
scroll to position [129, 0]
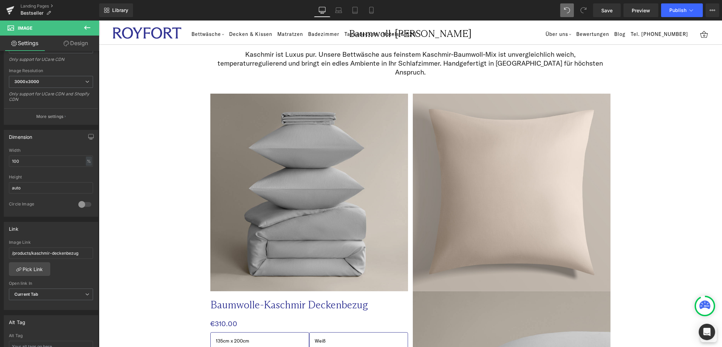
click at [88, 31] on icon at bounding box center [87, 28] width 8 height 8
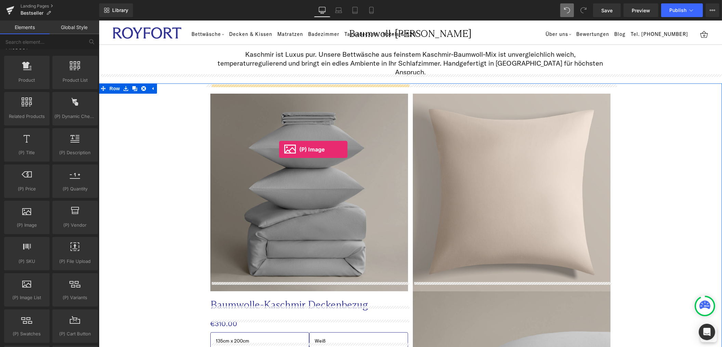
drag, startPoint x: 122, startPoint y: 236, endPoint x: 279, endPoint y: 149, distance: 178.5
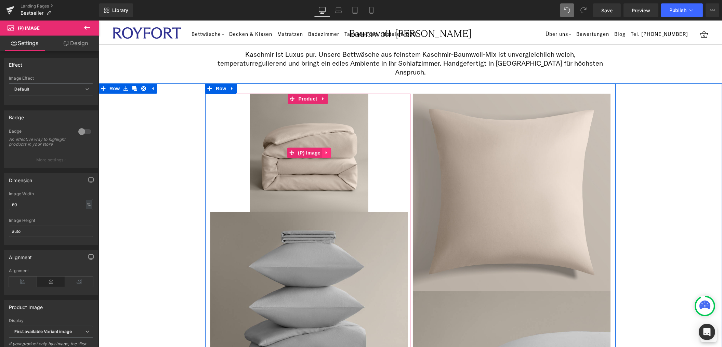
click at [327, 151] on icon at bounding box center [326, 153] width 5 height 5
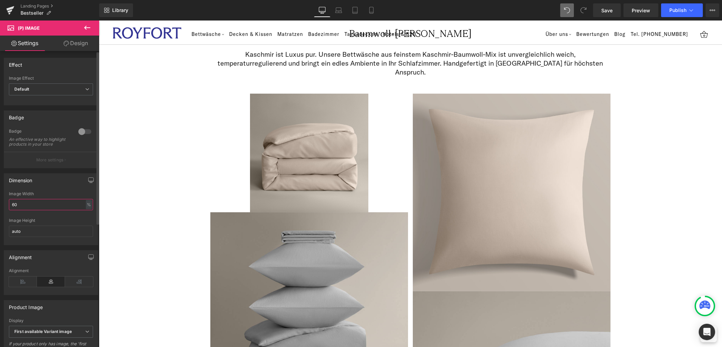
click at [38, 210] on input "60" at bounding box center [51, 204] width 84 height 11
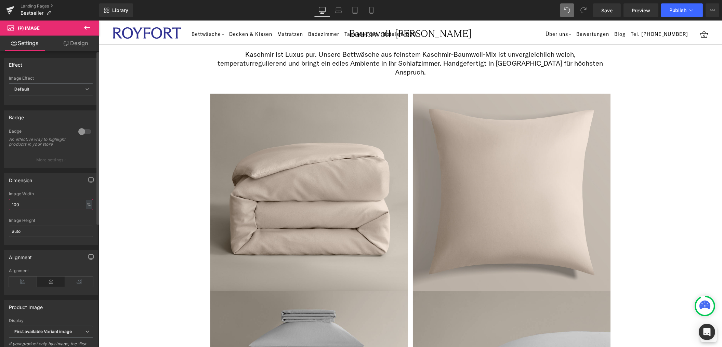
type input "100"
click at [54, 218] on div at bounding box center [51, 216] width 84 height 4
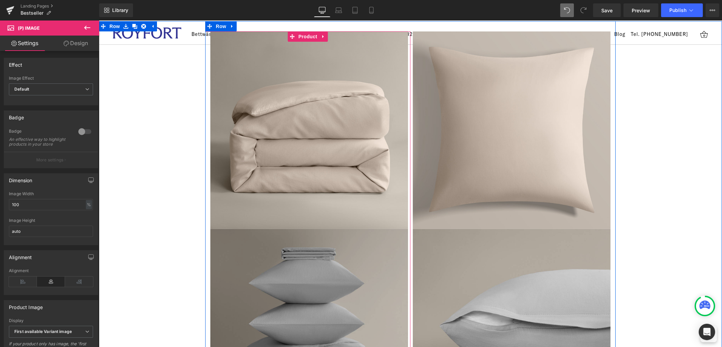
click at [340, 252] on img at bounding box center [309, 328] width 198 height 198
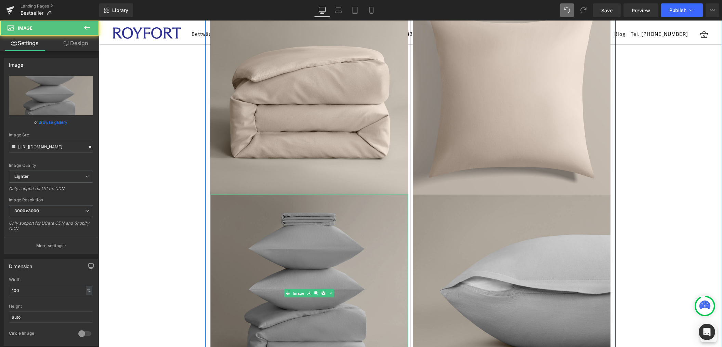
scroll to position [837, 0]
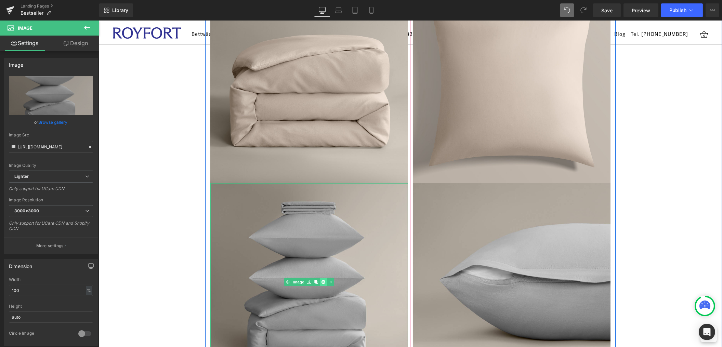
click at [324, 280] on icon at bounding box center [323, 282] width 4 height 4
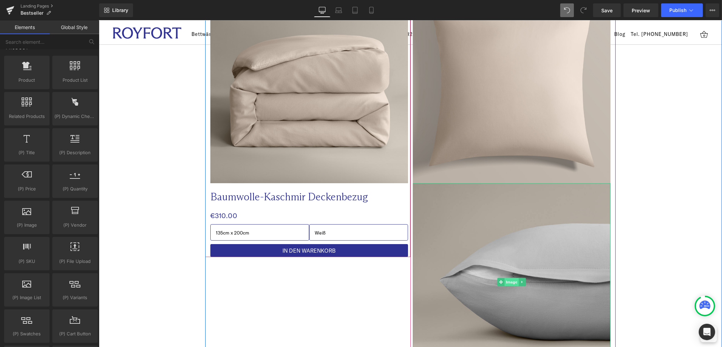
click at [510, 278] on span "Image" at bounding box center [511, 282] width 14 height 8
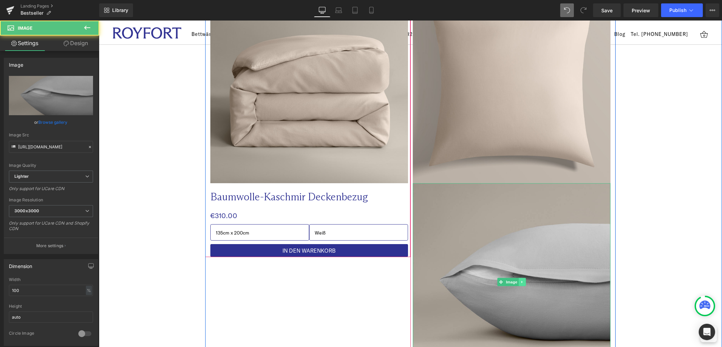
click at [520, 280] on icon at bounding box center [522, 282] width 4 height 4
click at [525, 280] on icon at bounding box center [526, 282] width 4 height 4
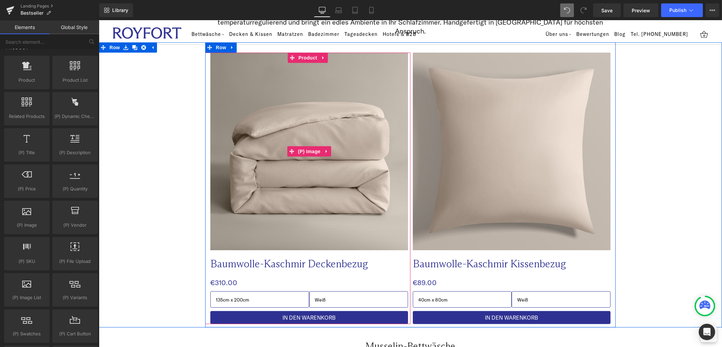
scroll to position [762, 0]
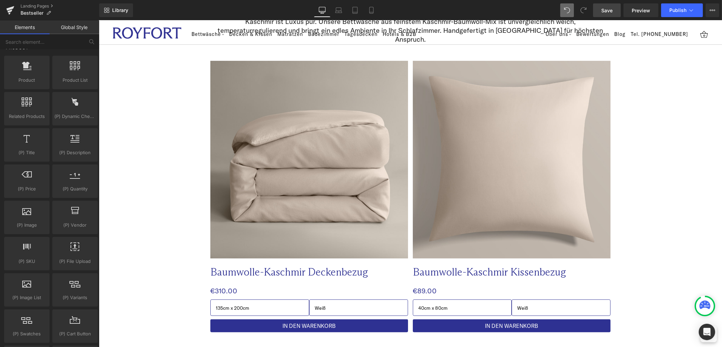
click at [604, 10] on span "Save" at bounding box center [606, 10] width 11 height 7
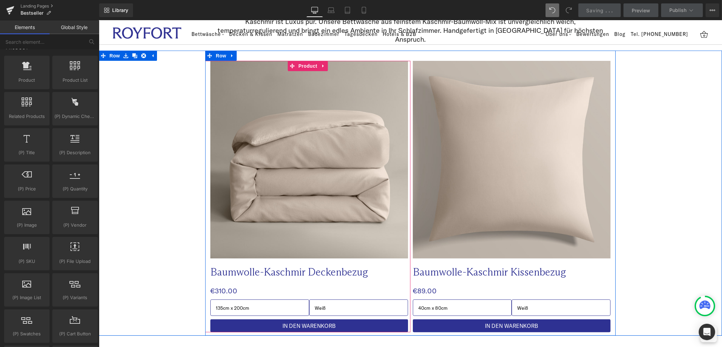
click at [353, 300] on select "Taupe Weiß [GEOGRAPHIC_DATA] [GEOGRAPHIC_DATA] Cremeweiß Lavendel [GEOGRAPHIC_D…" at bounding box center [358, 308] width 99 height 16
click at [309, 300] on select "Taupe Weiß [GEOGRAPHIC_DATA] [GEOGRAPHIC_DATA] Cremeweiß Lavendel [GEOGRAPHIC_D…" at bounding box center [358, 308] width 99 height 16
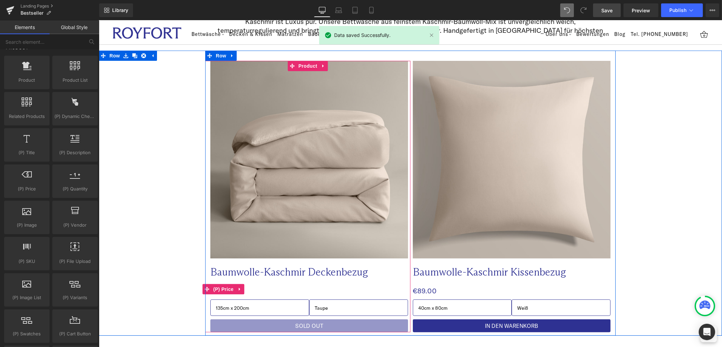
click at [353, 300] on select "Taupe Weiß [GEOGRAPHIC_DATA] [GEOGRAPHIC_DATA] Cremeweiß Lavendel [GEOGRAPHIC_D…" at bounding box center [358, 308] width 99 height 16
click at [309, 300] on select "Taupe Weiß [GEOGRAPHIC_DATA] [GEOGRAPHIC_DATA] Cremeweiß Lavendel [GEOGRAPHIC_D…" at bounding box center [358, 308] width 99 height 16
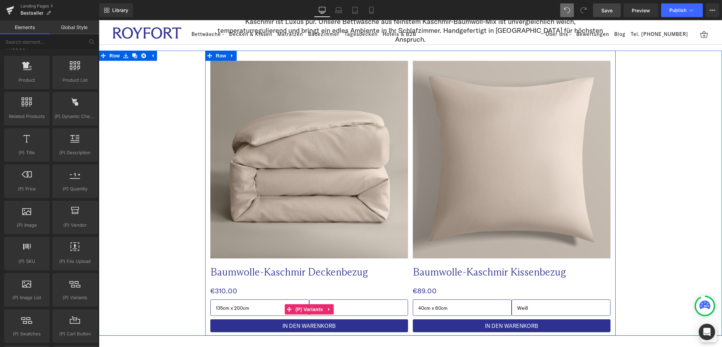
click at [361, 302] on select "Taupe Weiß [GEOGRAPHIC_DATA] [GEOGRAPHIC_DATA] Cremeweiß Lavendel [GEOGRAPHIC_D…" at bounding box center [358, 308] width 99 height 16
click at [309, 300] on select "Taupe Weiß [GEOGRAPHIC_DATA] [GEOGRAPHIC_DATA] Cremeweiß Lavendel [GEOGRAPHIC_D…" at bounding box center [358, 308] width 99 height 16
click at [365, 300] on select "Taupe Weiß [GEOGRAPHIC_DATA] [GEOGRAPHIC_DATA] Cremeweiß Lavendel [GEOGRAPHIC_D…" at bounding box center [358, 308] width 99 height 16
select select "Tiefblau"
click at [309, 300] on select "Taupe Weiß [GEOGRAPHIC_DATA] [GEOGRAPHIC_DATA] Cremeweiß Lavendel [GEOGRAPHIC_D…" at bounding box center [358, 308] width 99 height 16
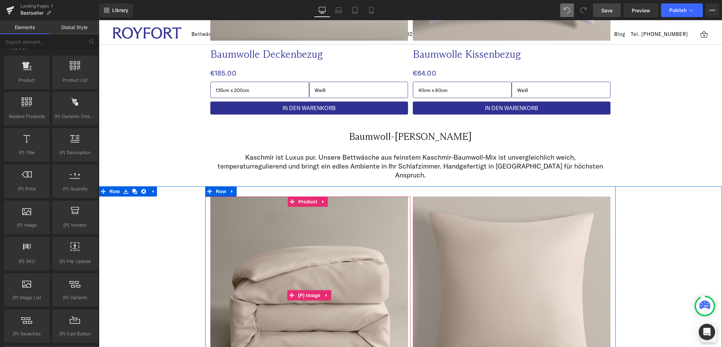
scroll to position [609, 0]
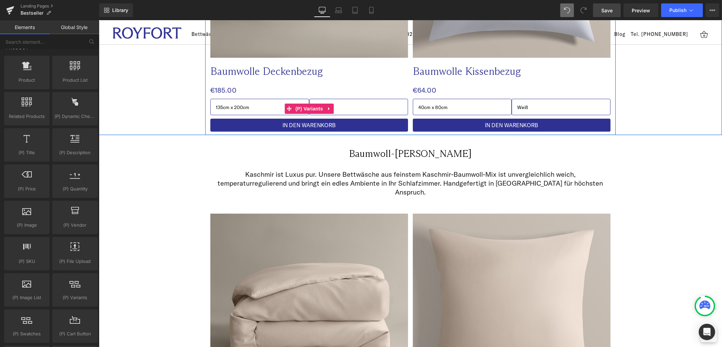
click at [384, 107] on select "Weiß [GEOGRAPHIC_DATA] Tiefgrau [GEOGRAPHIC_DATA] [GEOGRAPHIC_DATA] [GEOGRAPHIC…" at bounding box center [358, 107] width 99 height 16
select select "Tiefgrau"
click at [309, 99] on select "Weiß [GEOGRAPHIC_DATA] Tiefgrau [GEOGRAPHIC_DATA] [GEOGRAPHIC_DATA] [GEOGRAPHIC…" at bounding box center [358, 107] width 99 height 16
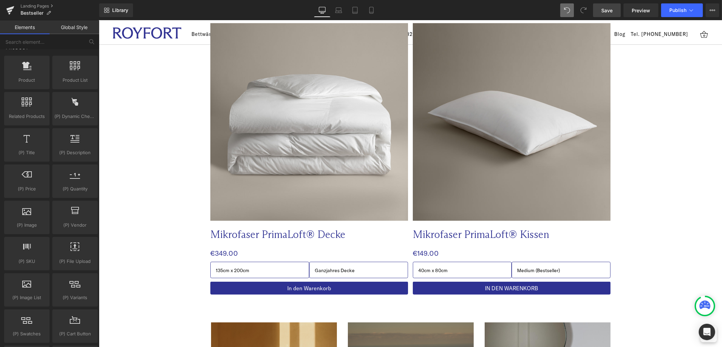
scroll to position [2241, 0]
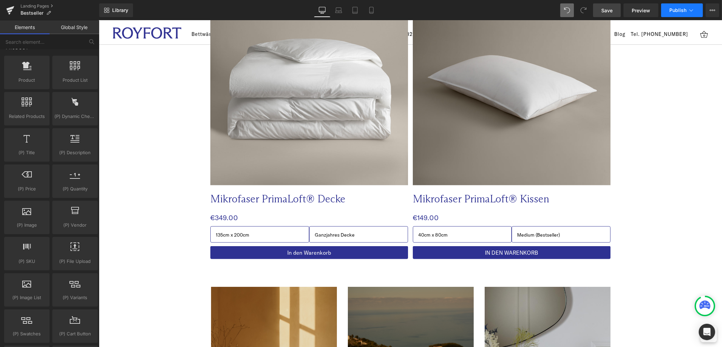
click at [675, 14] on button "Publish" at bounding box center [682, 10] width 42 height 14
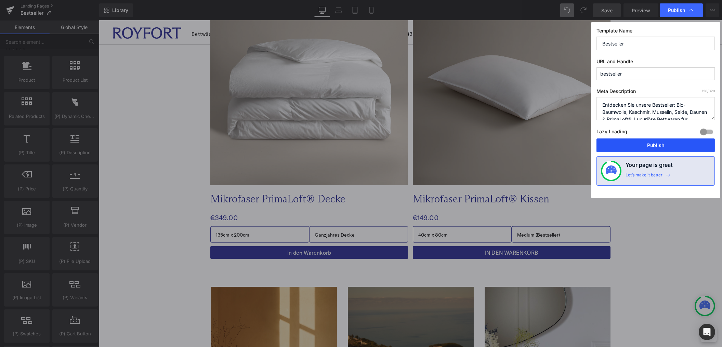
click at [635, 140] on button "Publish" at bounding box center [656, 146] width 118 height 14
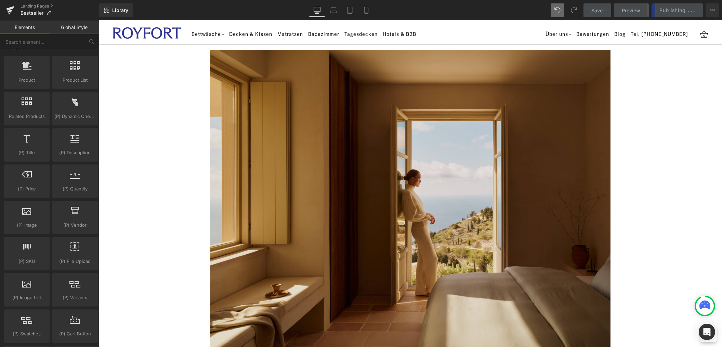
scroll to position [0, 0]
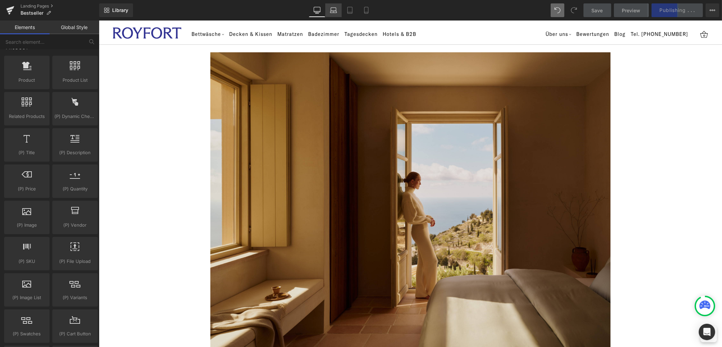
click at [336, 11] on icon at bounding box center [333, 12] width 6 height 2
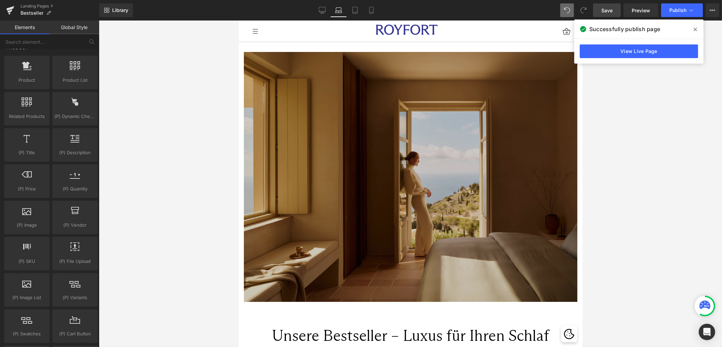
click at [392, 169] on img at bounding box center [411, 177] width 334 height 250
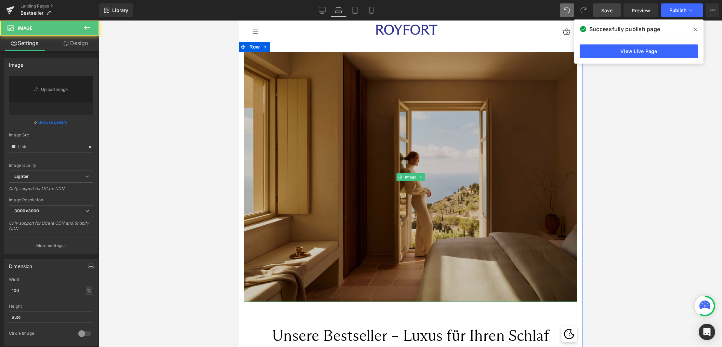
type input "[URL][DOMAIN_NAME]"
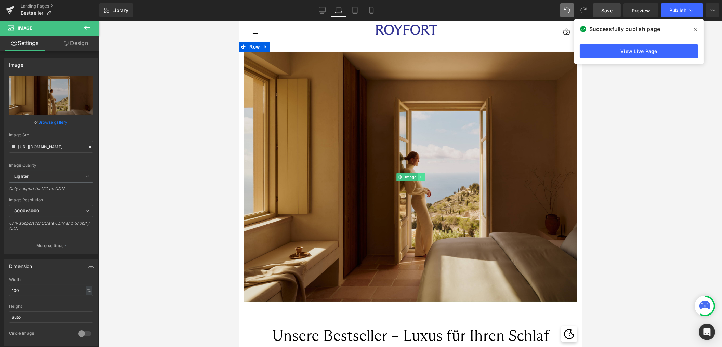
click at [421, 176] on icon at bounding box center [421, 177] width 4 height 4
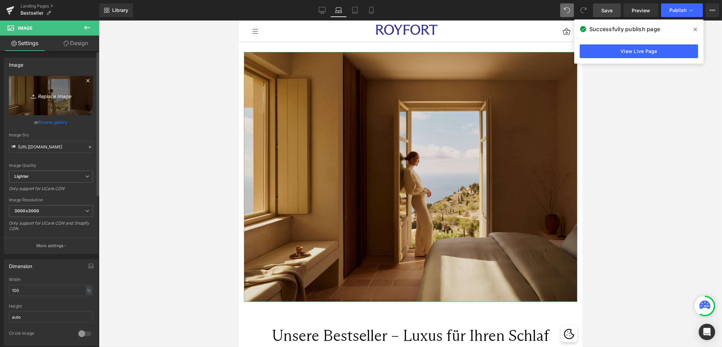
click at [47, 108] on link "Replace Image" at bounding box center [51, 95] width 84 height 39
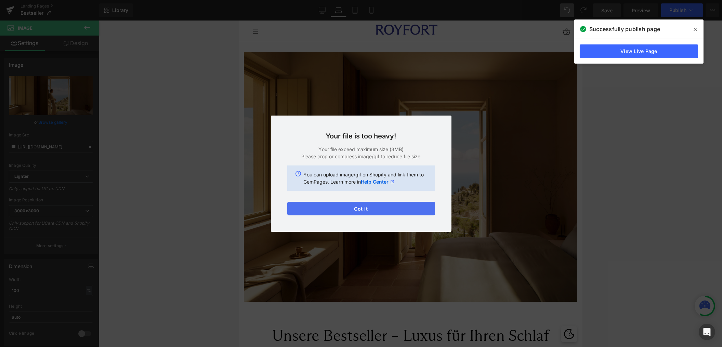
click at [381, 211] on button "Got it" at bounding box center [361, 209] width 148 height 14
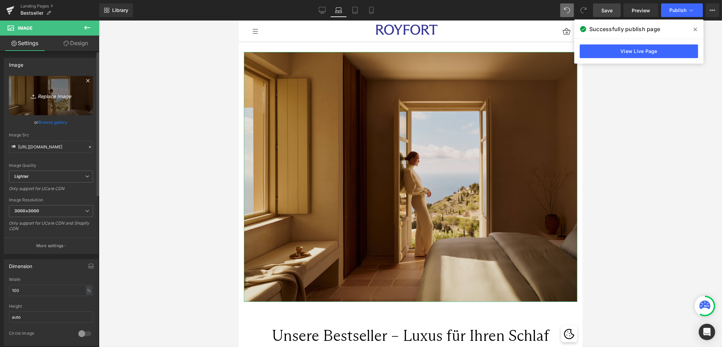
click at [52, 96] on icon "Replace Image" at bounding box center [51, 95] width 55 height 9
type input "C:\fakepath\Photo Block Padding_s.png"
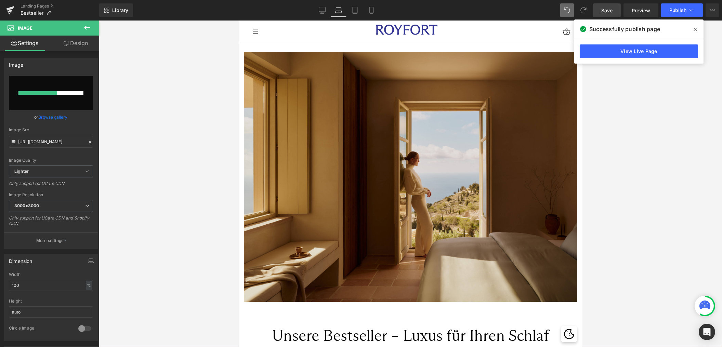
click at [696, 29] on icon at bounding box center [695, 29] width 3 height 5
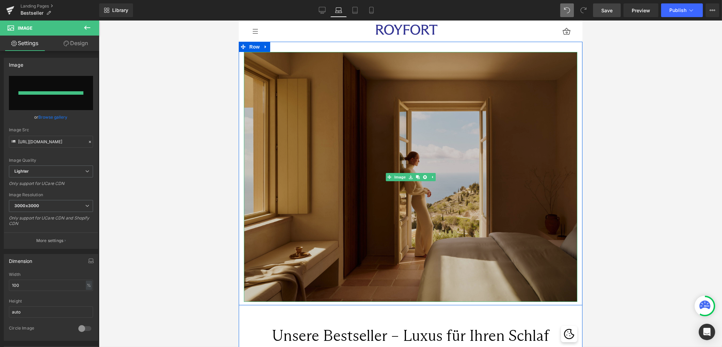
type input "[URL][DOMAIN_NAME]"
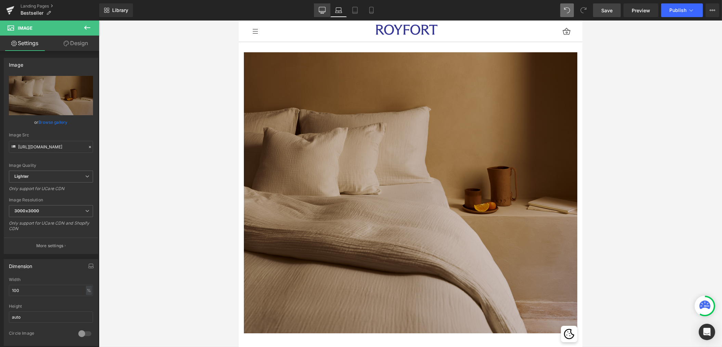
click at [320, 10] on icon at bounding box center [322, 9] width 6 height 5
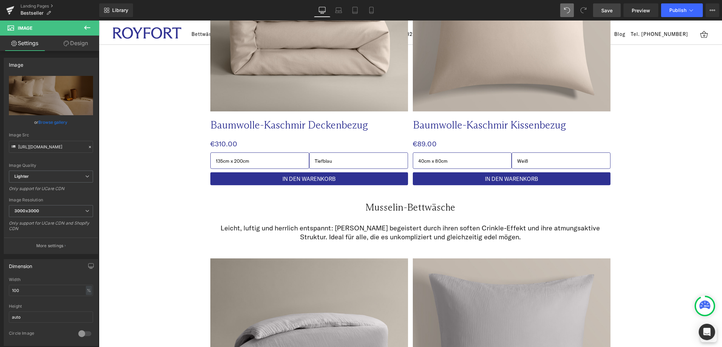
scroll to position [1264, 0]
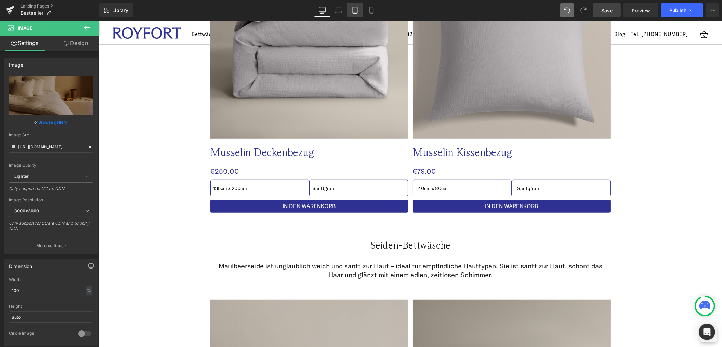
click at [352, 9] on icon at bounding box center [355, 10] width 7 height 7
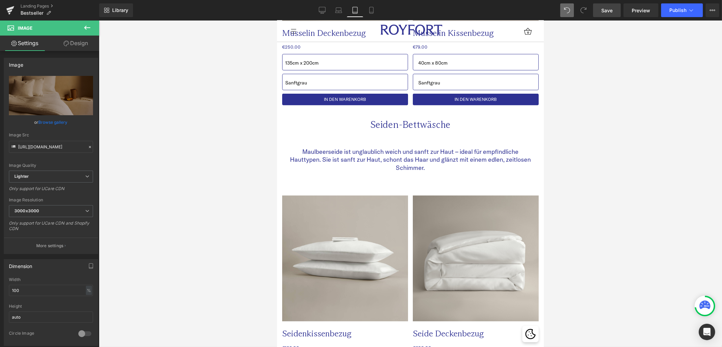
scroll to position [621, 0]
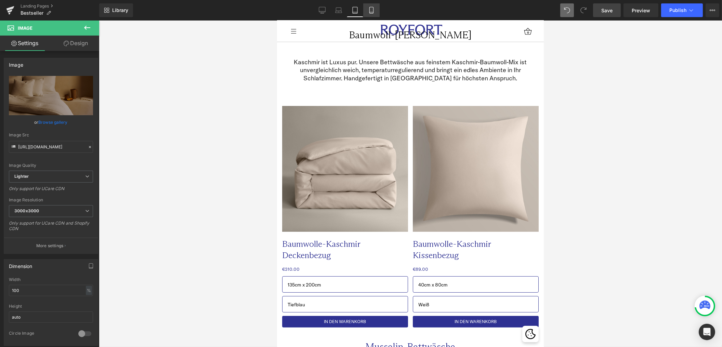
click at [375, 9] on link "Mobile" at bounding box center [371, 10] width 16 height 14
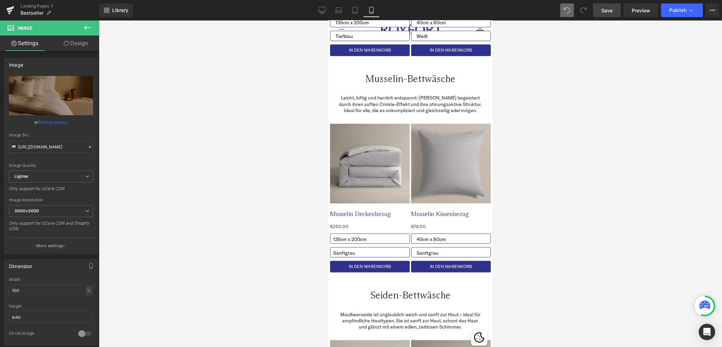
scroll to position [0, 0]
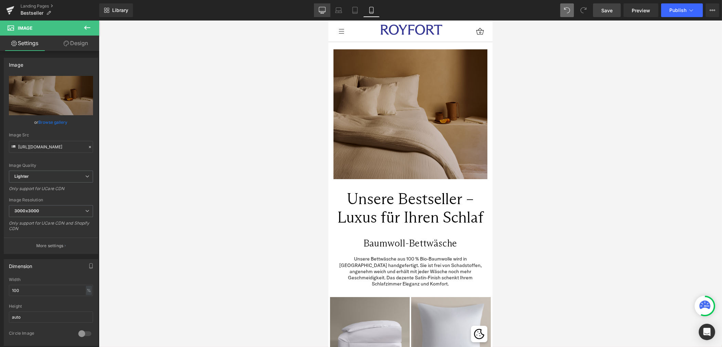
click at [327, 13] on link "Desktop" at bounding box center [322, 10] width 16 height 14
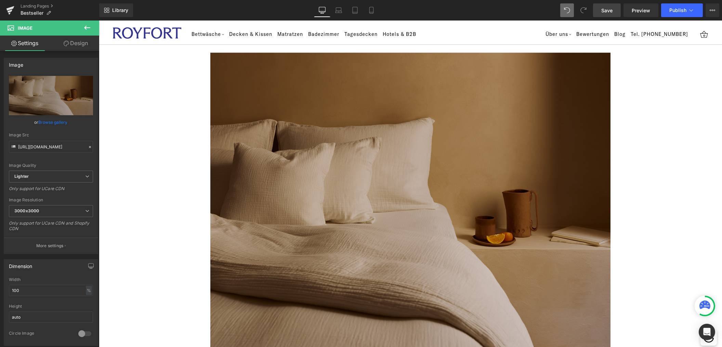
scroll to position [3, 0]
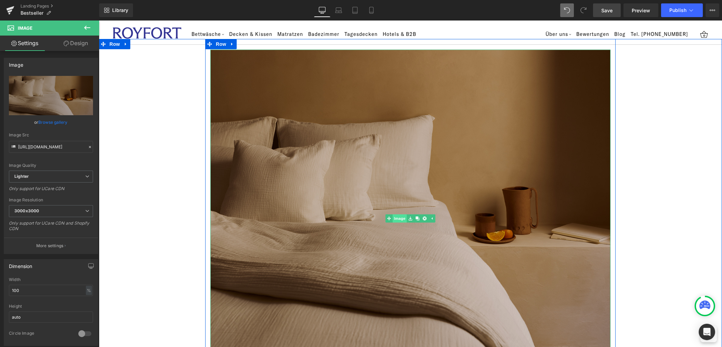
click at [401, 219] on link "Image" at bounding box center [395, 218] width 21 height 8
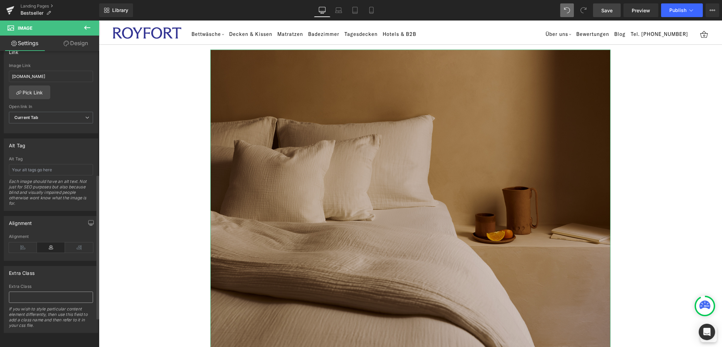
scroll to position [0, 0]
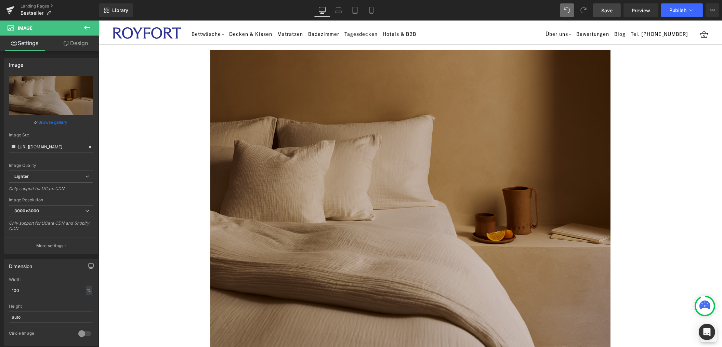
click at [85, 47] on link "Design" at bounding box center [76, 43] width 50 height 15
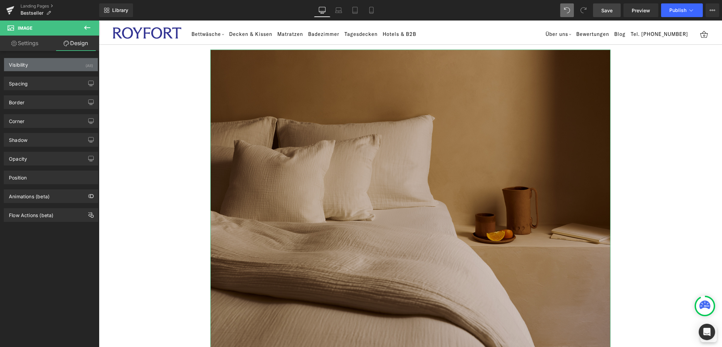
click at [57, 65] on div "Visibility (All)" at bounding box center [51, 64] width 94 height 13
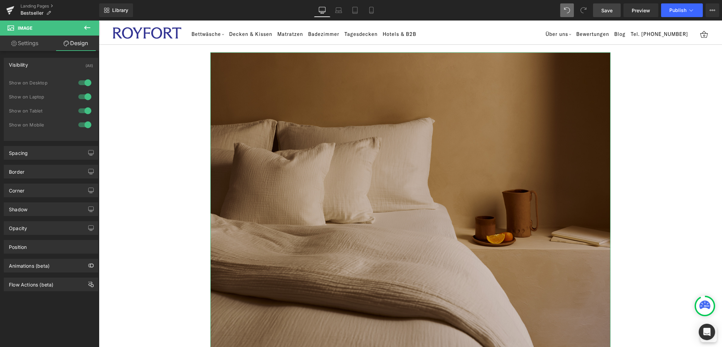
click at [79, 84] on div at bounding box center [85, 82] width 16 height 11
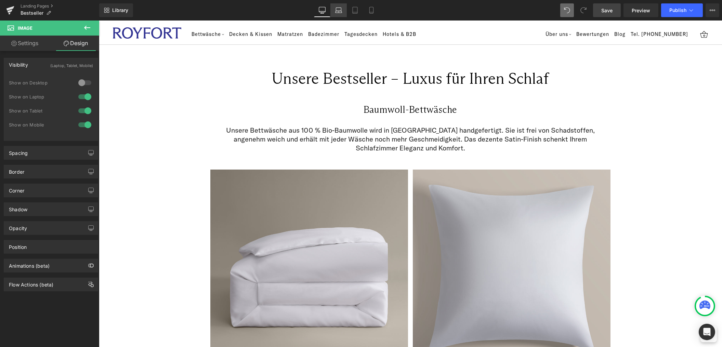
click at [335, 12] on link "Laptop" at bounding box center [338, 10] width 16 height 14
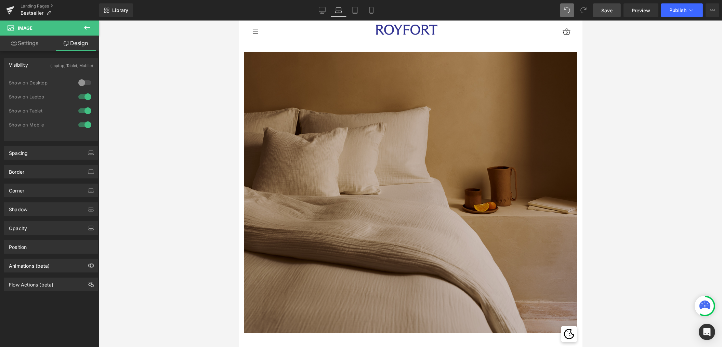
click at [86, 97] on div at bounding box center [85, 96] width 16 height 11
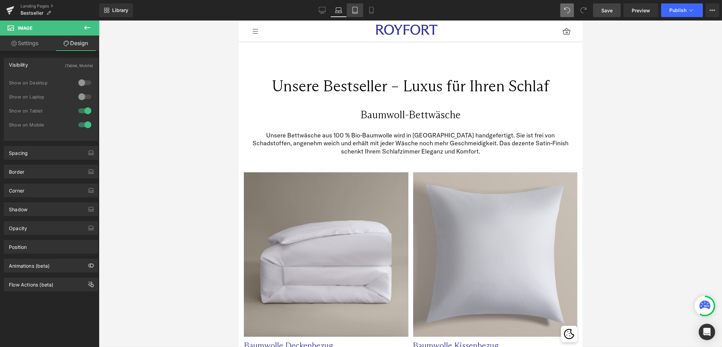
click at [354, 10] on icon at bounding box center [355, 10] width 7 height 7
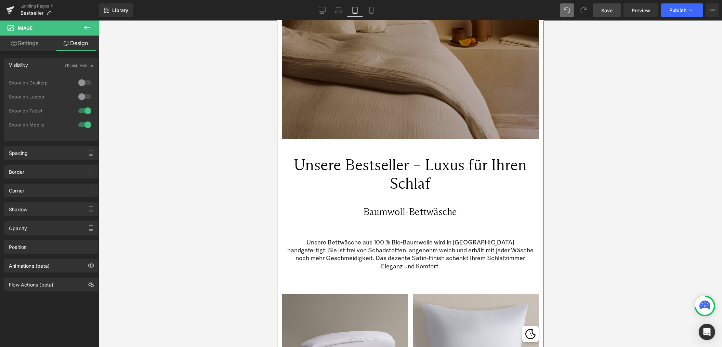
scroll to position [130, 0]
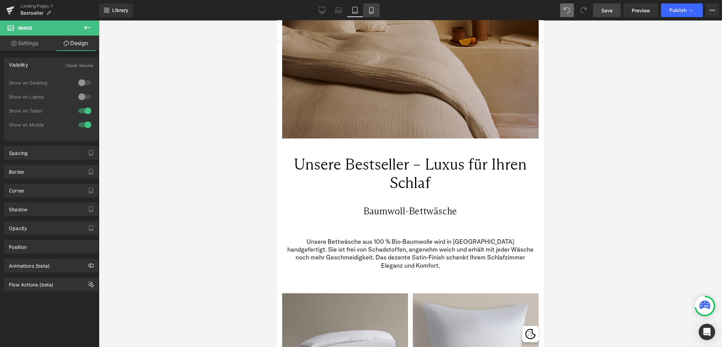
click at [375, 9] on link "Mobile" at bounding box center [371, 10] width 16 height 14
type input "0"
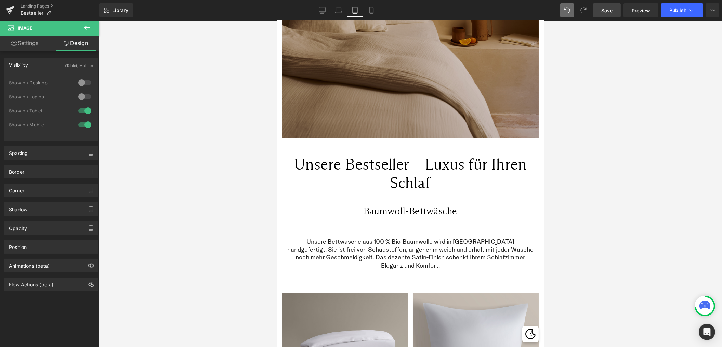
type input "0"
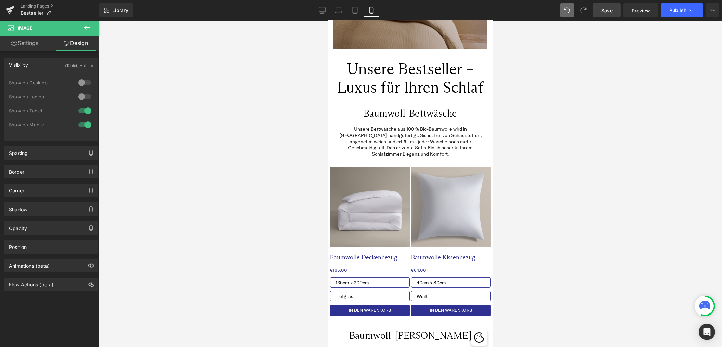
scroll to position [0, 0]
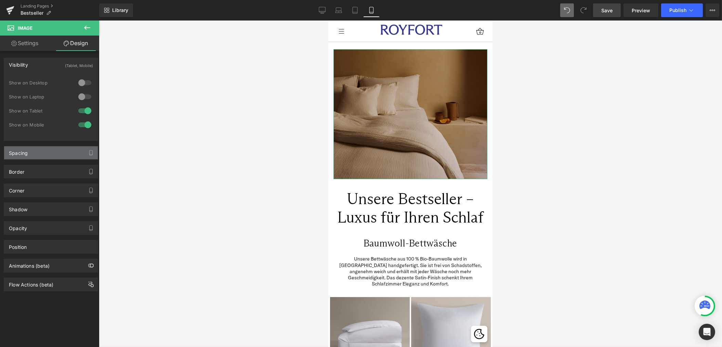
click at [34, 154] on div "Spacing" at bounding box center [51, 152] width 94 height 13
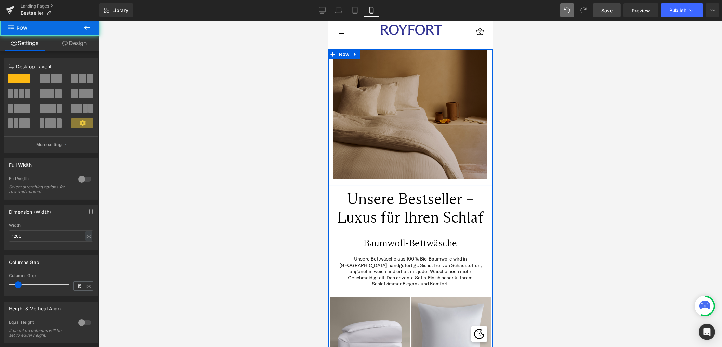
click at [331, 105] on div "Image" at bounding box center [410, 114] width 164 height 130
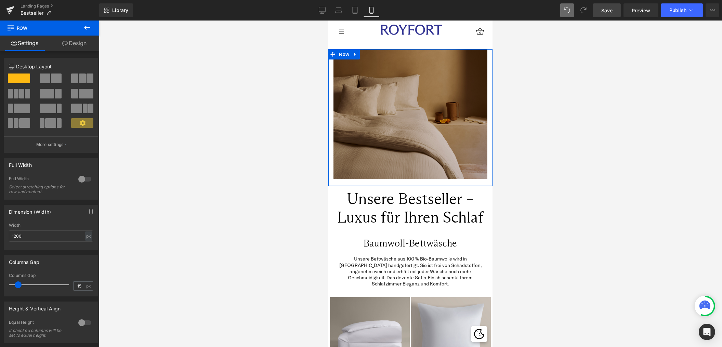
click at [73, 42] on link "Design" at bounding box center [75, 43] width 50 height 15
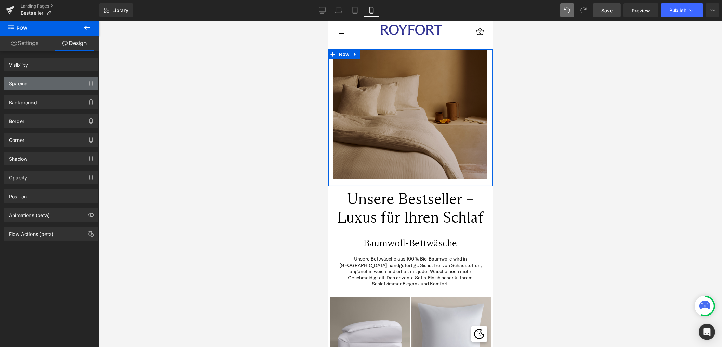
click at [44, 87] on div "Spacing" at bounding box center [51, 83] width 94 height 13
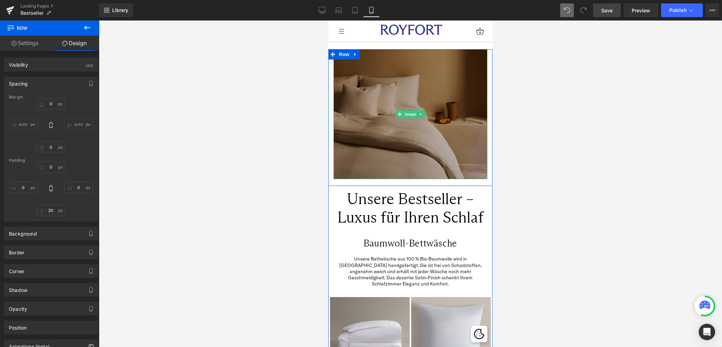
click at [474, 146] on img at bounding box center [410, 114] width 154 height 130
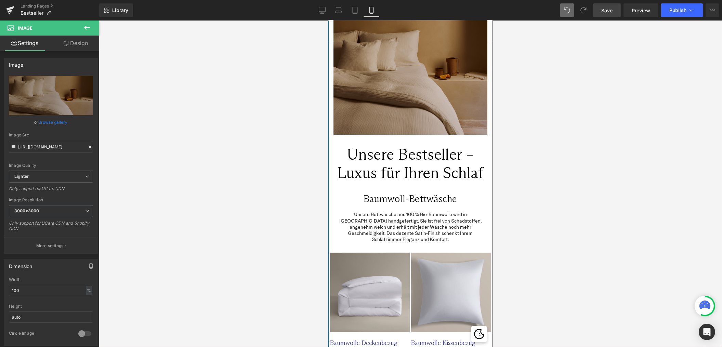
scroll to position [82, 0]
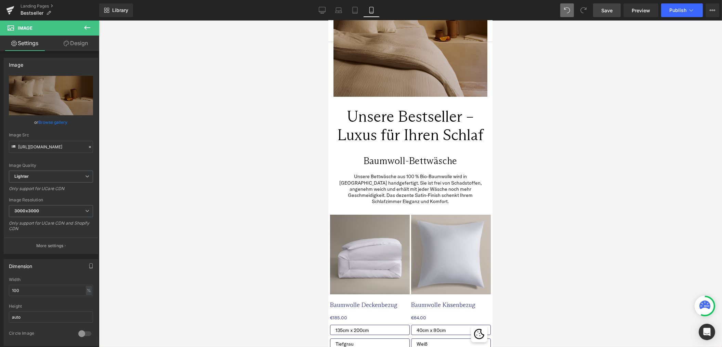
click at [287, 192] on div at bounding box center [410, 184] width 623 height 327
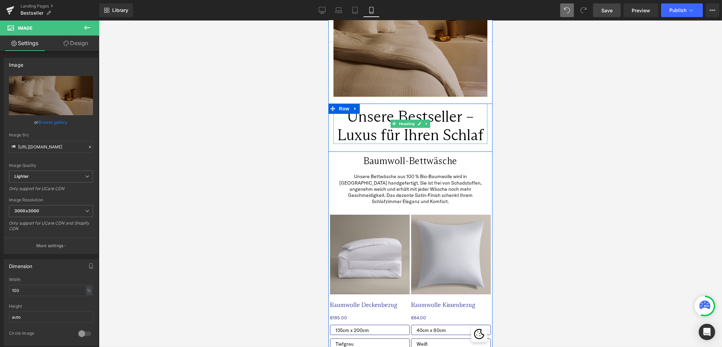
scroll to position [0, 0]
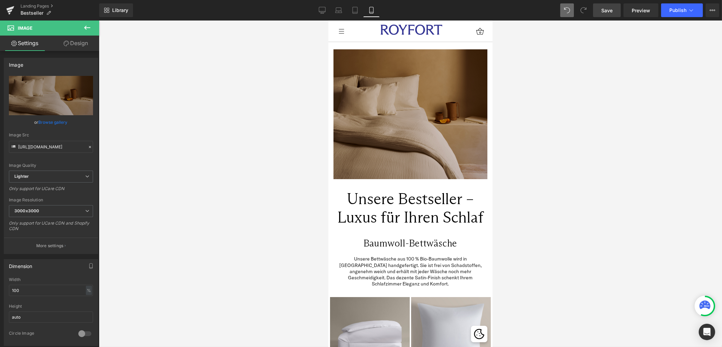
click at [607, 12] on span "Save" at bounding box center [606, 10] width 11 height 7
click at [325, 9] on icon at bounding box center [322, 10] width 7 height 7
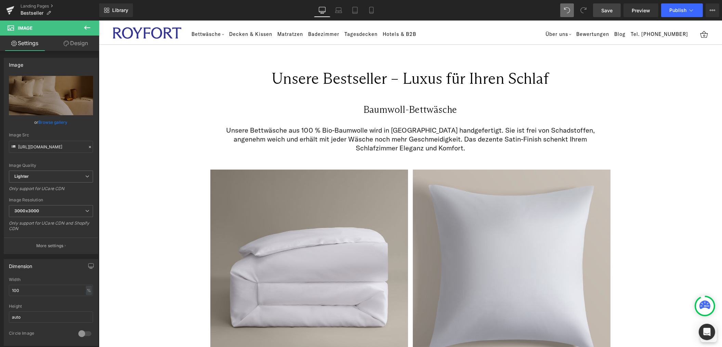
click at [87, 24] on icon at bounding box center [87, 28] width 8 height 8
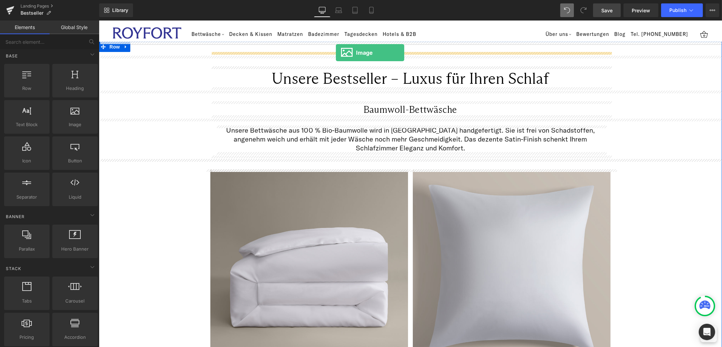
drag, startPoint x: 170, startPoint y: 139, endPoint x: 336, endPoint y: 53, distance: 187.0
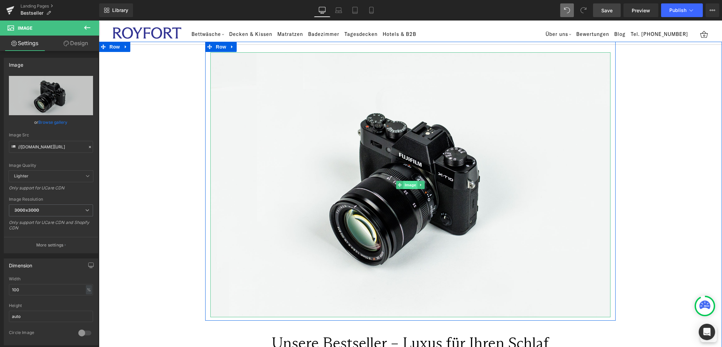
click at [413, 183] on span "Image" at bounding box center [410, 185] width 14 height 8
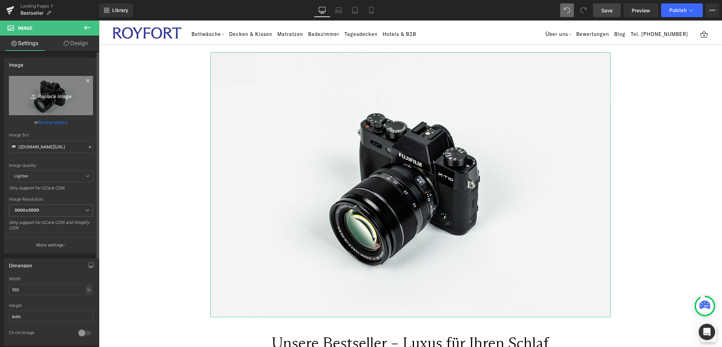
click at [45, 94] on icon "Replace Image" at bounding box center [51, 95] width 55 height 9
type input "C:\fakepath\Photo Block Padding_landscape.png"
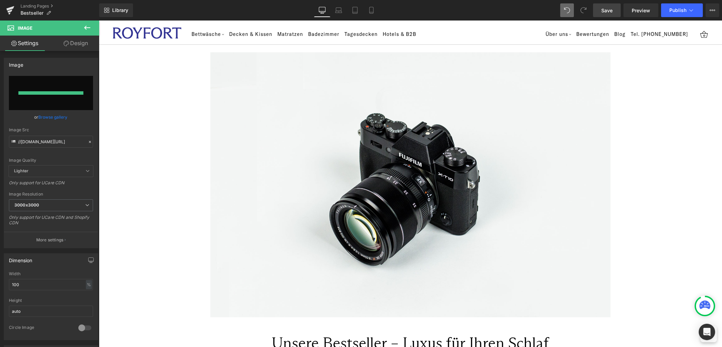
type input "[URL][DOMAIN_NAME]"
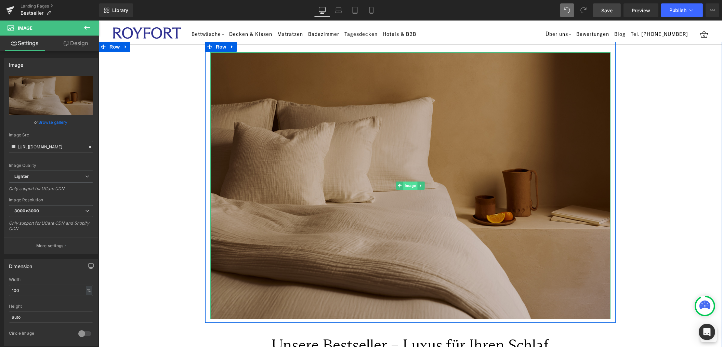
click at [410, 188] on span "Image" at bounding box center [410, 186] width 14 height 8
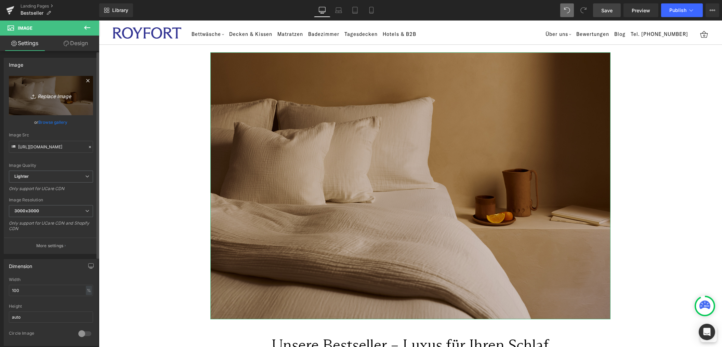
click at [54, 100] on icon "Replace Image" at bounding box center [51, 95] width 55 height 9
type input "C:\fakepath\Hero-pic-desktop_2.jpg"
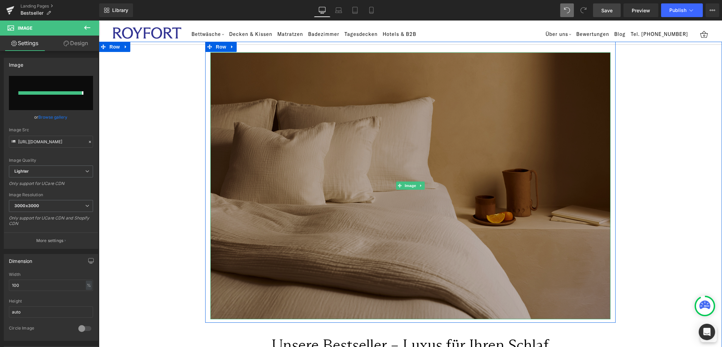
type input "[URL][DOMAIN_NAME]"
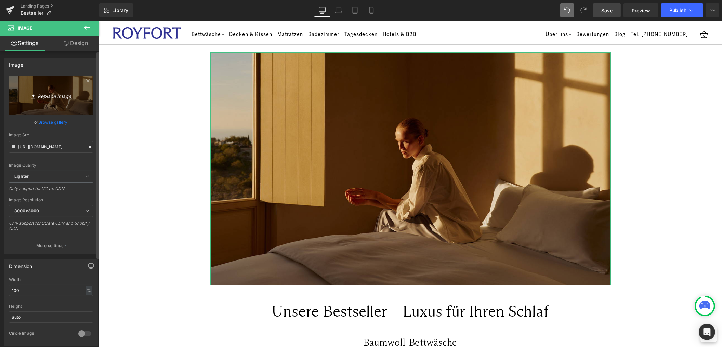
click at [54, 98] on icon "Replace Image" at bounding box center [51, 95] width 55 height 9
type input "C:\fakepath\Hero-pic-desktop_3.jpg"
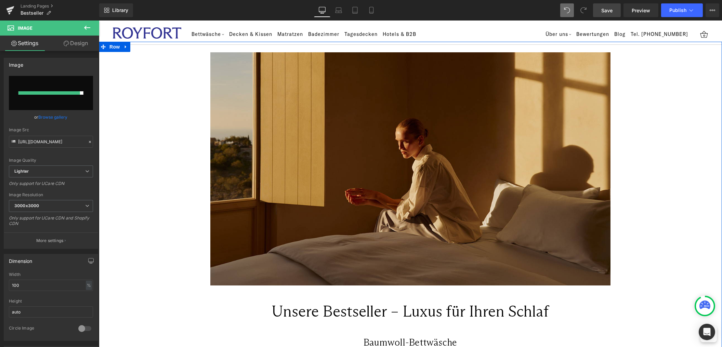
type input "[URL][DOMAIN_NAME]"
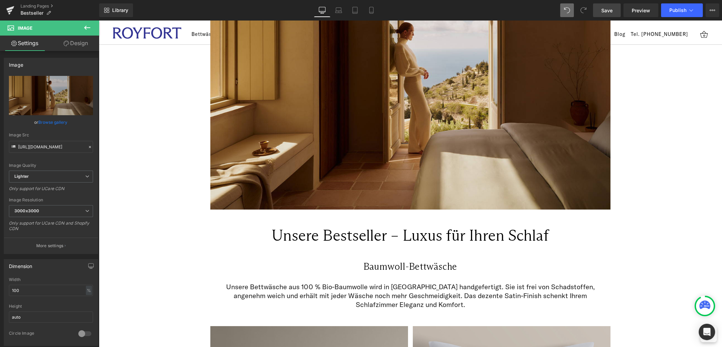
scroll to position [19, 0]
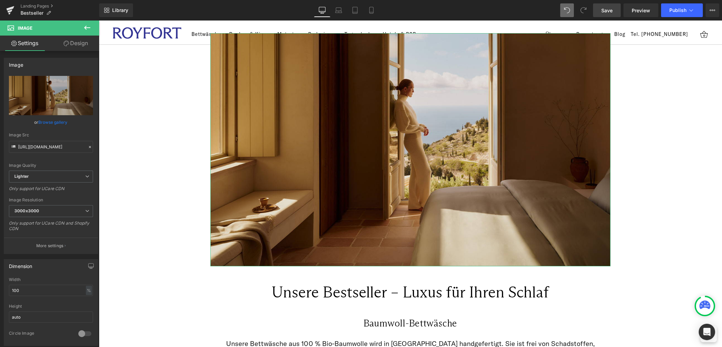
click at [85, 48] on link "Design" at bounding box center [76, 43] width 50 height 15
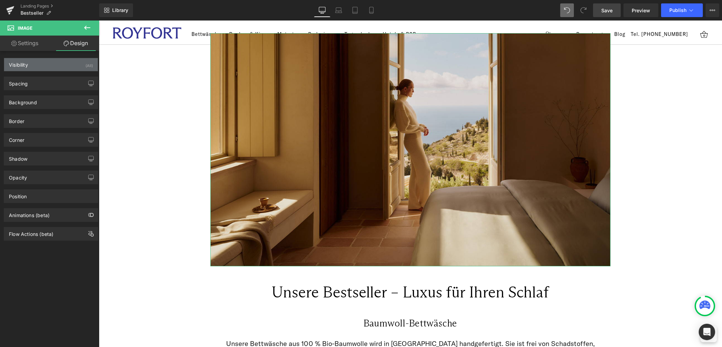
click at [62, 67] on div "Visibility (All)" at bounding box center [51, 64] width 94 height 13
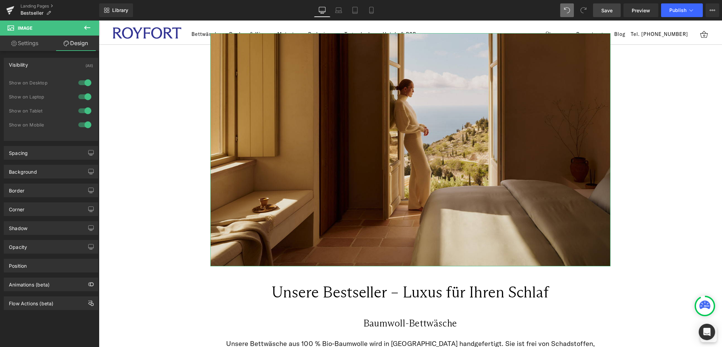
click at [81, 125] on div at bounding box center [85, 124] width 16 height 11
click at [79, 114] on div at bounding box center [85, 110] width 16 height 11
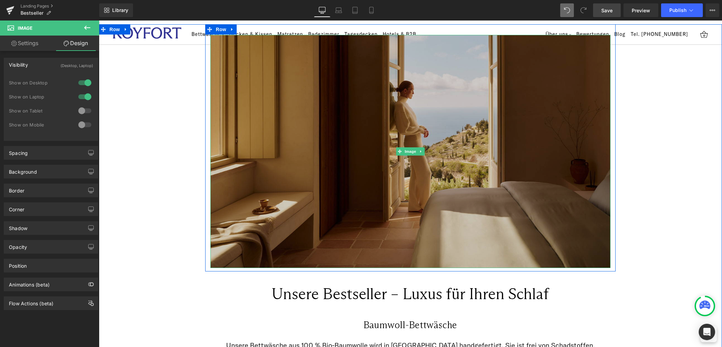
scroll to position [0, 0]
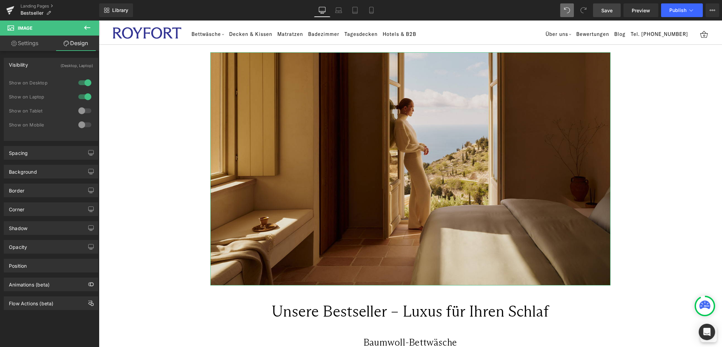
click at [30, 44] on link "Settings" at bounding box center [25, 43] width 50 height 15
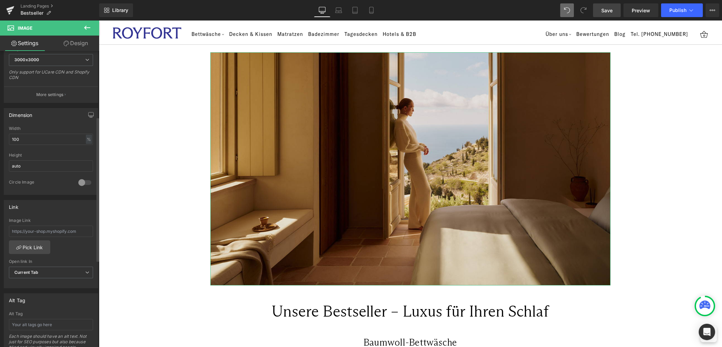
scroll to position [162, 0]
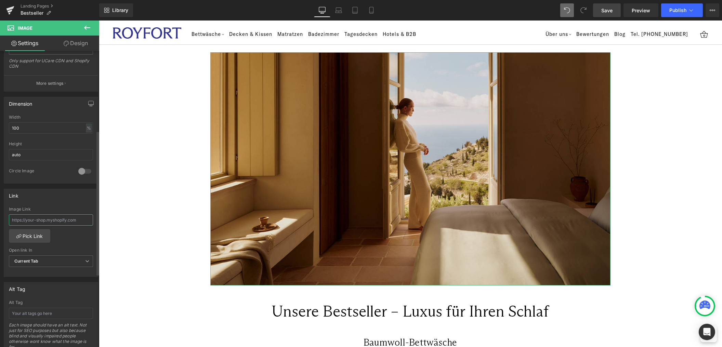
click at [49, 220] on input "text" at bounding box center [51, 219] width 84 height 11
click at [37, 233] on link "Pick Link" at bounding box center [29, 236] width 41 height 14
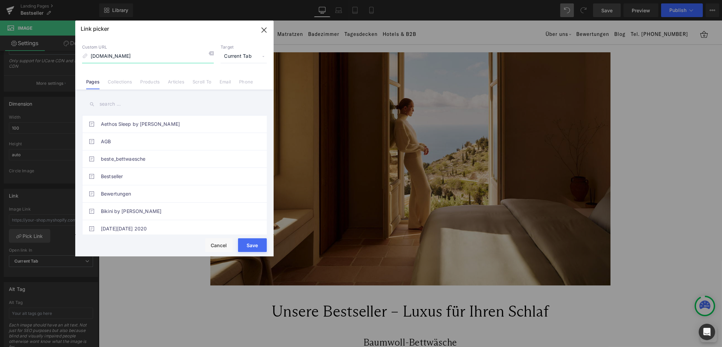
type input "[DOMAIN_NAME]"
click at [244, 243] on button "Save" at bounding box center [252, 245] width 29 height 14
type input "[DOMAIN_NAME]"
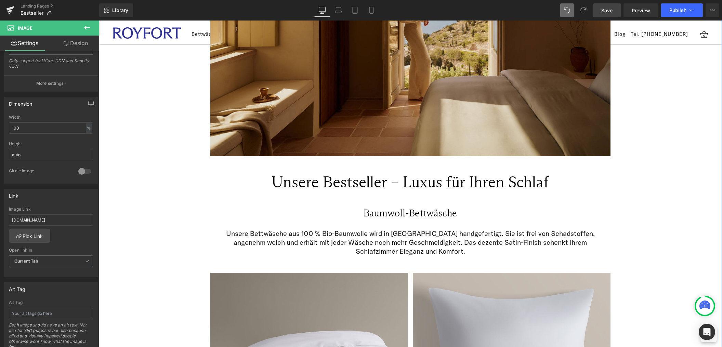
scroll to position [135, 0]
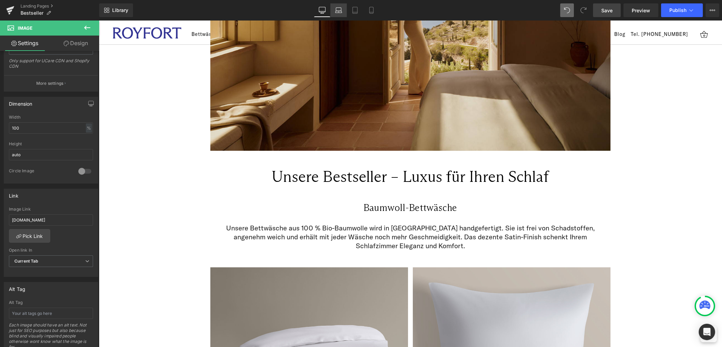
click at [338, 10] on icon at bounding box center [338, 10] width 7 height 7
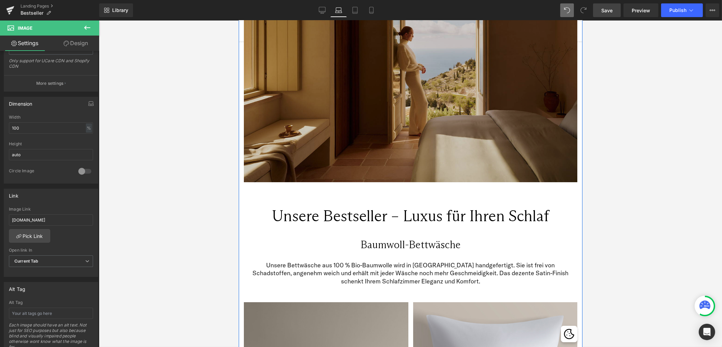
scroll to position [0, 0]
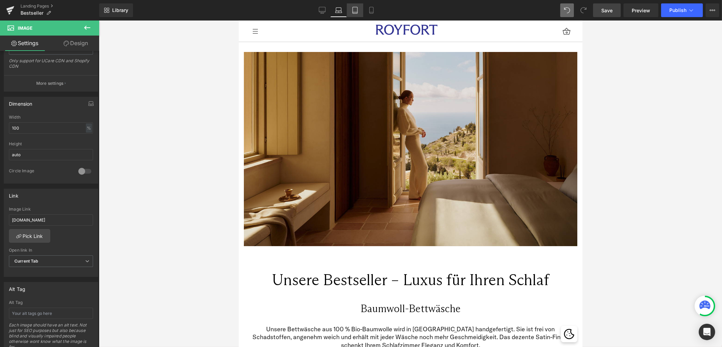
click at [356, 13] on icon at bounding box center [355, 10] width 7 height 7
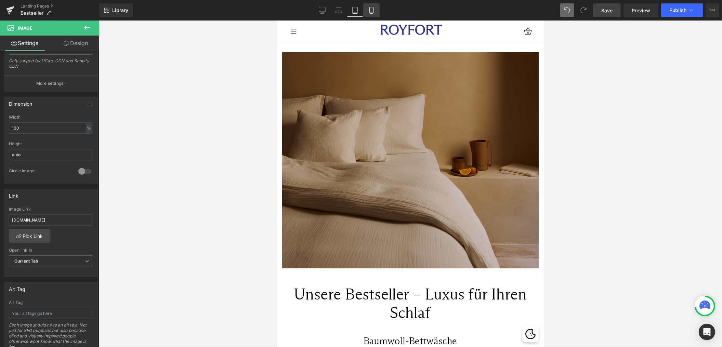
click at [372, 10] on icon at bounding box center [371, 10] width 7 height 7
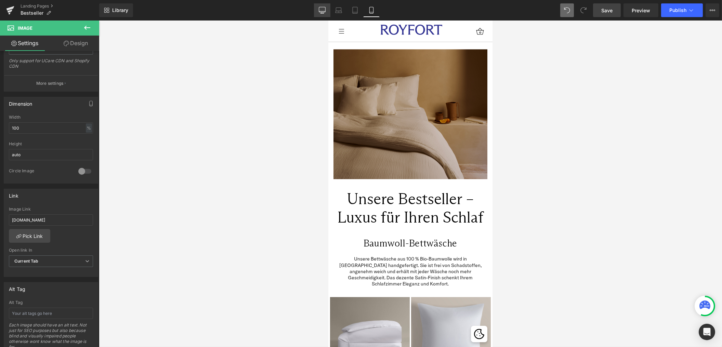
click at [320, 17] on link "Desktop" at bounding box center [322, 10] width 16 height 14
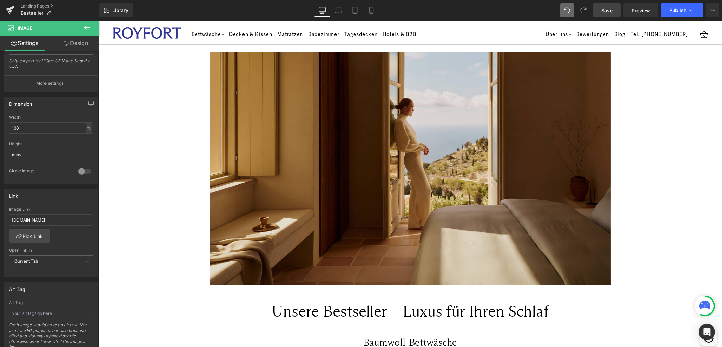
click at [324, 11] on icon at bounding box center [322, 10] width 7 height 7
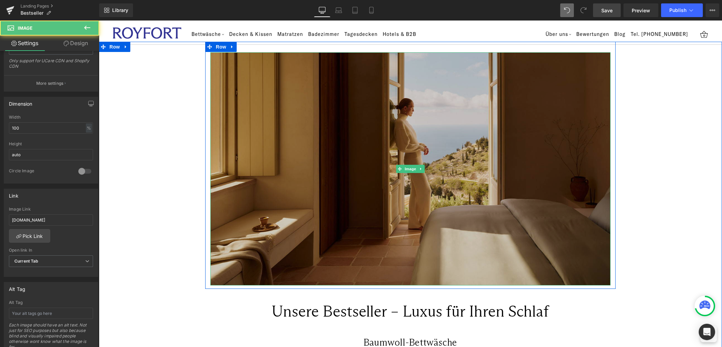
click at [402, 186] on img at bounding box center [410, 168] width 400 height 233
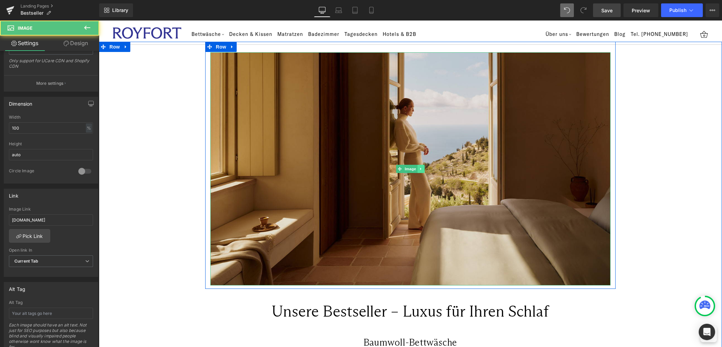
click at [420, 168] on icon at bounding box center [420, 169] width 1 height 2
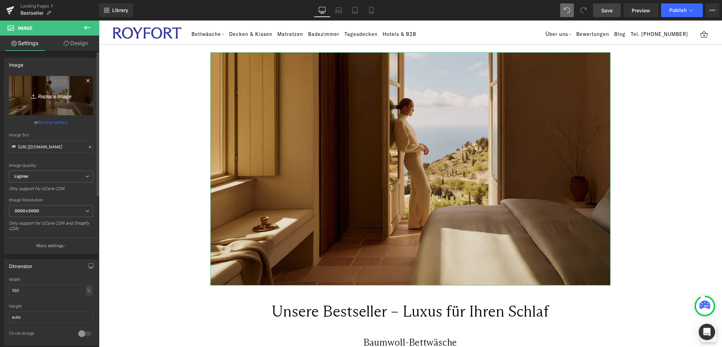
click at [48, 94] on icon "Replace Image" at bounding box center [51, 95] width 55 height 9
type input "C:\fakepath\muslin-desktop.jpg"
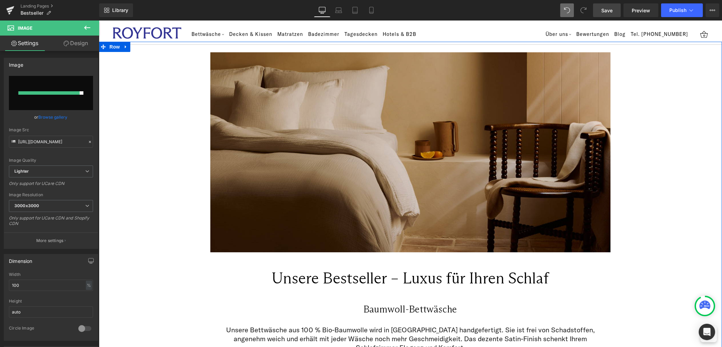
type input "[URL][DOMAIN_NAME]"
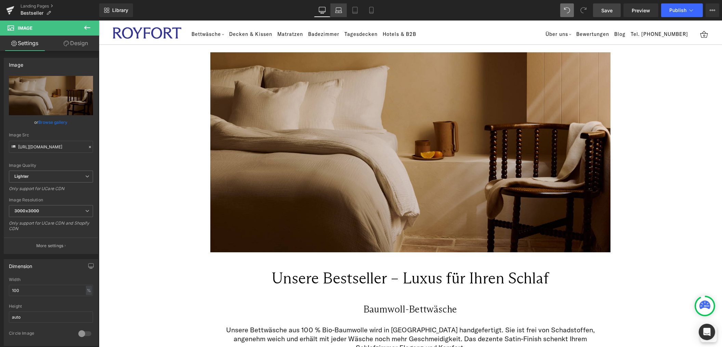
click at [342, 9] on icon at bounding box center [338, 10] width 7 height 7
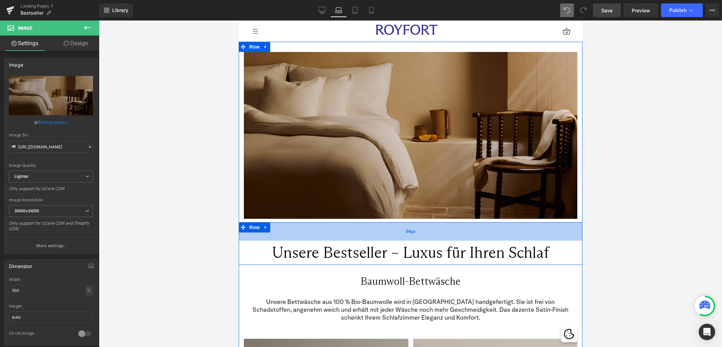
click at [313, 234] on div "54px" at bounding box center [410, 231] width 344 height 18
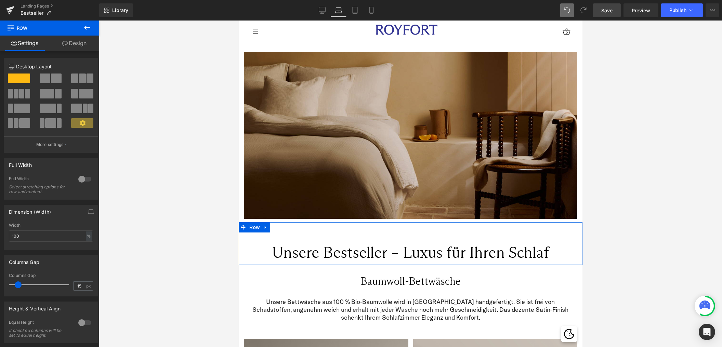
click at [82, 40] on link "Design" at bounding box center [75, 43] width 50 height 15
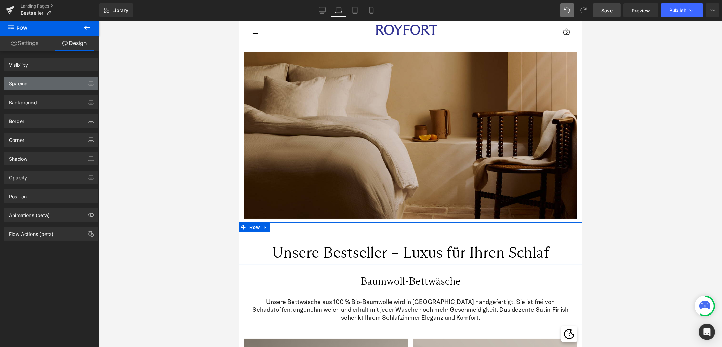
click at [39, 82] on div "Spacing" at bounding box center [51, 83] width 94 height 13
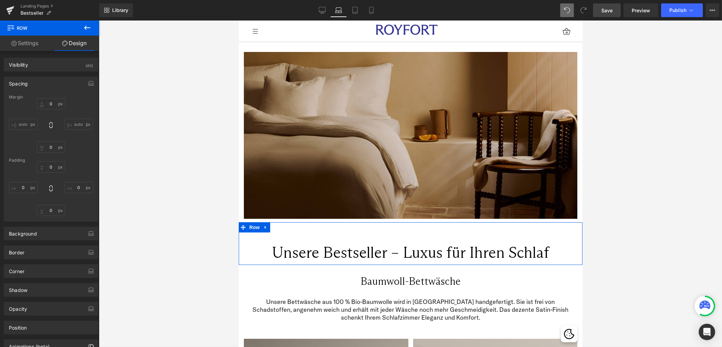
type input "0"
type input "54"
type input "0"
type input "10"
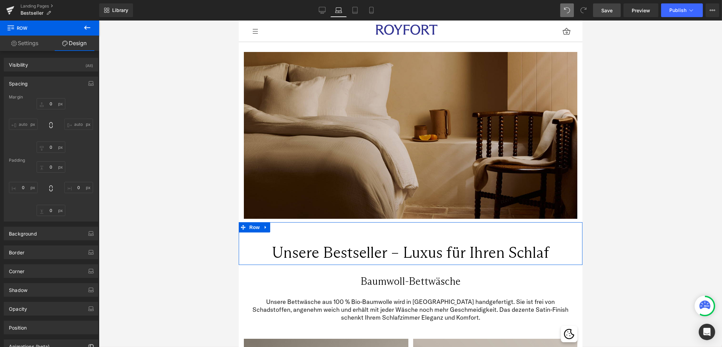
type input "0"
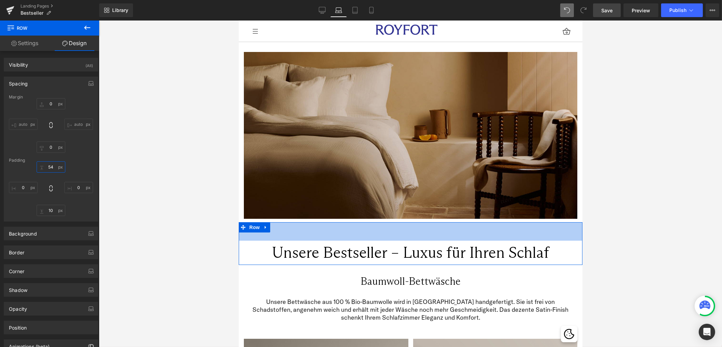
click at [50, 164] on input "54" at bounding box center [51, 166] width 29 height 11
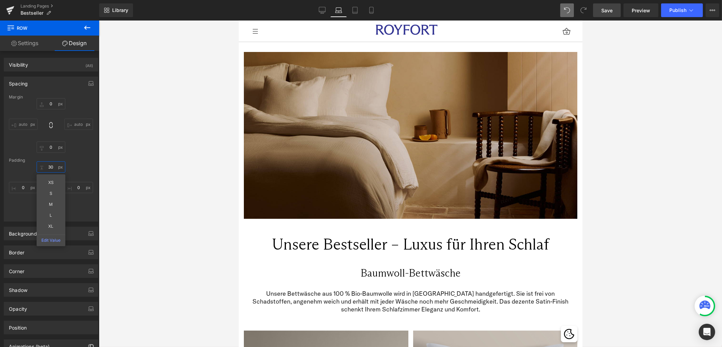
type input "30"
click at [192, 242] on div at bounding box center [410, 184] width 623 height 327
click at [320, 17] on link "Desktop" at bounding box center [322, 10] width 16 height 14
type input "0"
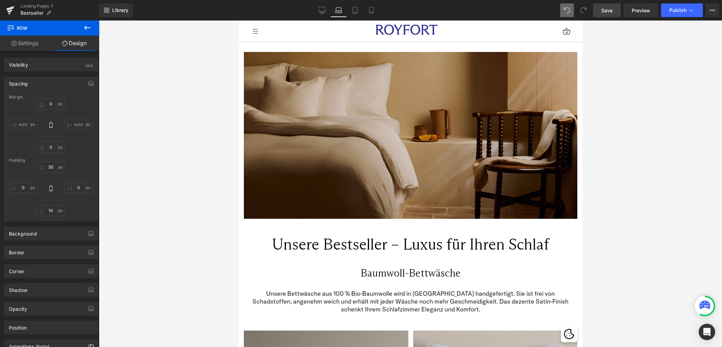
type input "31"
type input "0"
type input "10"
type input "0"
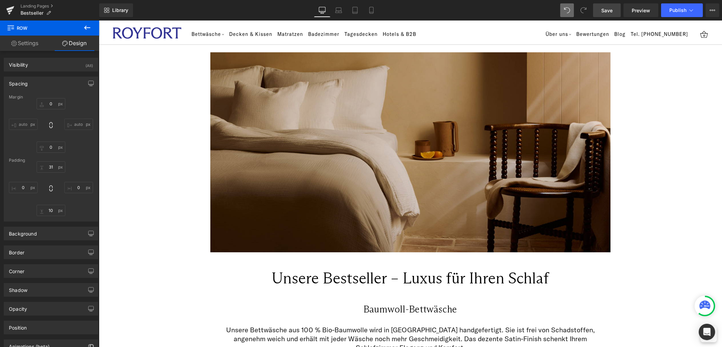
scroll to position [33, 0]
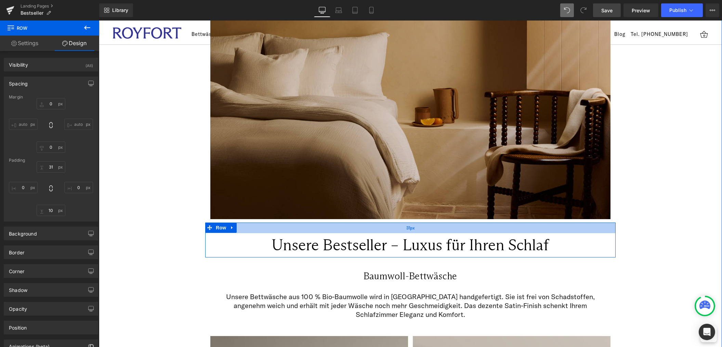
click at [346, 225] on div "31px" at bounding box center [410, 228] width 411 height 11
click at [55, 165] on input "31" at bounding box center [51, 166] width 29 height 11
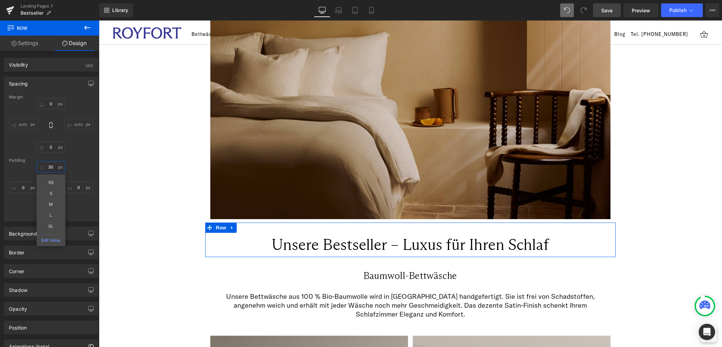
type input "30"
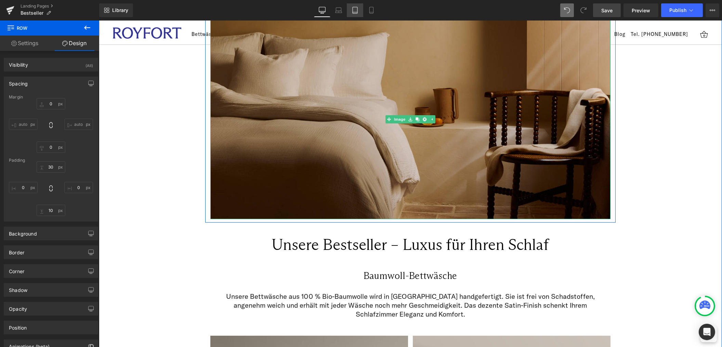
click at [358, 9] on icon at bounding box center [355, 10] width 7 height 7
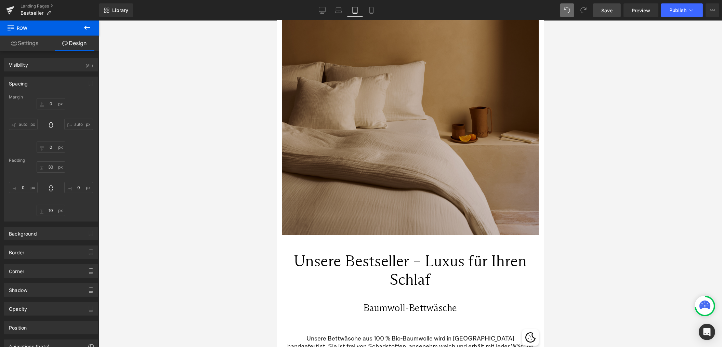
type input "0"
type input "31"
type input "0"
type input "10"
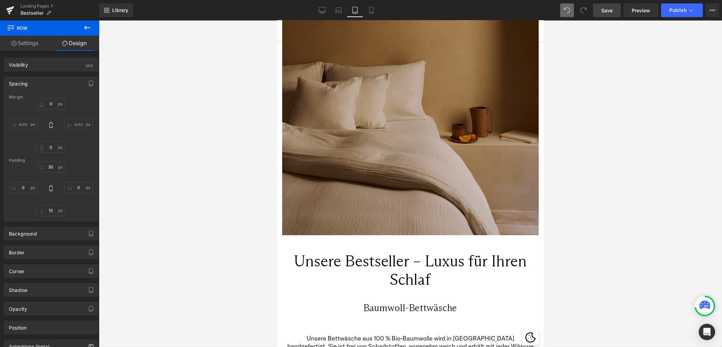
type input "0"
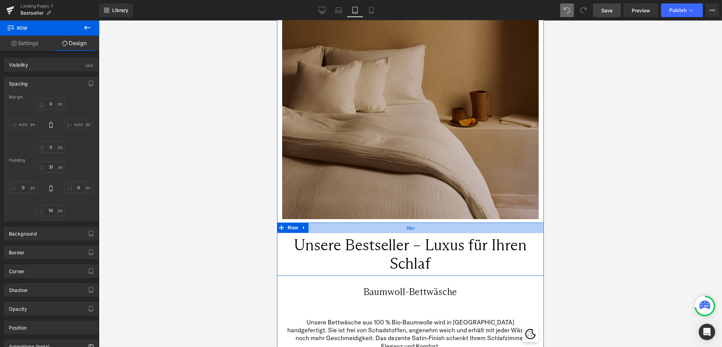
click at [381, 229] on div "31px" at bounding box center [410, 228] width 267 height 11
click at [50, 164] on input "31" at bounding box center [51, 166] width 29 height 11
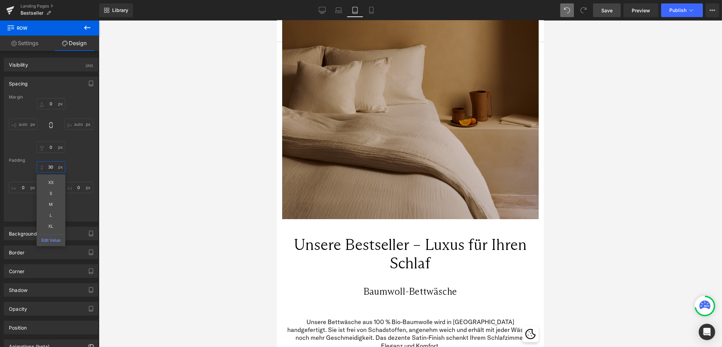
type input "30"
click at [236, 270] on div at bounding box center [410, 184] width 623 height 327
click at [375, 14] on link "Mobile" at bounding box center [371, 10] width 16 height 14
type input "0"
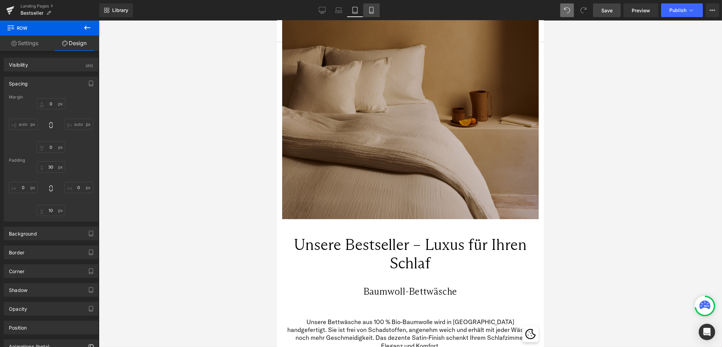
type input "0"
type input "23"
type input "0"
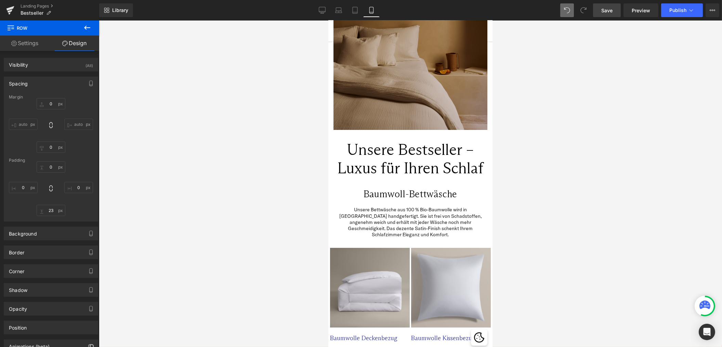
scroll to position [0, 0]
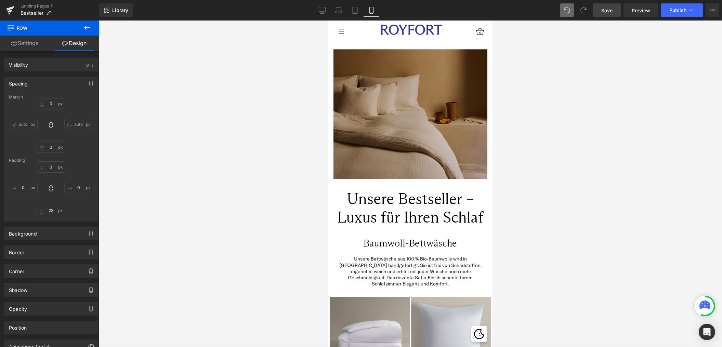
click at [265, 236] on div at bounding box center [410, 184] width 623 height 327
click at [608, 8] on span "Save" at bounding box center [606, 10] width 11 height 7
click at [678, 11] on span "Publish" at bounding box center [677, 10] width 17 height 5
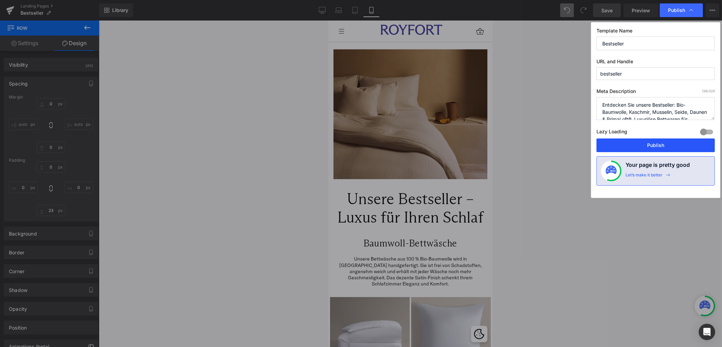
click at [636, 149] on button "Publish" at bounding box center [656, 146] width 118 height 14
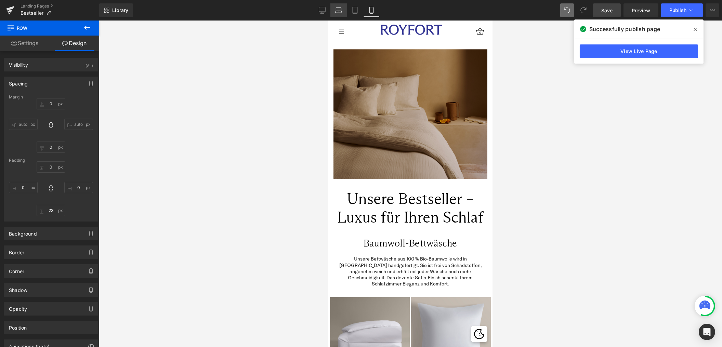
click at [335, 13] on icon at bounding box center [338, 10] width 7 height 7
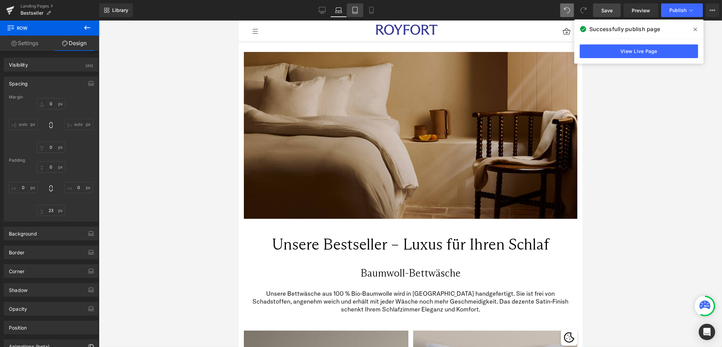
type input "0"
type input "30"
type input "0"
type input "10"
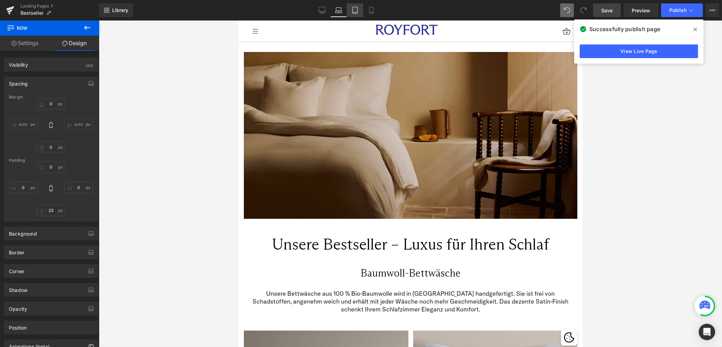
type input "0"
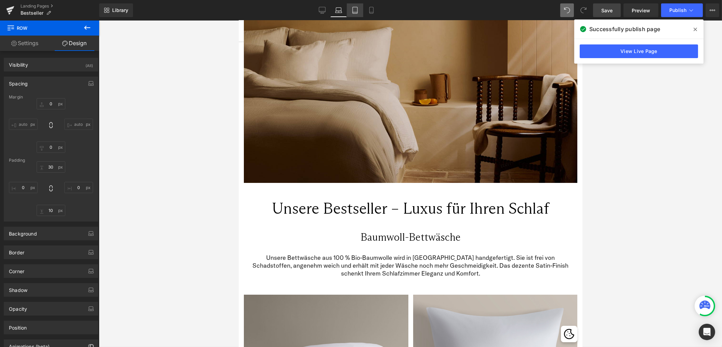
click at [353, 11] on icon at bounding box center [355, 10] width 7 height 7
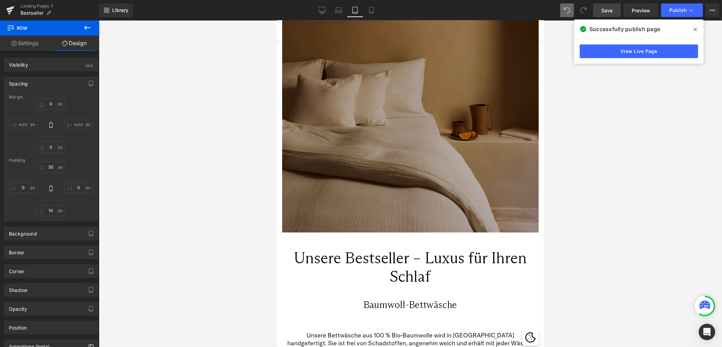
type input "0"
type input "30"
type input "0"
type input "10"
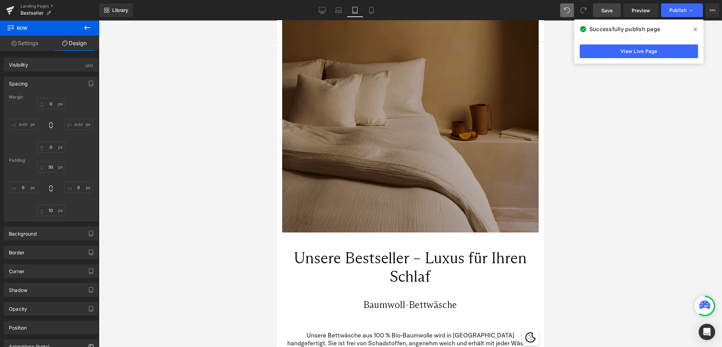
type input "0"
